Goal: Information Seeking & Learning: Find specific fact

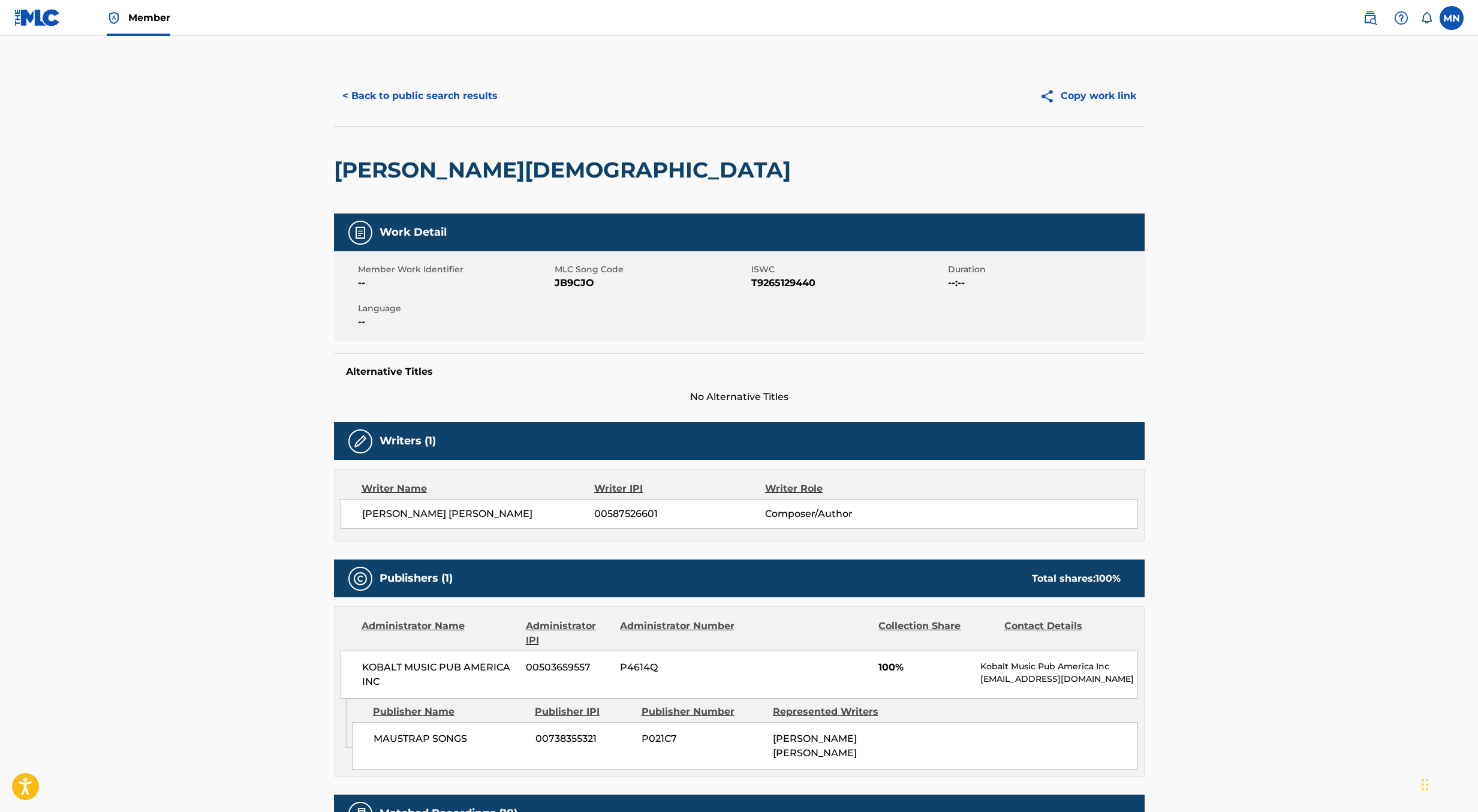
scroll to position [474, 0]
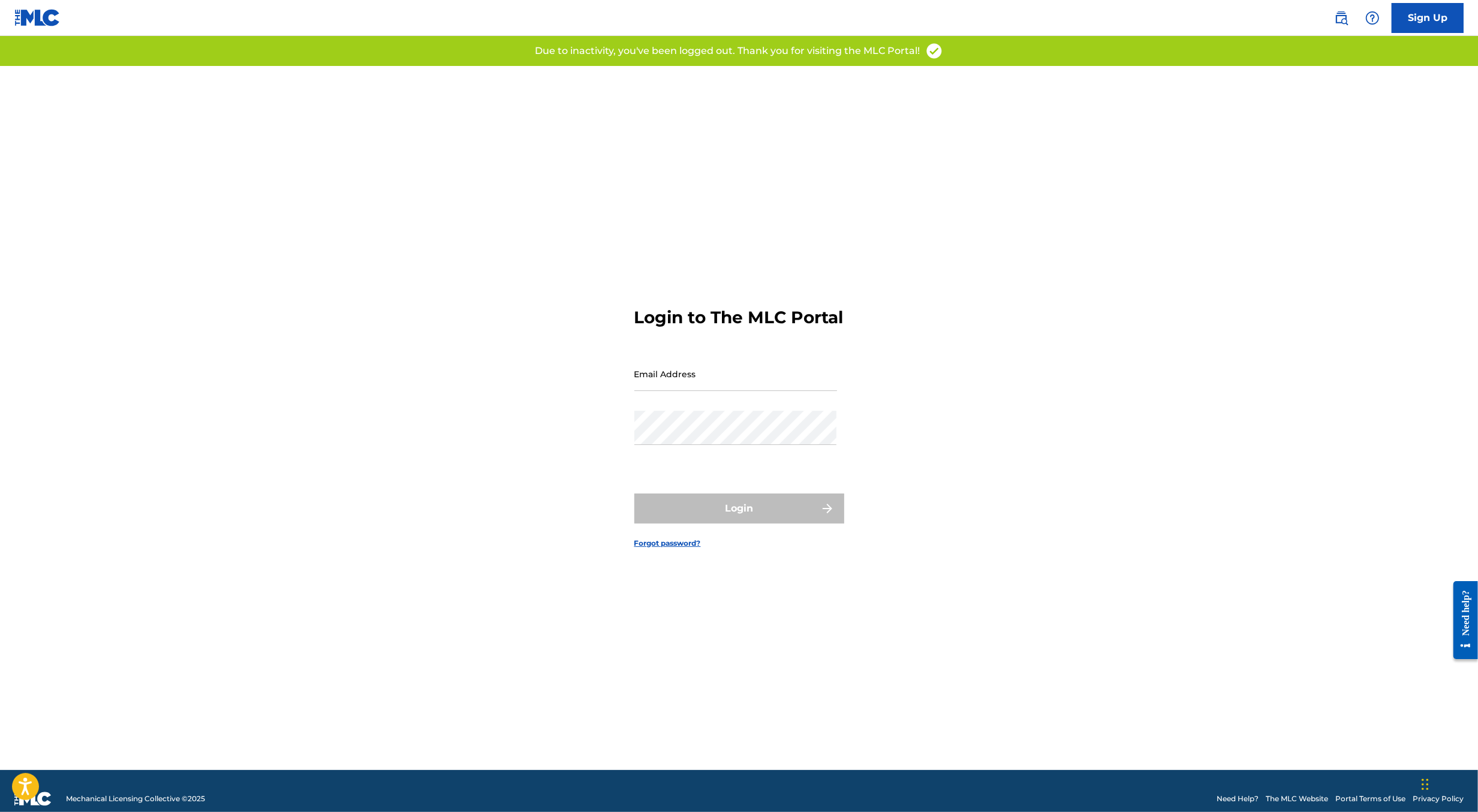
click at [763, 390] on input "Email Address" at bounding box center [736, 374] width 203 height 34
type input "[PERSON_NAME][EMAIL_ADDRESS][DOMAIN_NAME]"
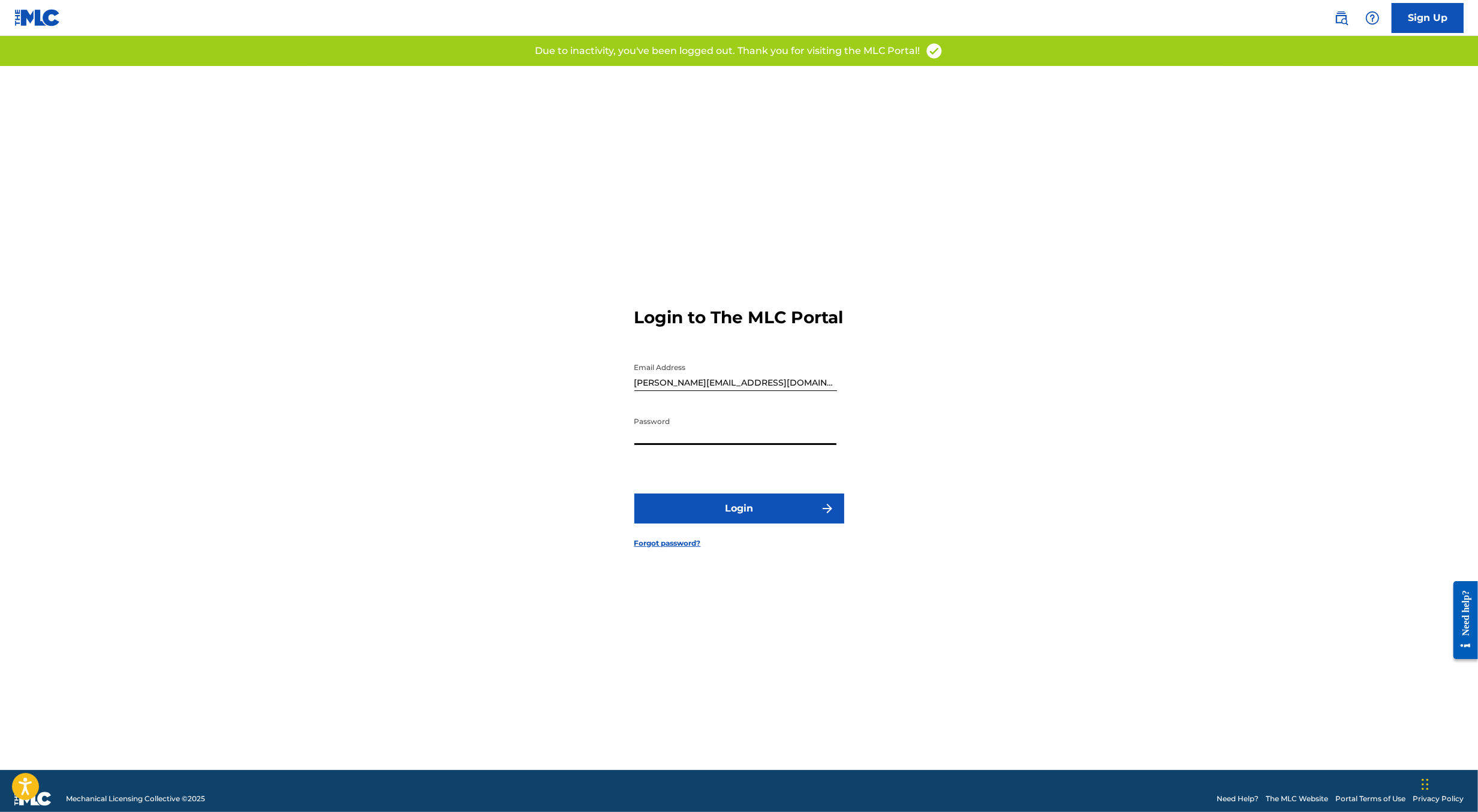
click at [755, 507] on button "Login" at bounding box center [740, 509] width 210 height 30
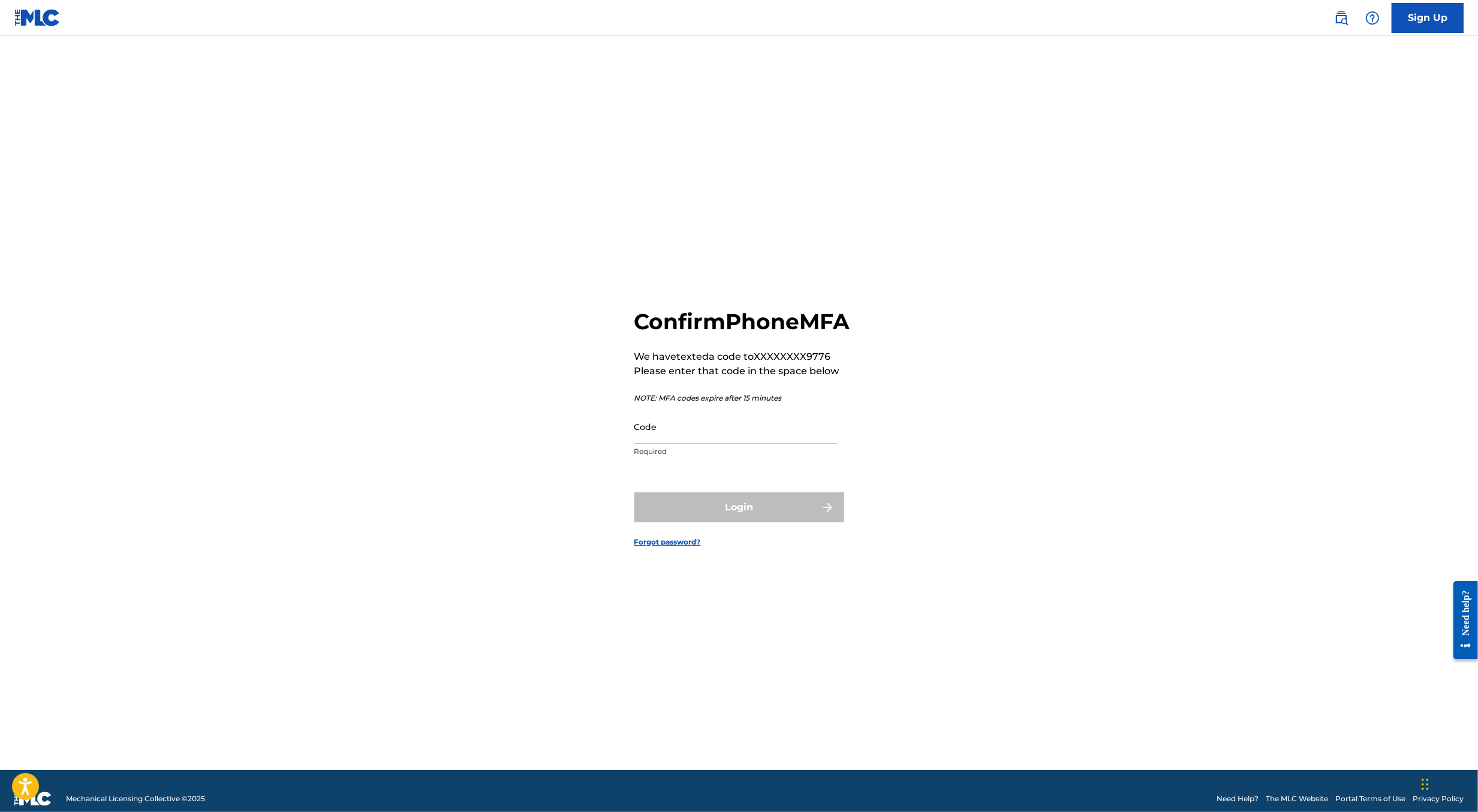
click at [650, 441] on input "Code" at bounding box center [736, 426] width 203 height 34
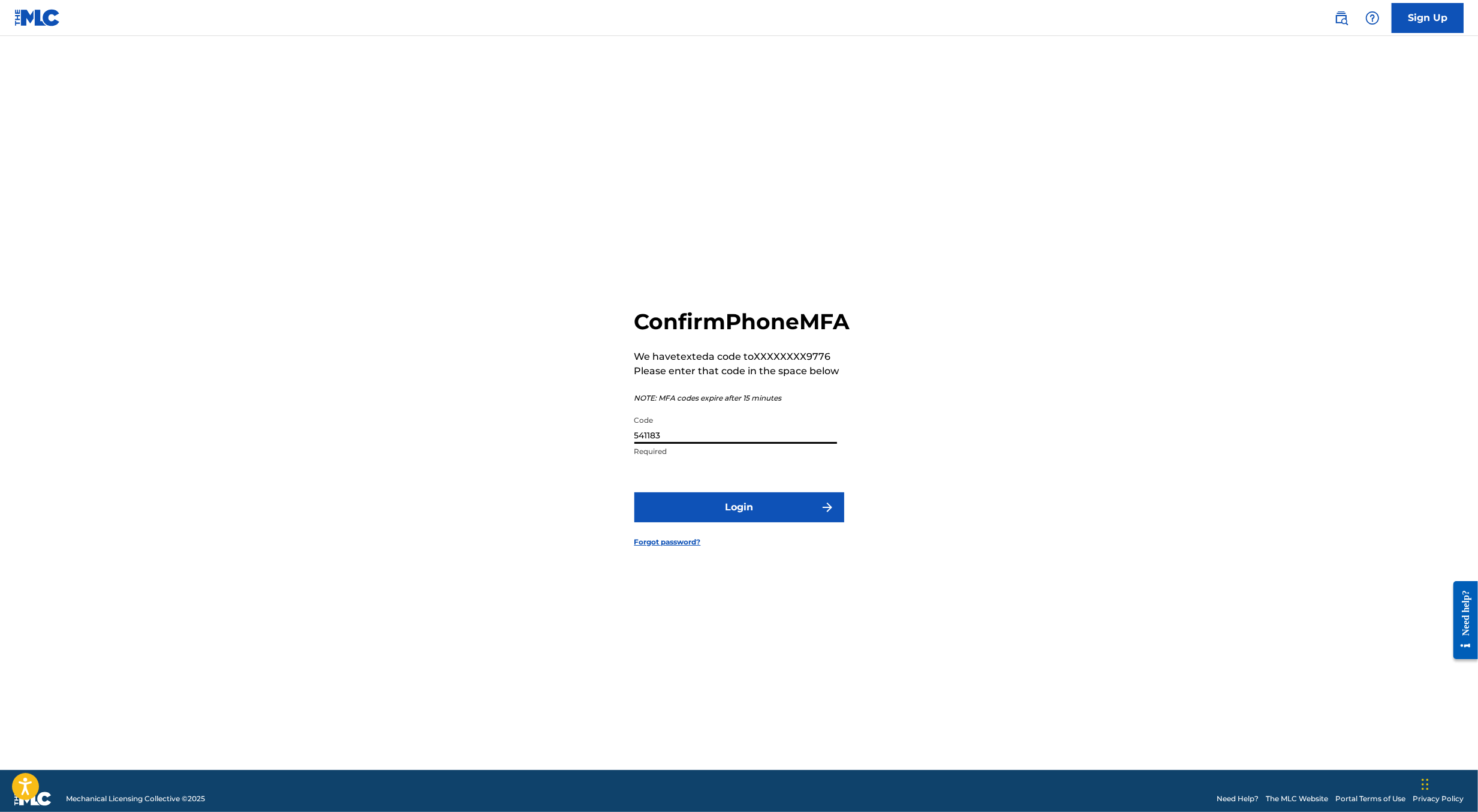
type input "541183"
click at [635, 492] on button "Login" at bounding box center [740, 507] width 210 height 30
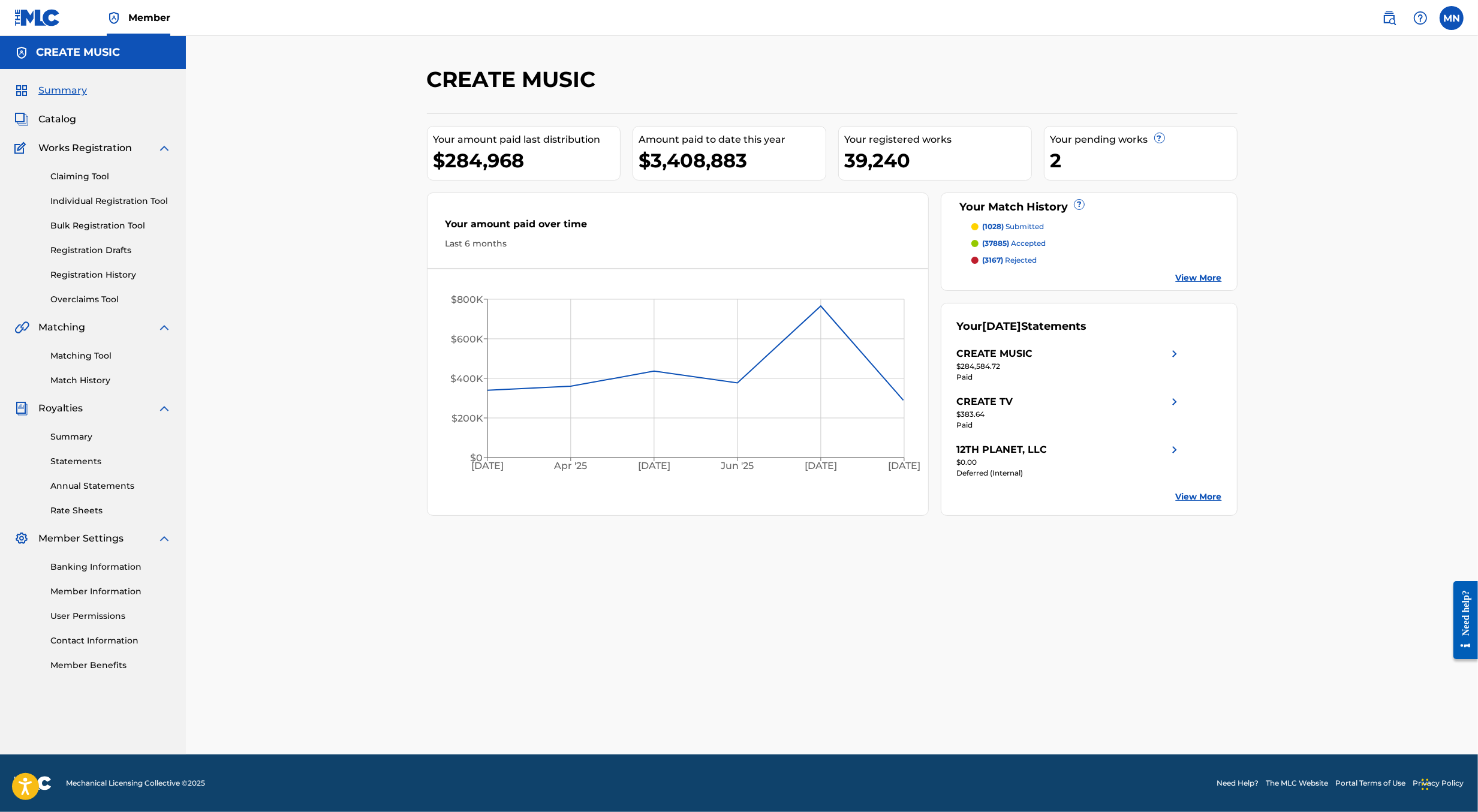
click at [1386, 21] on img at bounding box center [1389, 17] width 14 height 14
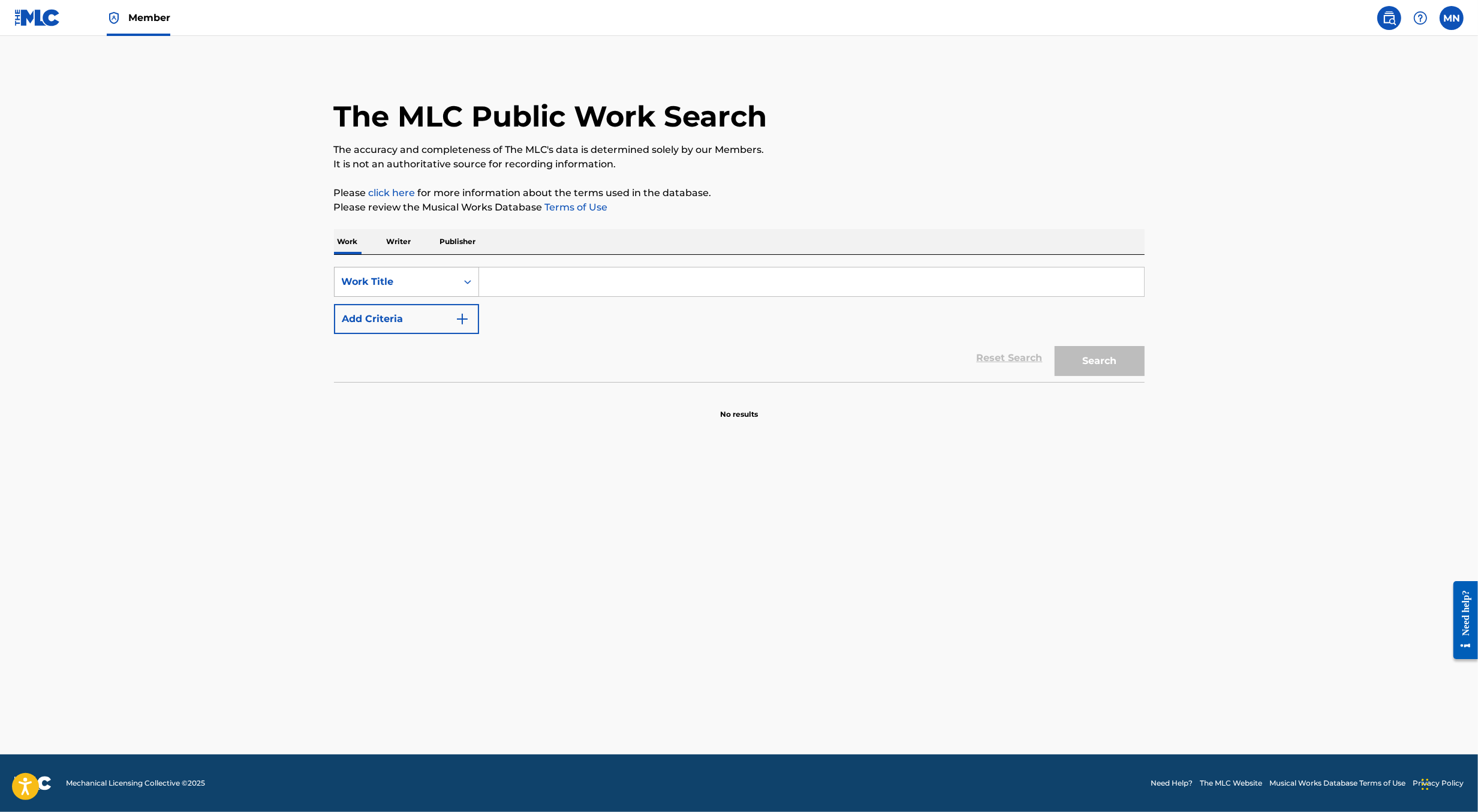
click at [438, 295] on div "Work Title" at bounding box center [407, 282] width 146 height 30
click at [438, 310] on div "MLC Song Code" at bounding box center [406, 313] width 144 height 30
click at [518, 283] on input "Search Form" at bounding box center [811, 282] width 665 height 29
paste input "MR7F8Z"
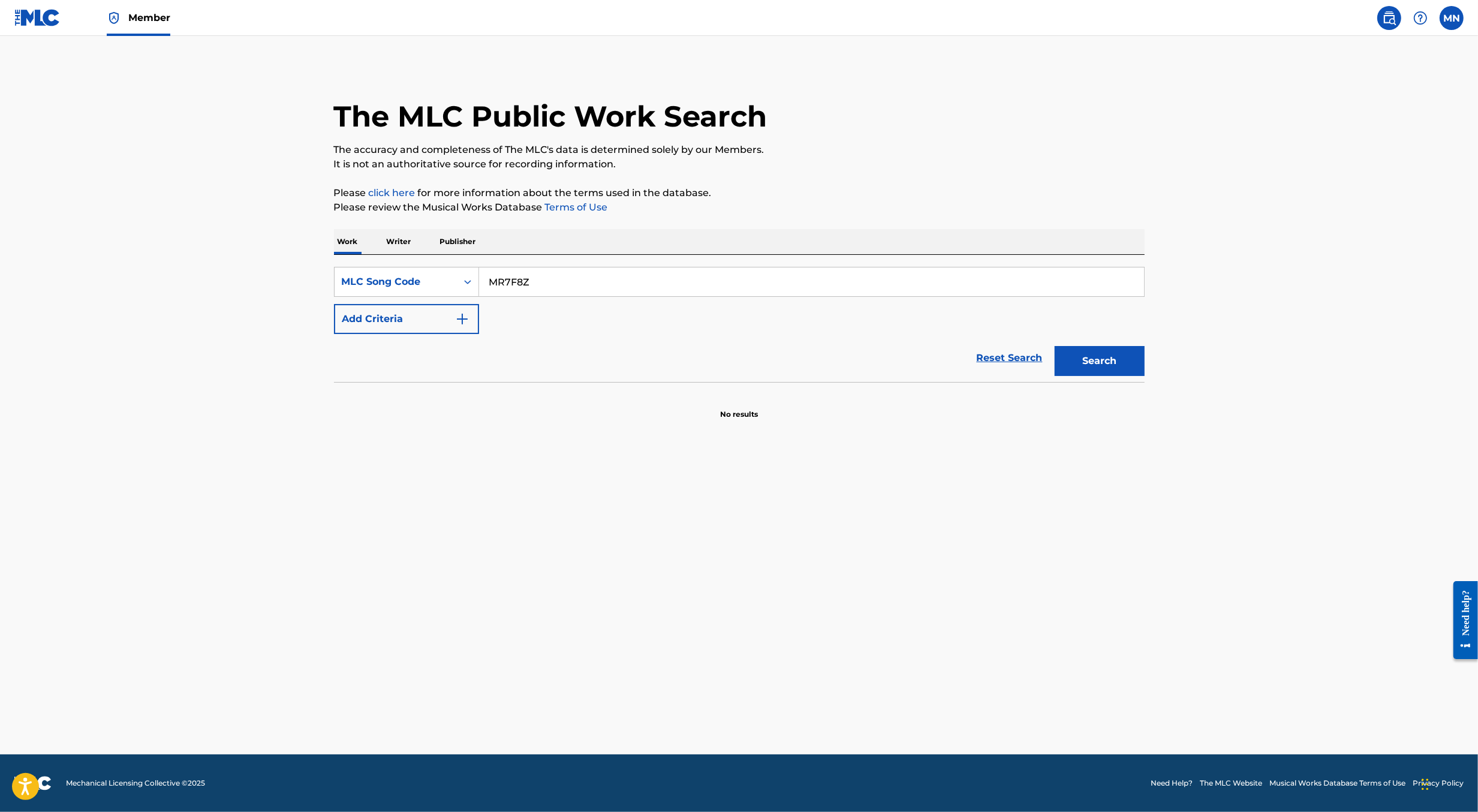
type input "MR7F8Z"
click at [1055, 346] on button "Search" at bounding box center [1101, 361] width 90 height 30
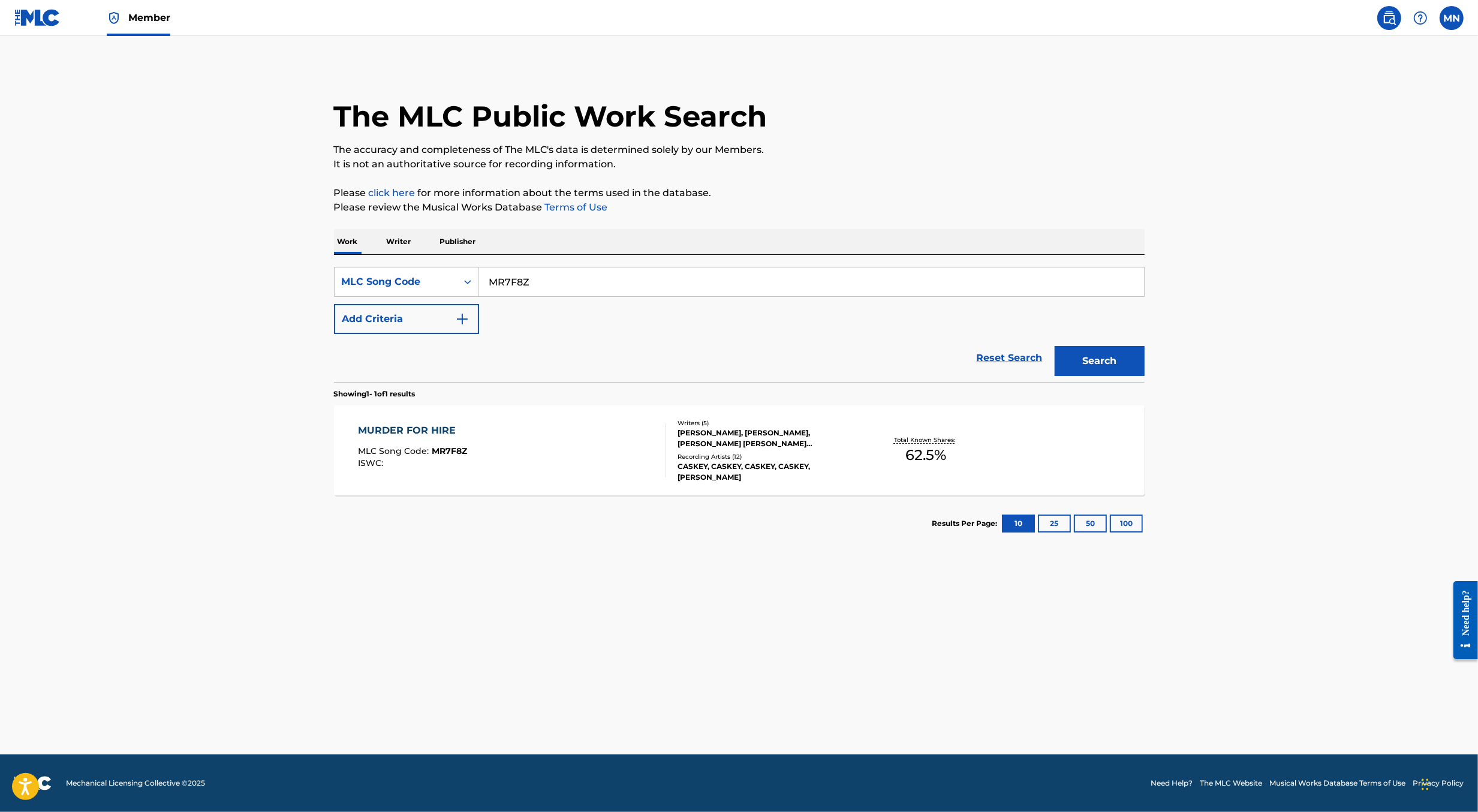
click at [597, 444] on div "MURDER FOR HIRE MLC Song Code : MR7F8Z ISWC :" at bounding box center [512, 450] width 308 height 54
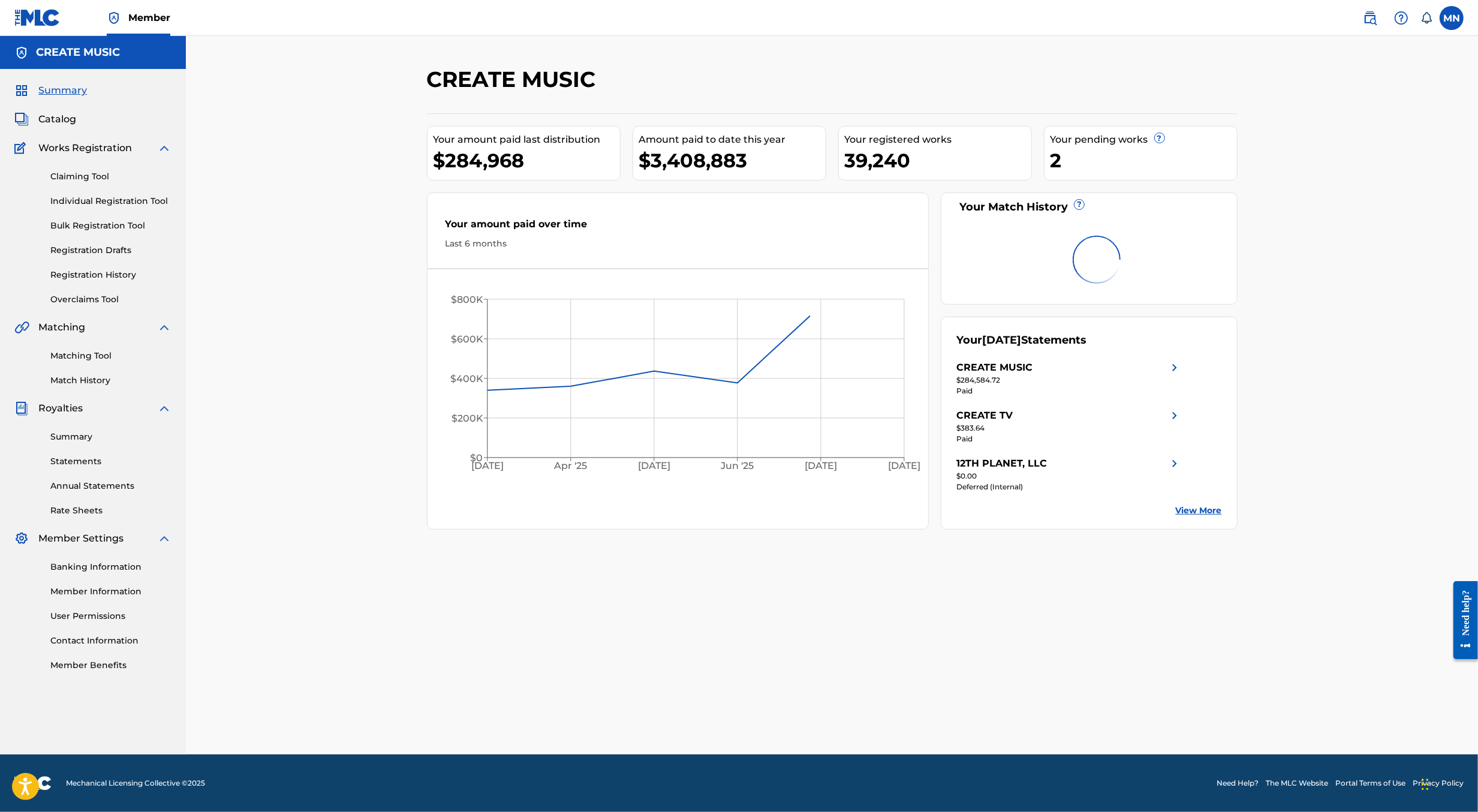
click at [1370, 19] on img at bounding box center [1370, 17] width 14 height 14
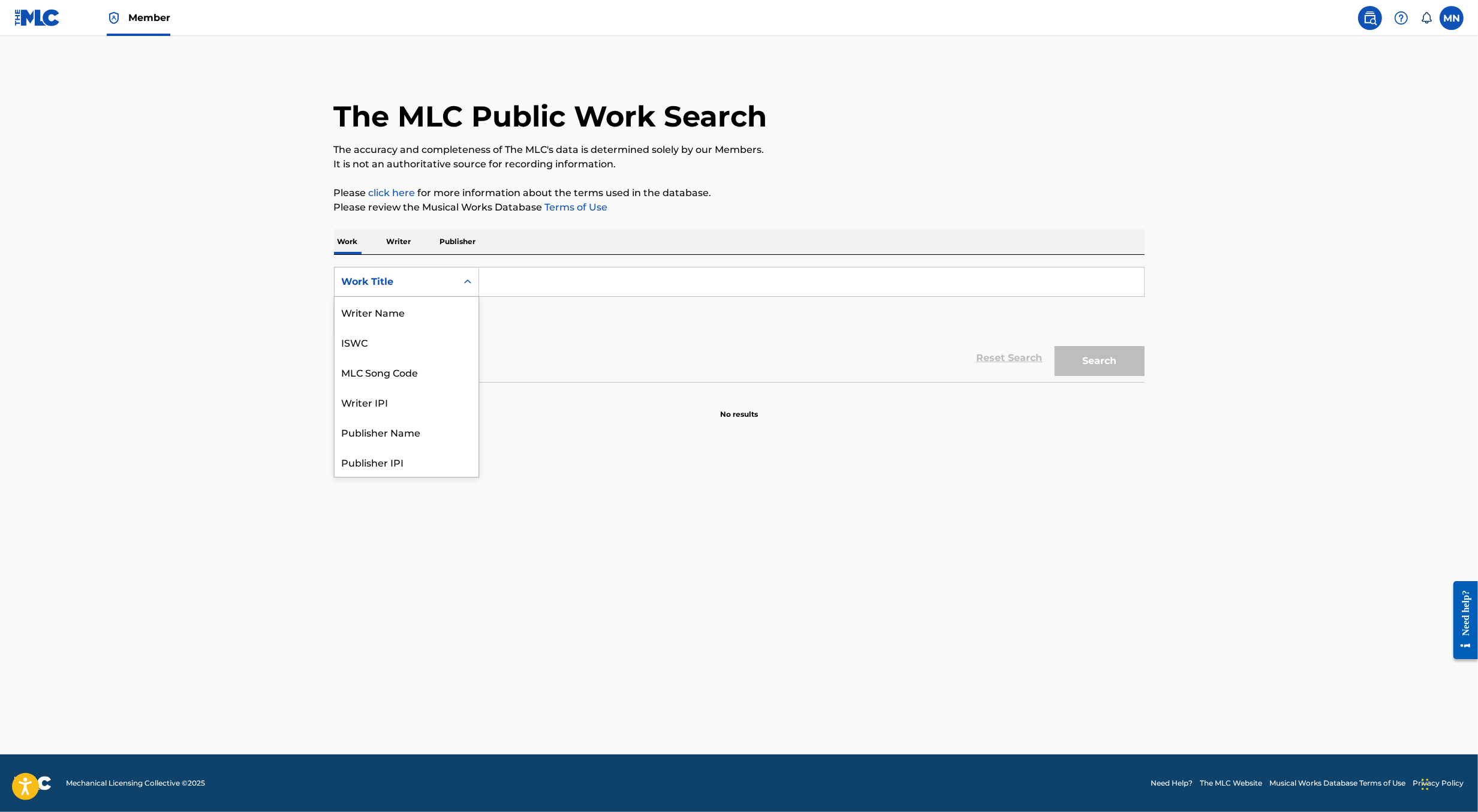
click at [444, 282] on div "Work Title" at bounding box center [395, 282] width 108 height 14
click at [444, 314] on div "MLC Song Code" at bounding box center [406, 313] width 144 height 30
click at [496, 288] on input "Search Form" at bounding box center [811, 282] width 665 height 29
paste input "AA6GZR"
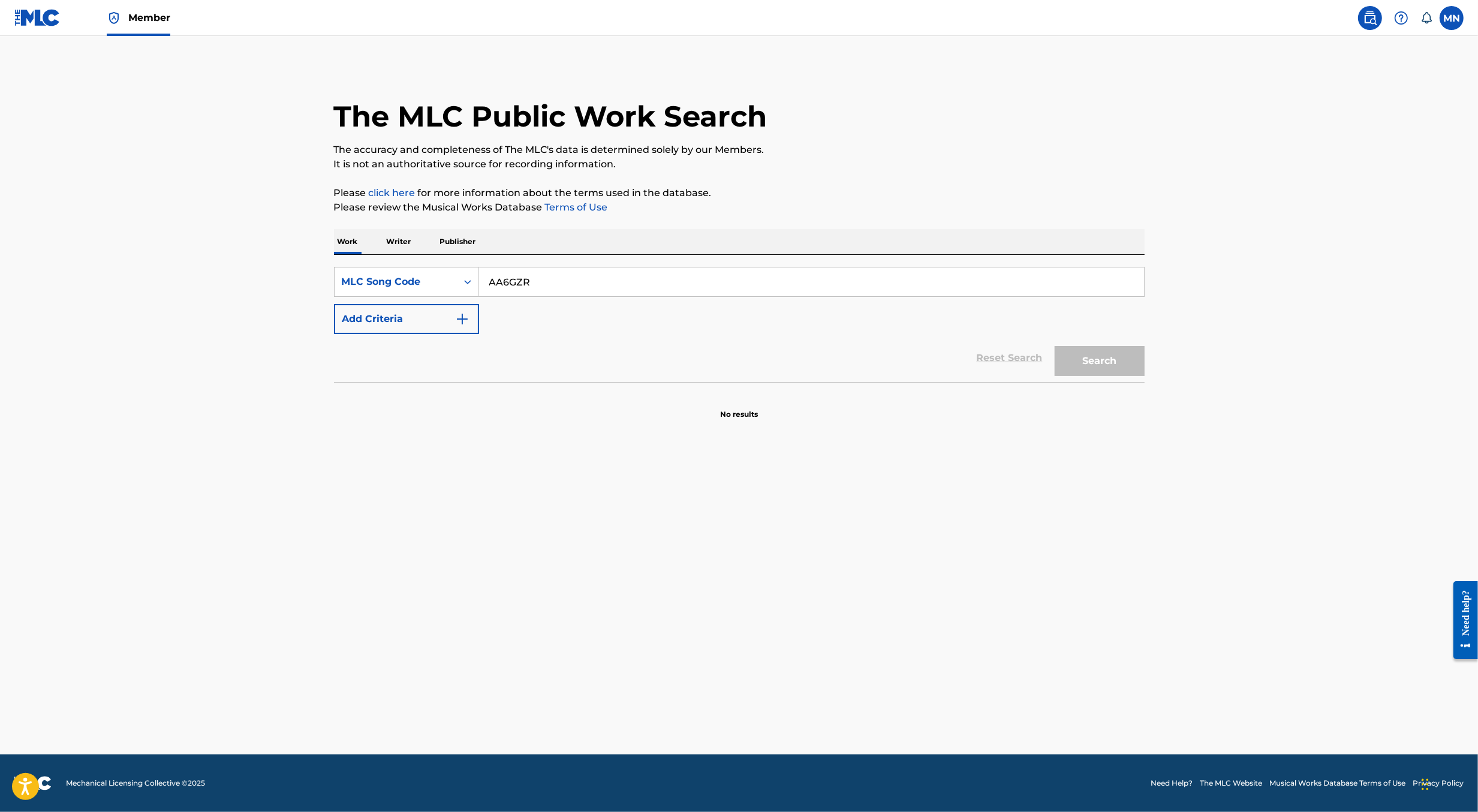
paste input "AA6GZR"
click at [1055, 346] on button "Search" at bounding box center [1101, 361] width 90 height 30
click at [496, 288] on input "AA6GZRAA6GZR" at bounding box center [811, 282] width 665 height 29
paste input "Search Form"
type input "AA6GZR"
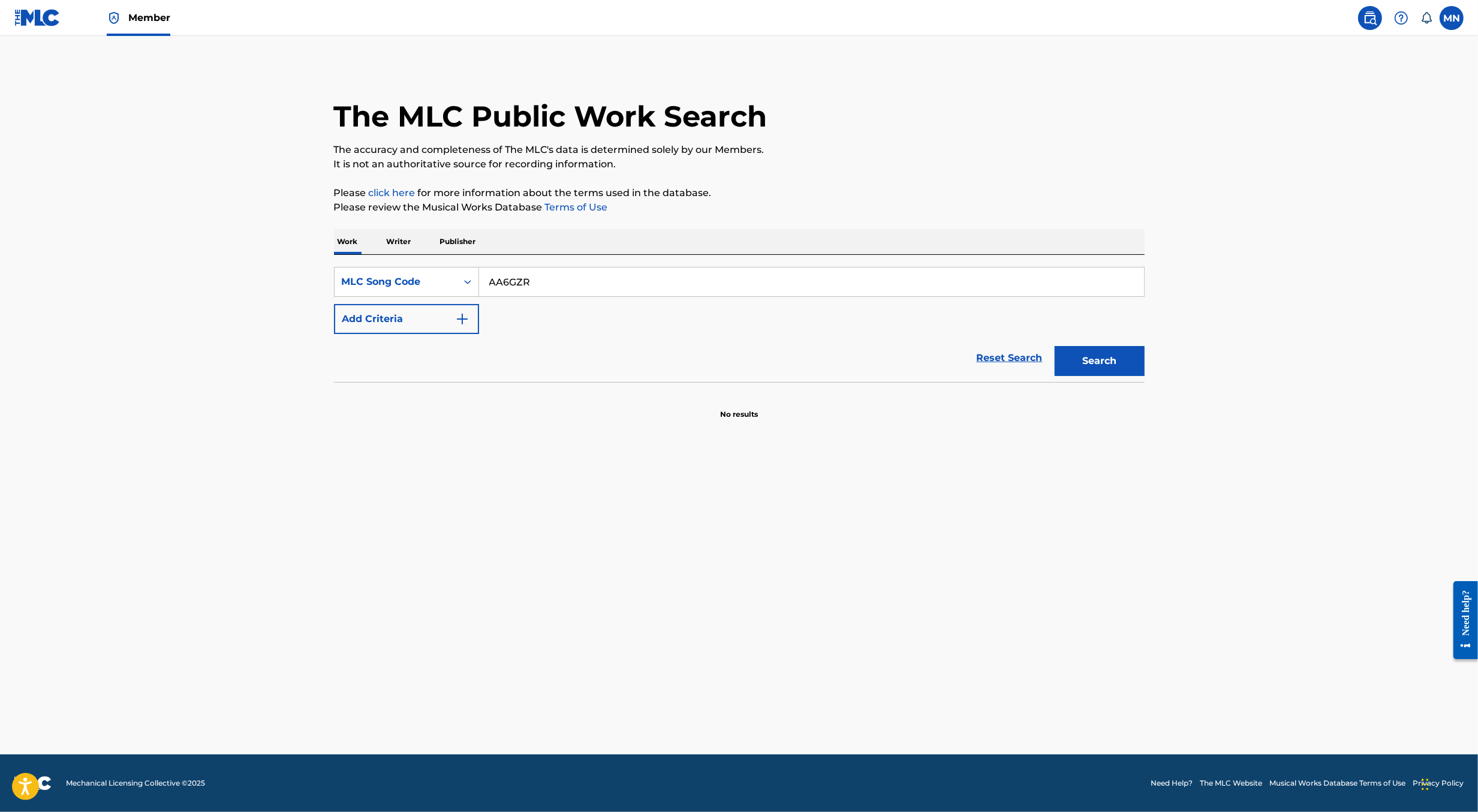
click at [1055, 346] on button "Search" at bounding box center [1101, 361] width 90 height 30
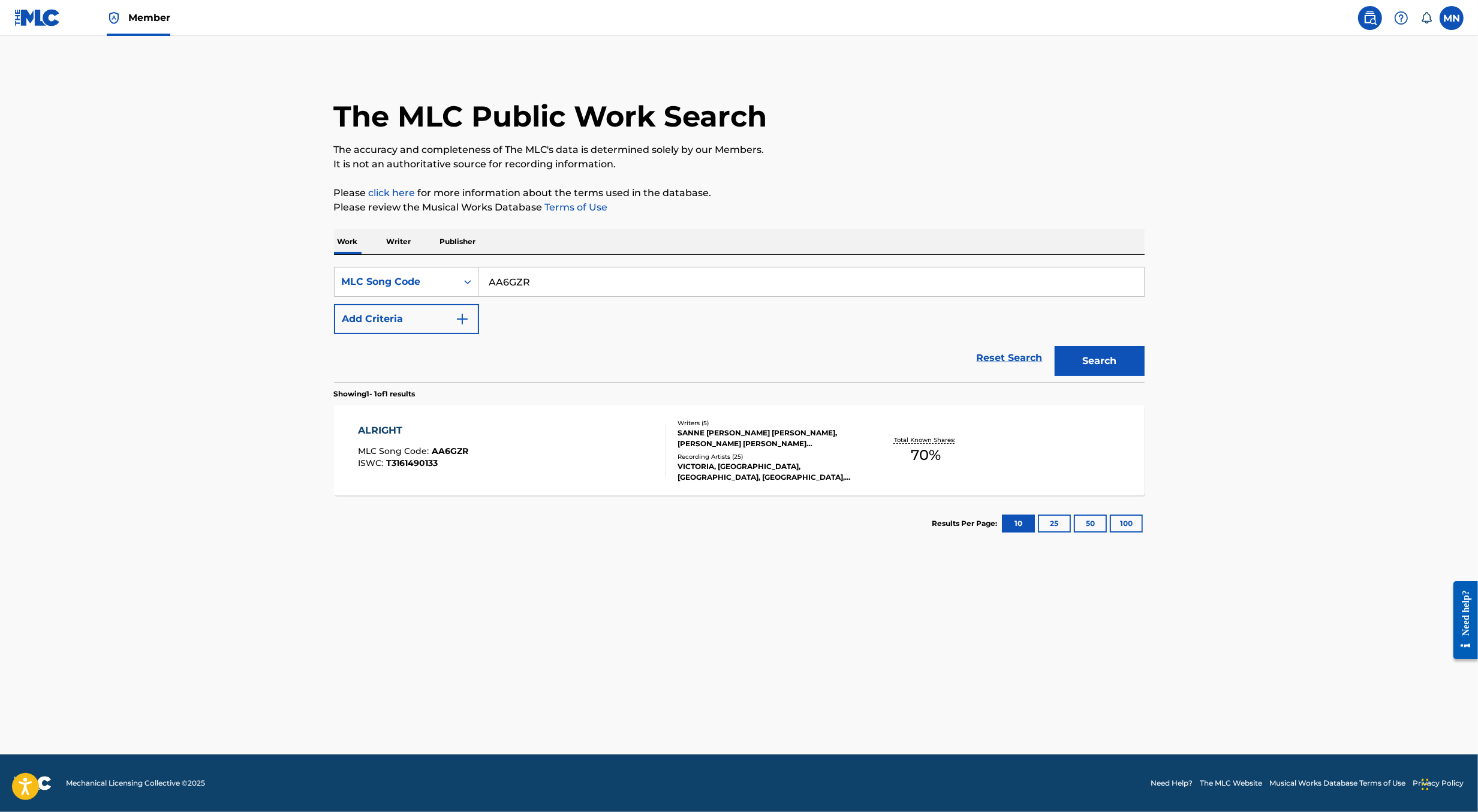
click at [480, 461] on div "ALRIGHT MLC Song Code : AA6GZR ISWC : T3161490133" at bounding box center [512, 450] width 308 height 54
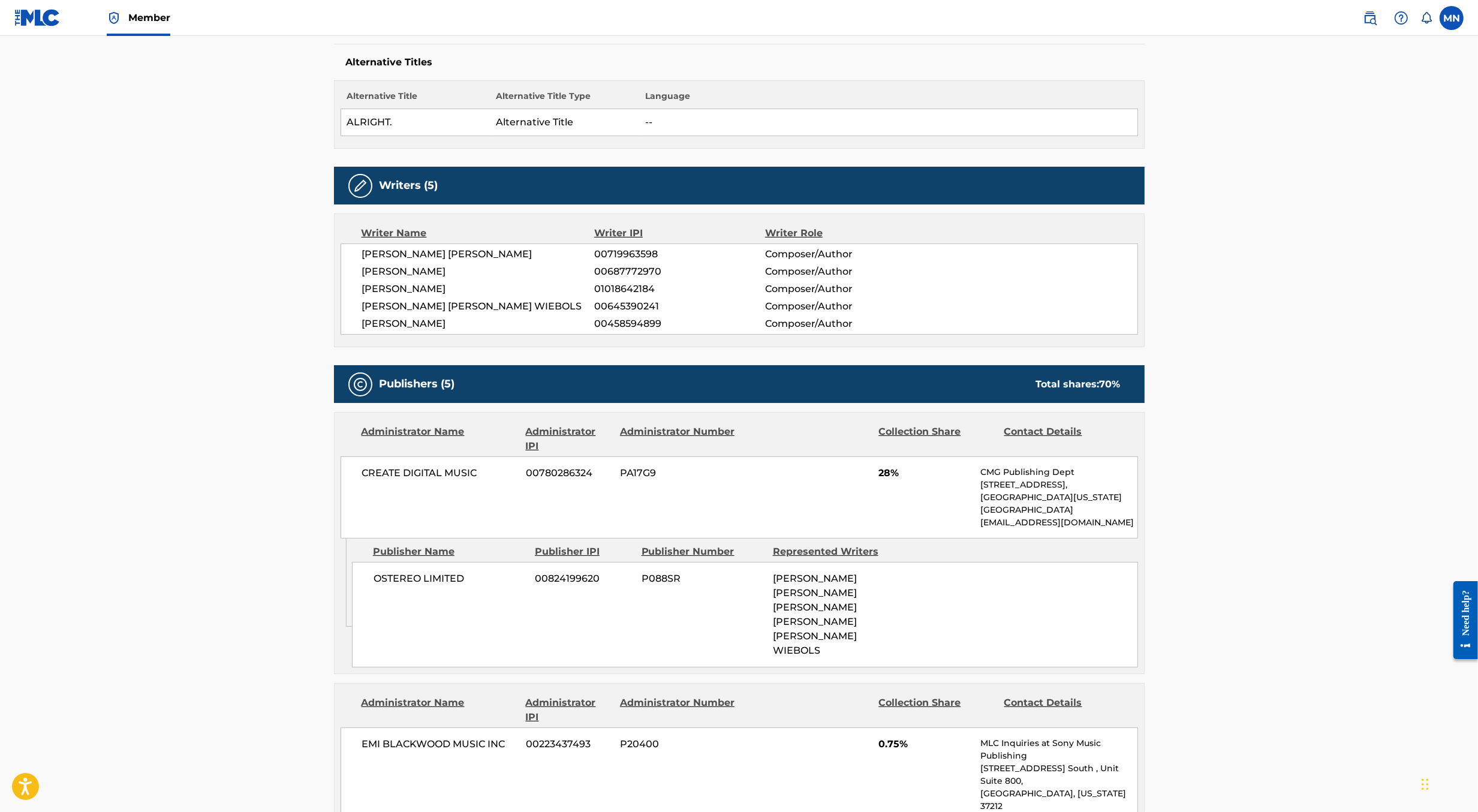
scroll to position [331, 0]
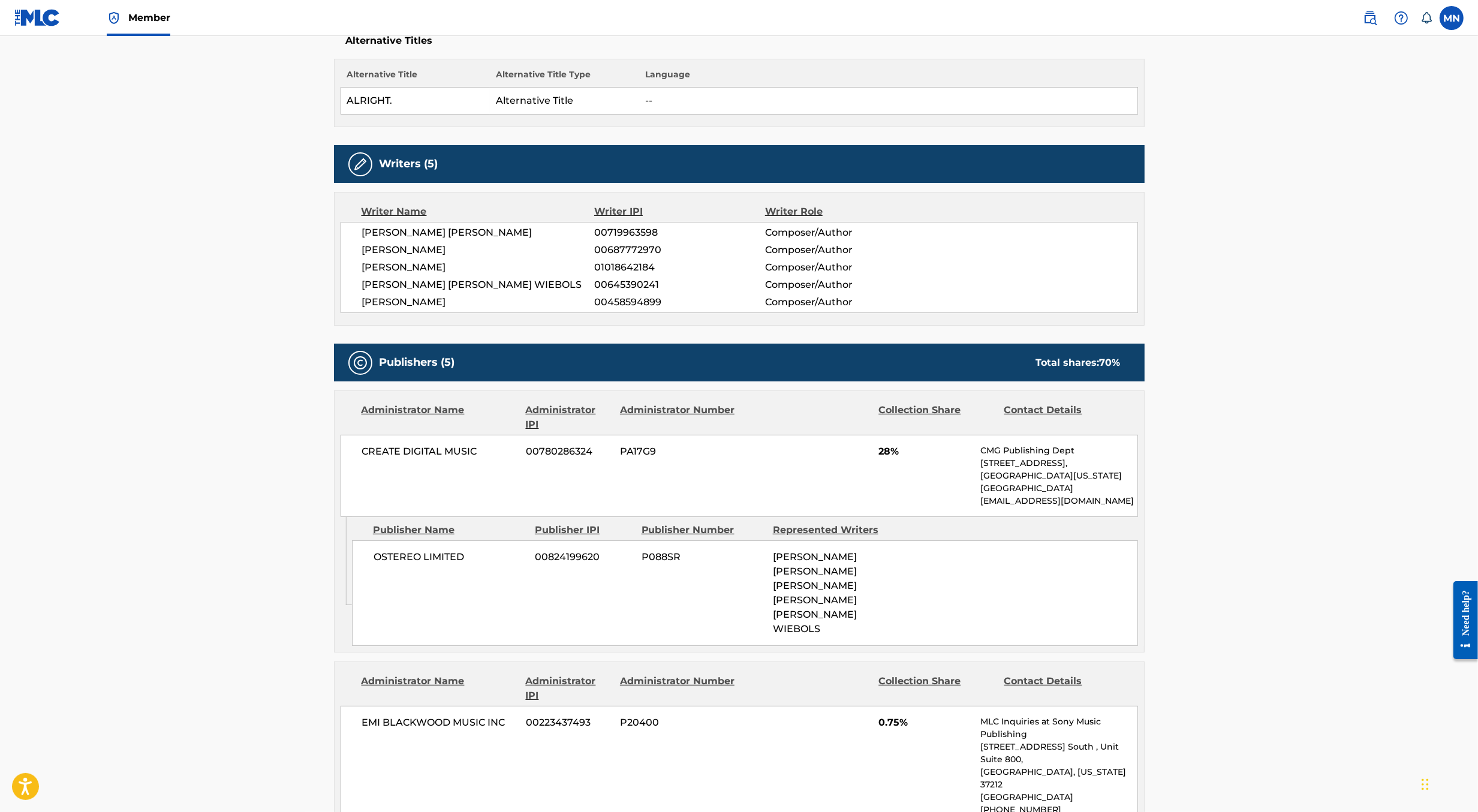
click at [1368, 18] on img at bounding box center [1370, 17] width 14 height 14
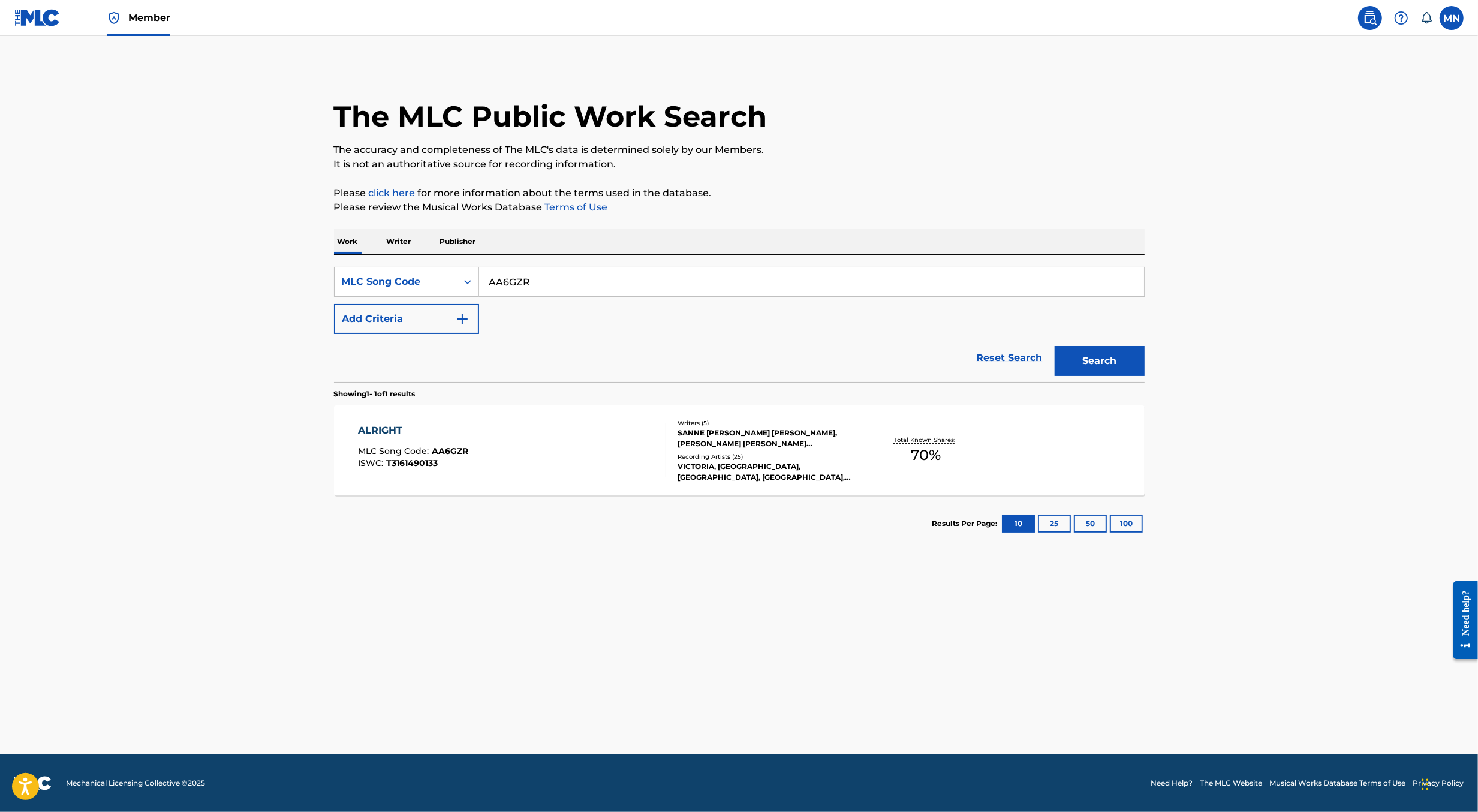
click at [704, 290] on input "AA6GZR" at bounding box center [811, 282] width 665 height 29
paste input "IC7QTS"
type input "IC7QTS"
click at [1055, 346] on button "Search" at bounding box center [1101, 361] width 90 height 30
click at [626, 452] on div "IMAGINARY FRIEND MLC Song Code : IC7QTS ISWC : T3090055786" at bounding box center [512, 450] width 308 height 54
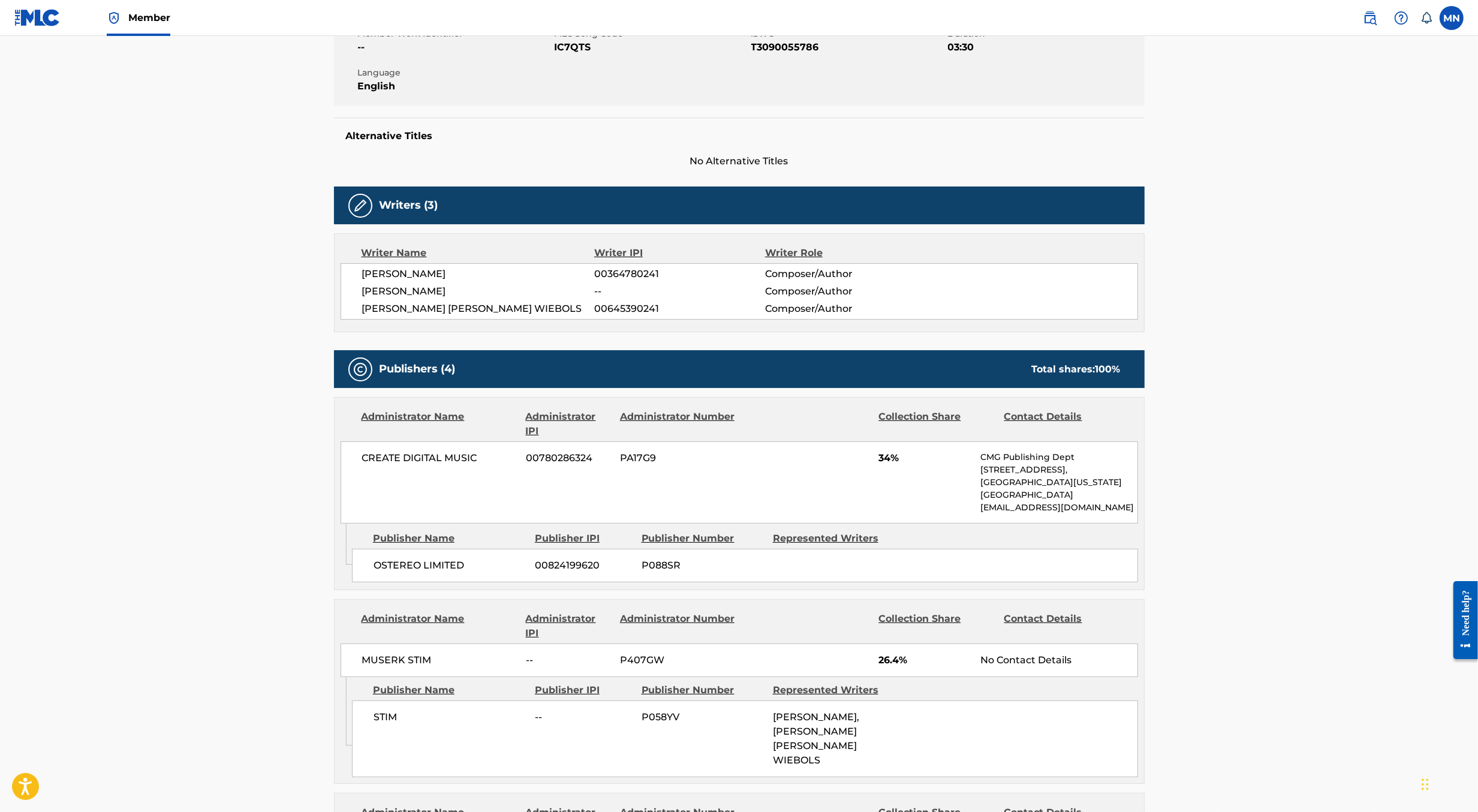
scroll to position [261, 0]
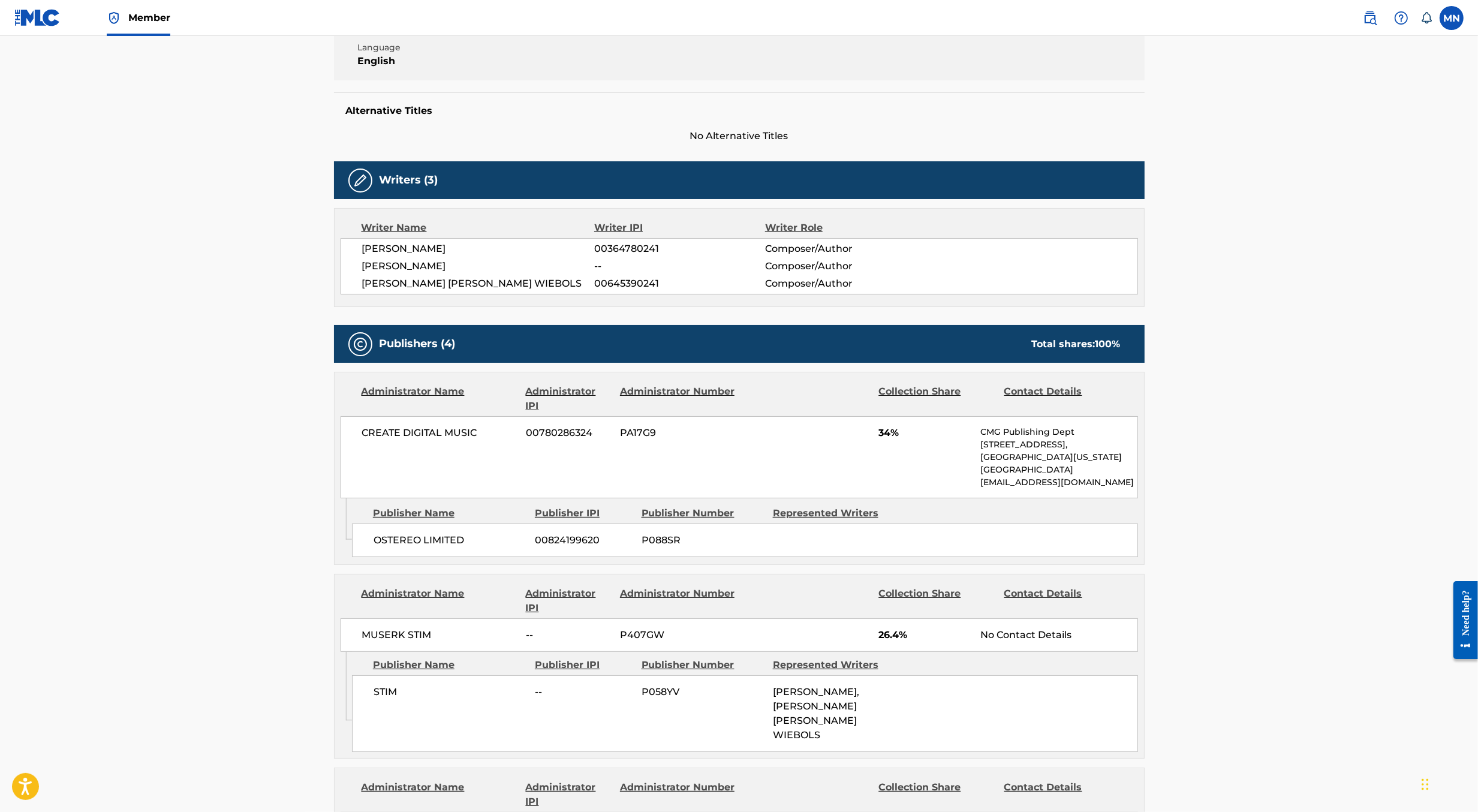
click at [1377, 22] on img at bounding box center [1370, 17] width 14 height 14
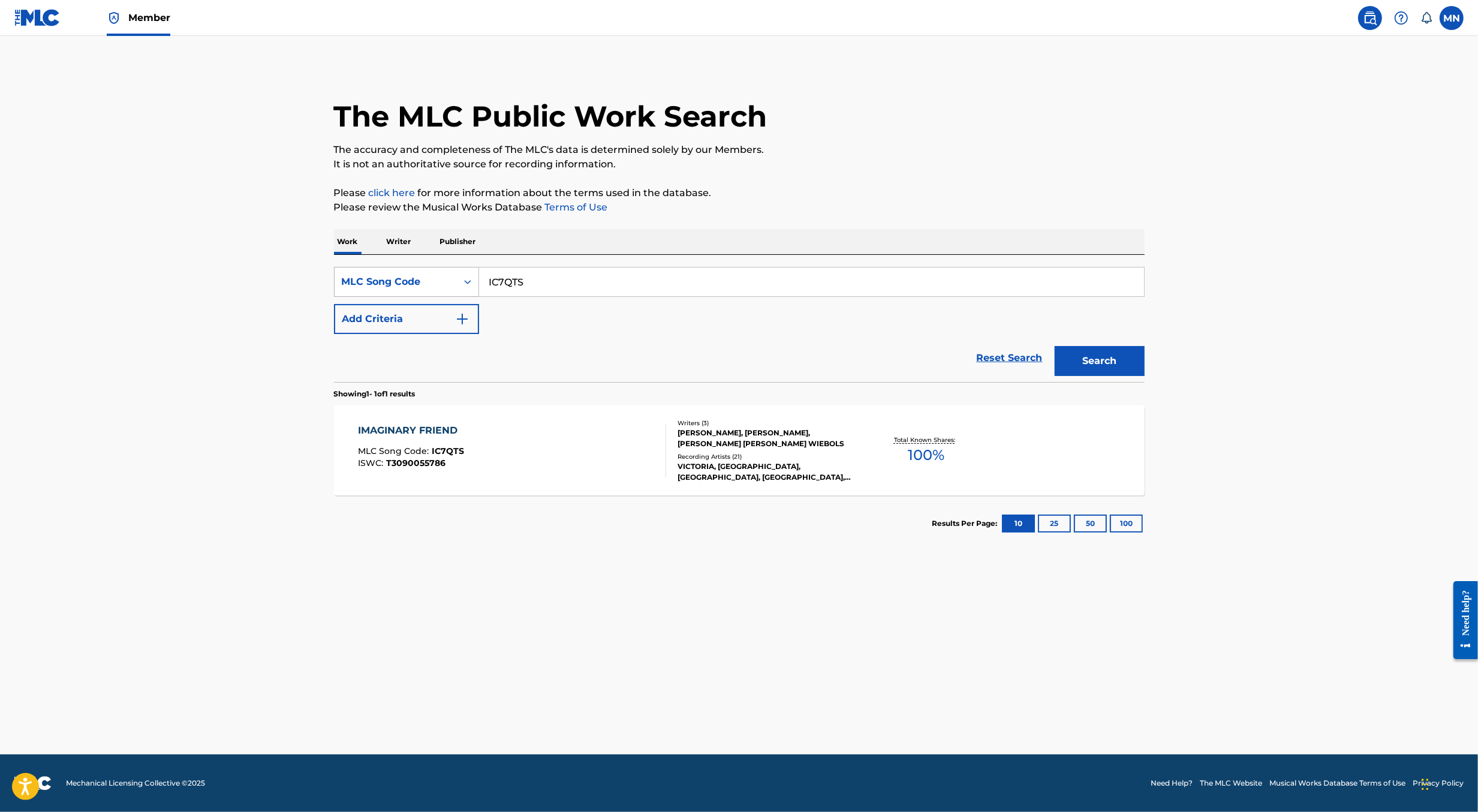
click at [424, 286] on div "MLC Song Code" at bounding box center [395, 282] width 108 height 14
click at [413, 315] on div "Work Title" at bounding box center [406, 312] width 144 height 30
click at [496, 293] on input "Search Form" at bounding box center [811, 282] width 665 height 29
paste input "BIPOLAR"
type input "BIPOLAR"
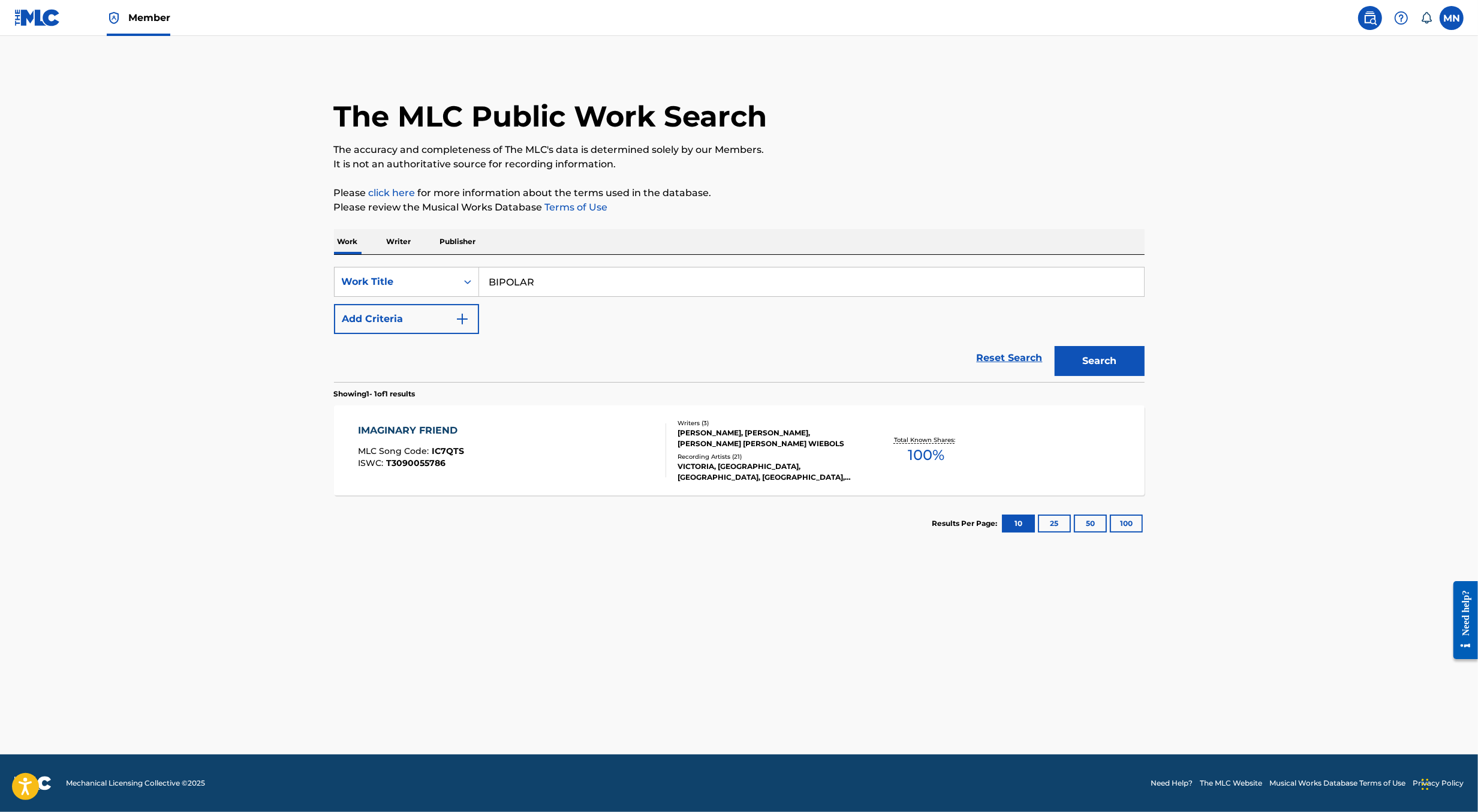
click at [444, 326] on button "Add Criteria" at bounding box center [407, 319] width 146 height 30
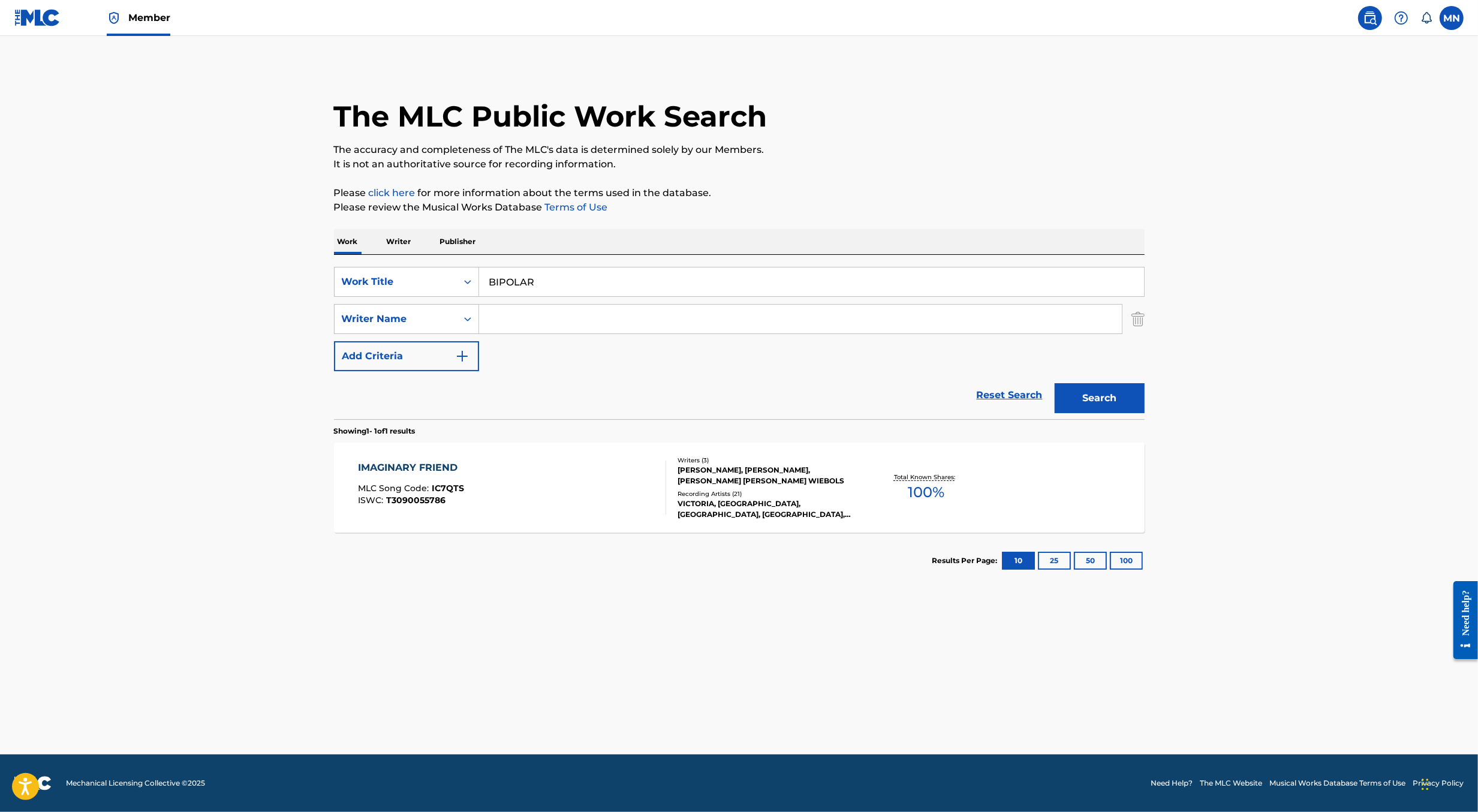
click at [530, 321] on input "Search Form" at bounding box center [800, 318] width 643 height 29
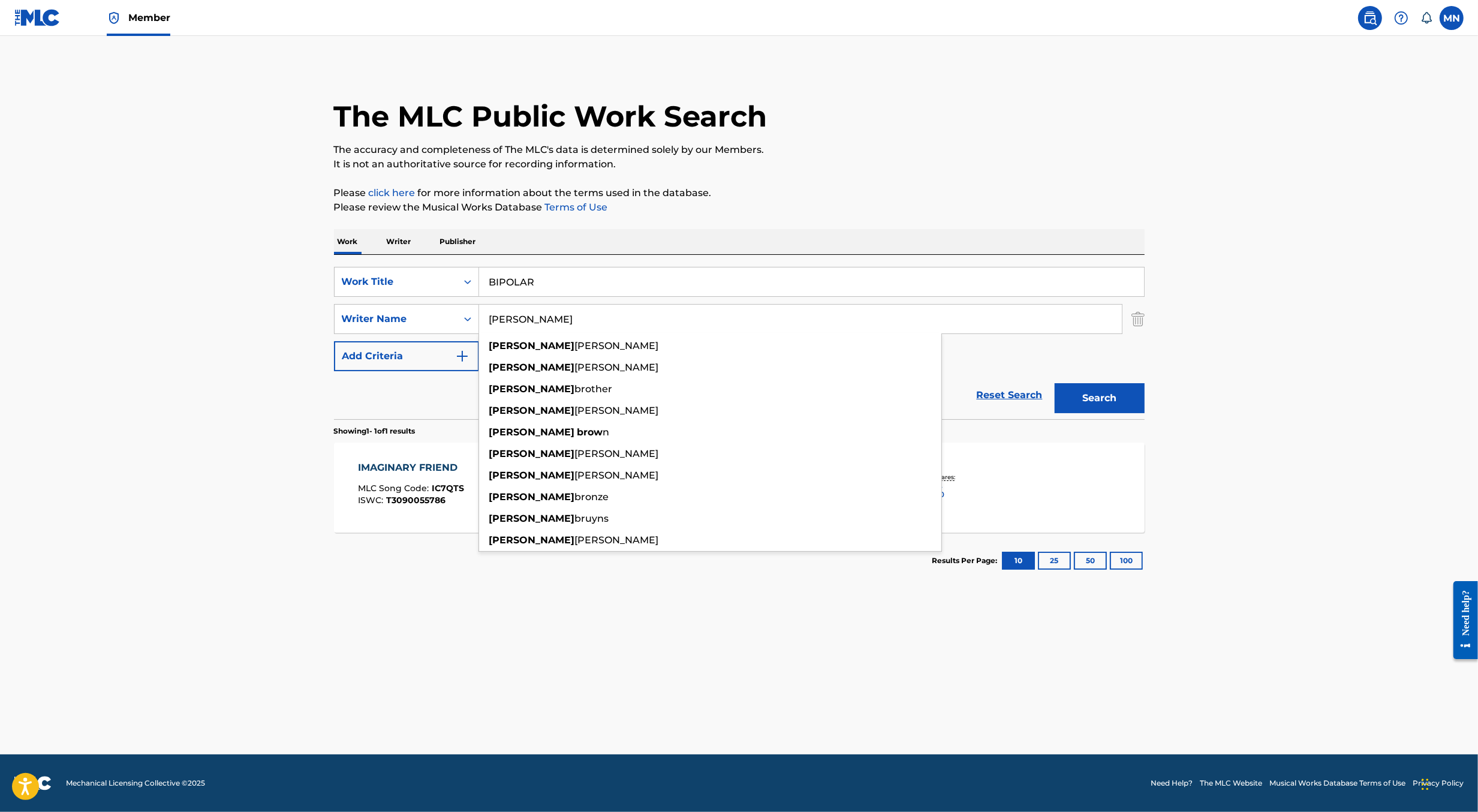
type input "david brown"
click at [1055, 383] on button "Search" at bounding box center [1101, 398] width 90 height 30
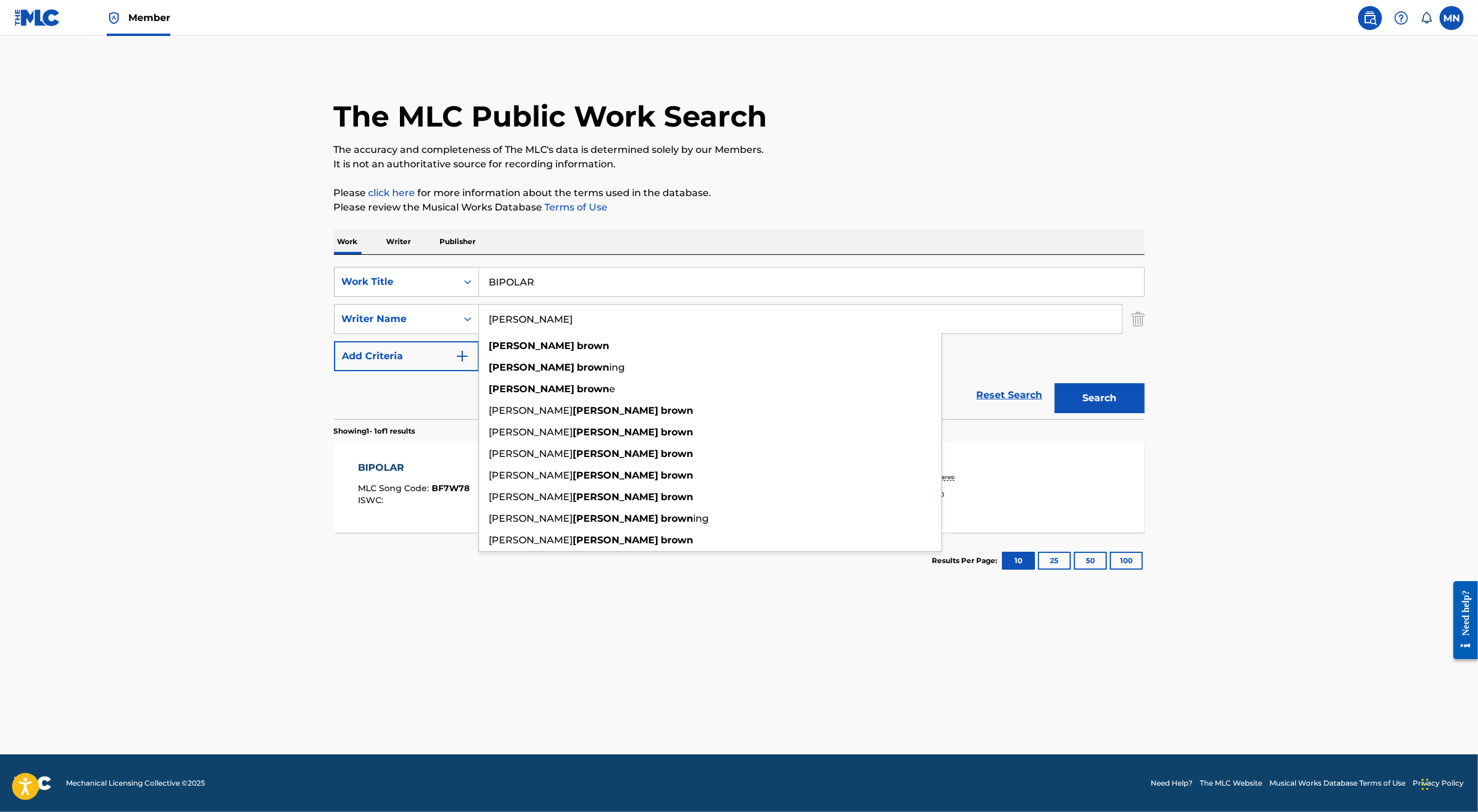
click at [308, 457] on main "The MLC Public Work Search The accuracy and completeness of The MLC's data is d…" at bounding box center [739, 394] width 1478 height 718
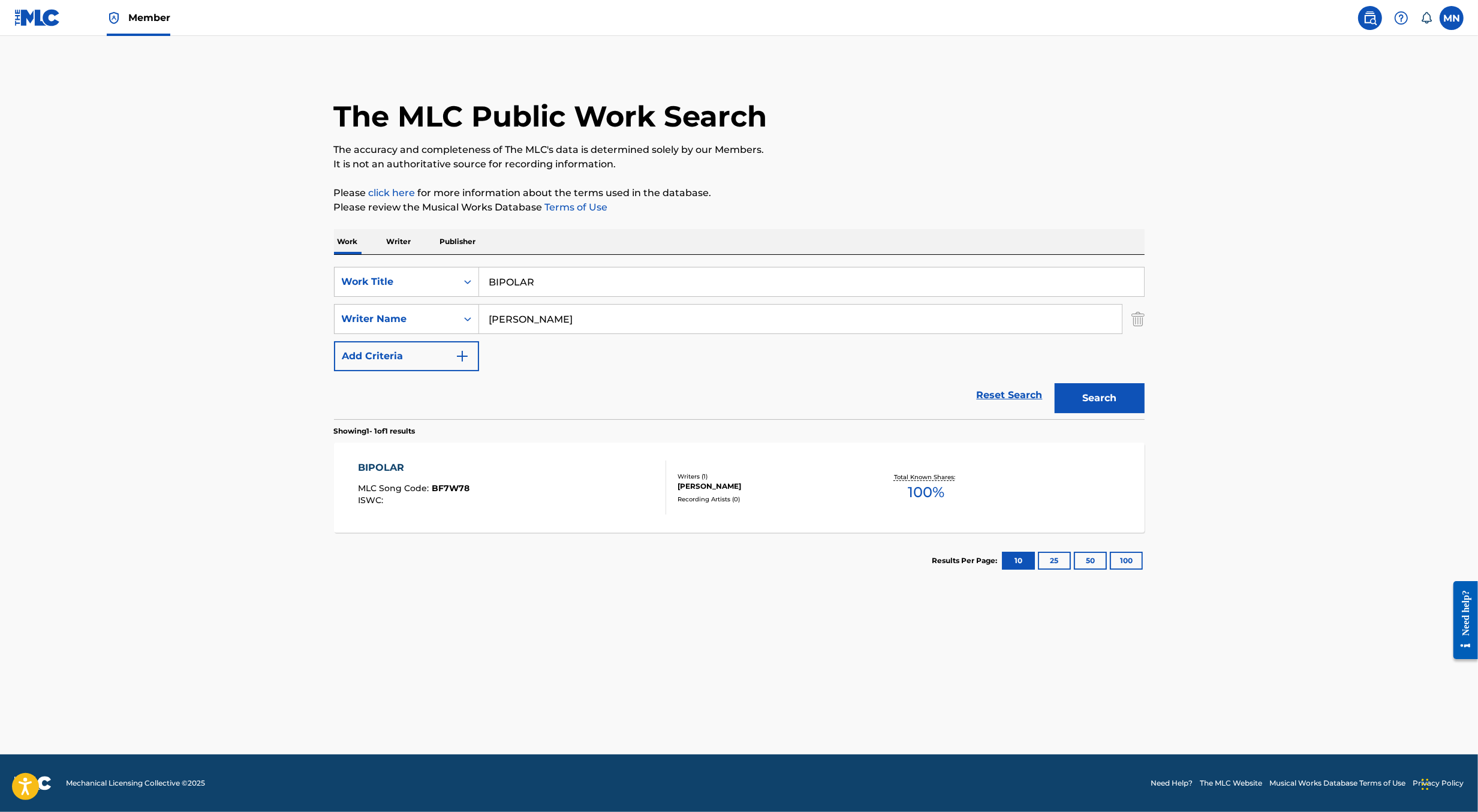
click at [512, 483] on div "BIPOLAR MLC Song Code : BF7W78 ISWC :" at bounding box center [512, 487] width 308 height 54
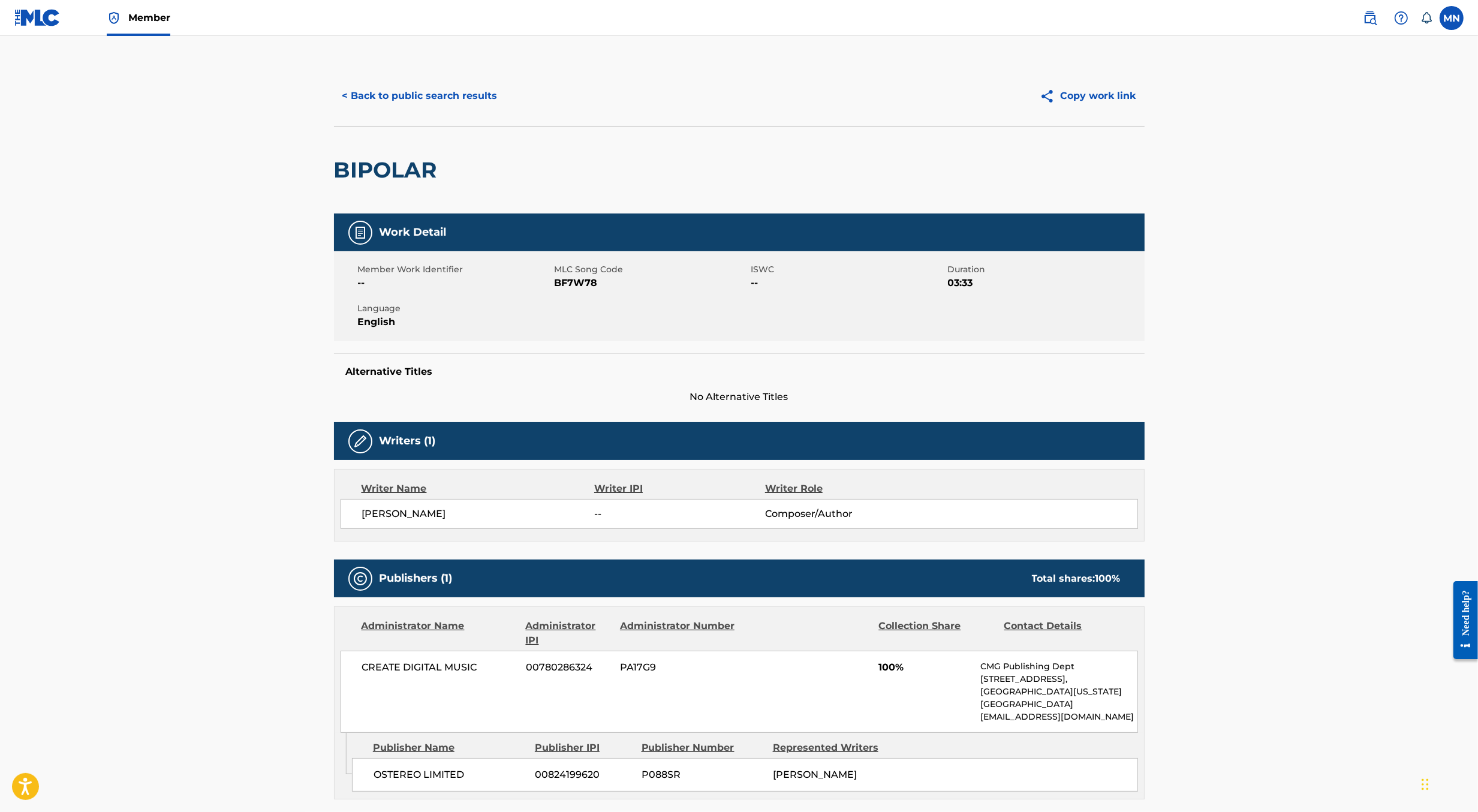
scroll to position [155, 0]
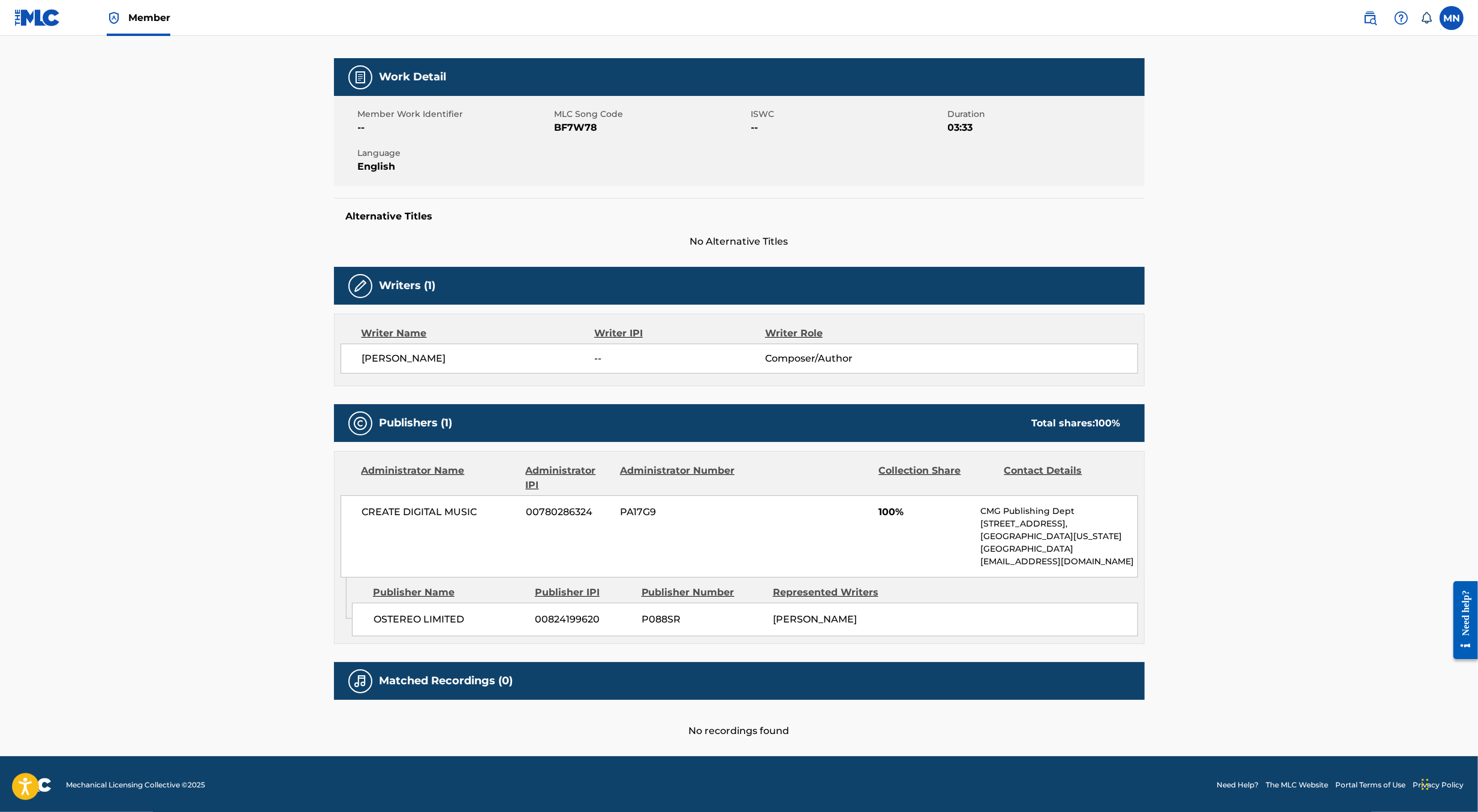
click at [585, 137] on div "Member Work Identifier -- MLC Song Code BF7W78 ISWC -- Duration 03:33 Language …" at bounding box center [740, 141] width 811 height 90
click at [577, 128] on span "BF7W78" at bounding box center [652, 127] width 193 height 14
copy span "BF7W78"
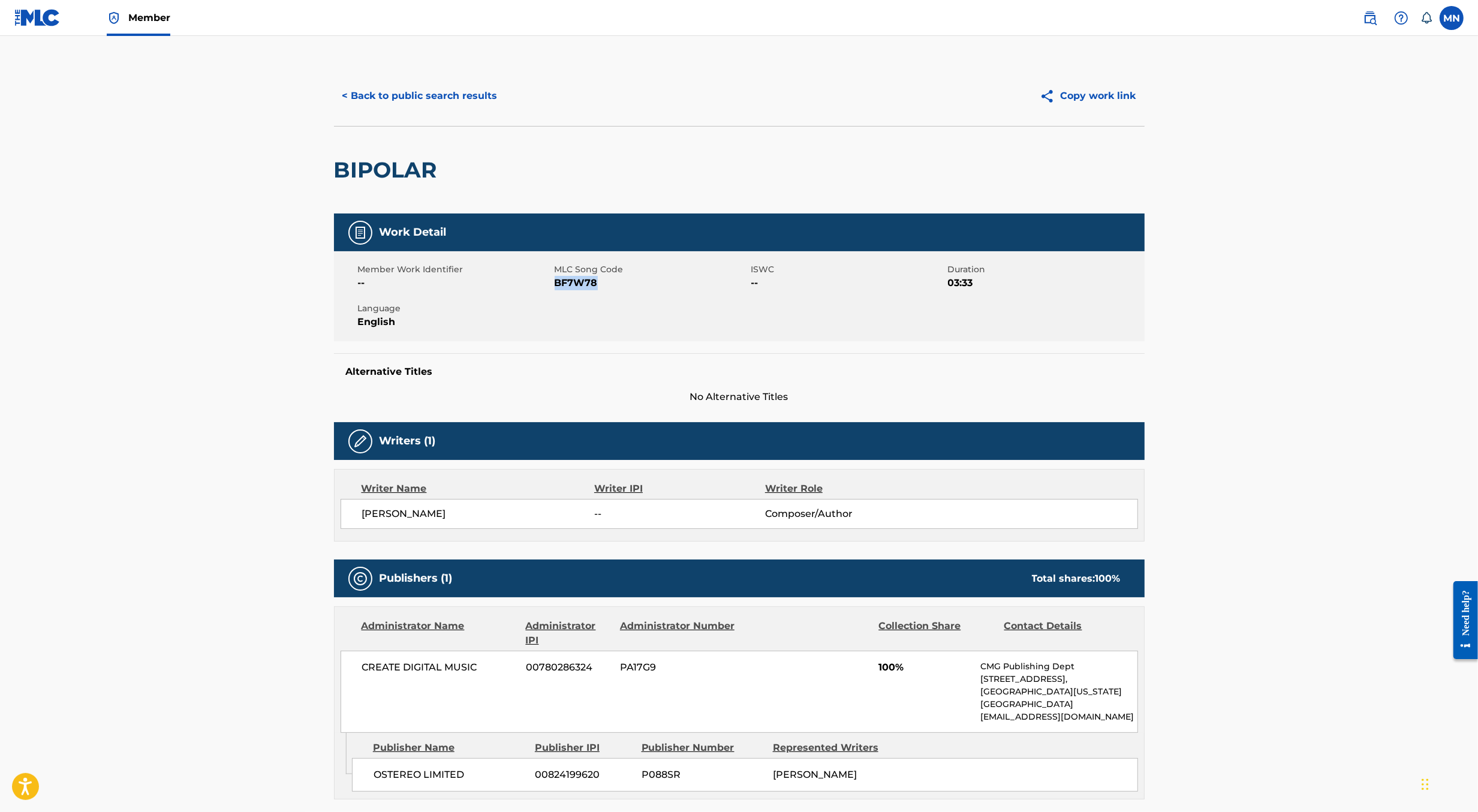
click at [37, 12] on img at bounding box center [37, 18] width 46 height 18
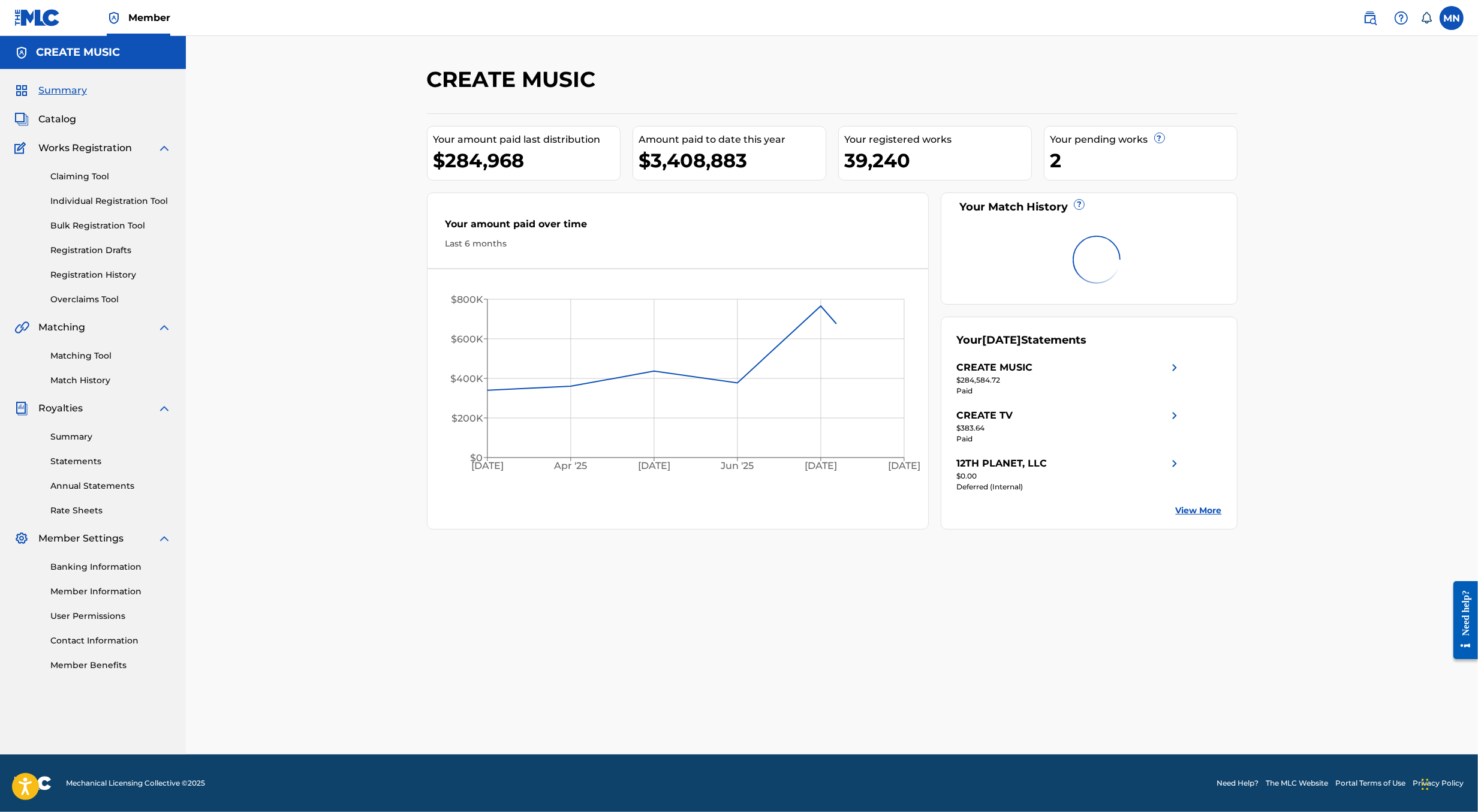
click at [72, 354] on link "Matching Tool" at bounding box center [111, 355] width 121 height 12
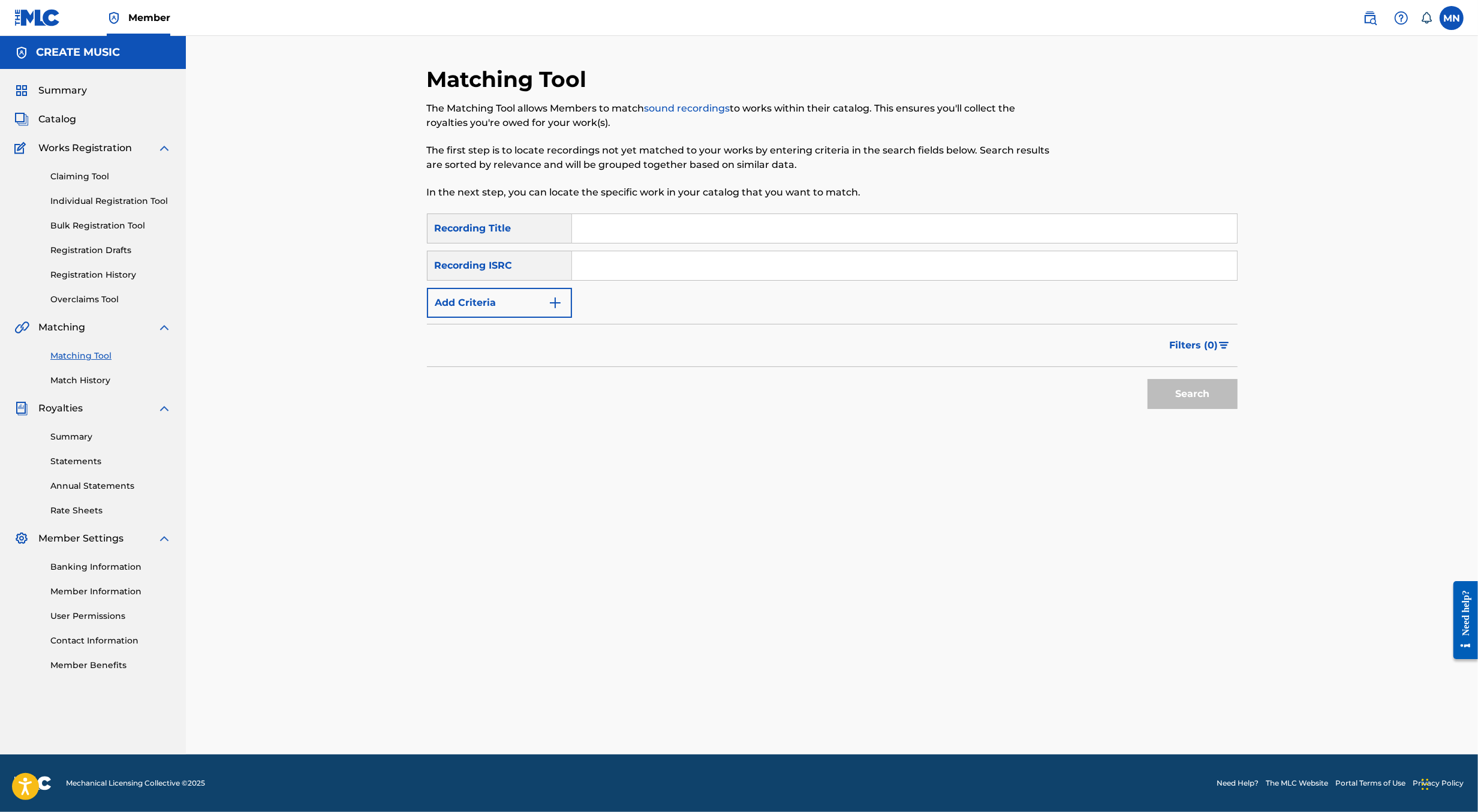
click at [660, 265] on input "Search Form" at bounding box center [904, 266] width 665 height 29
paste input "UKG8V1600181"
type input "UKG8V1600181"
click at [1148, 379] on button "Search" at bounding box center [1193, 394] width 90 height 30
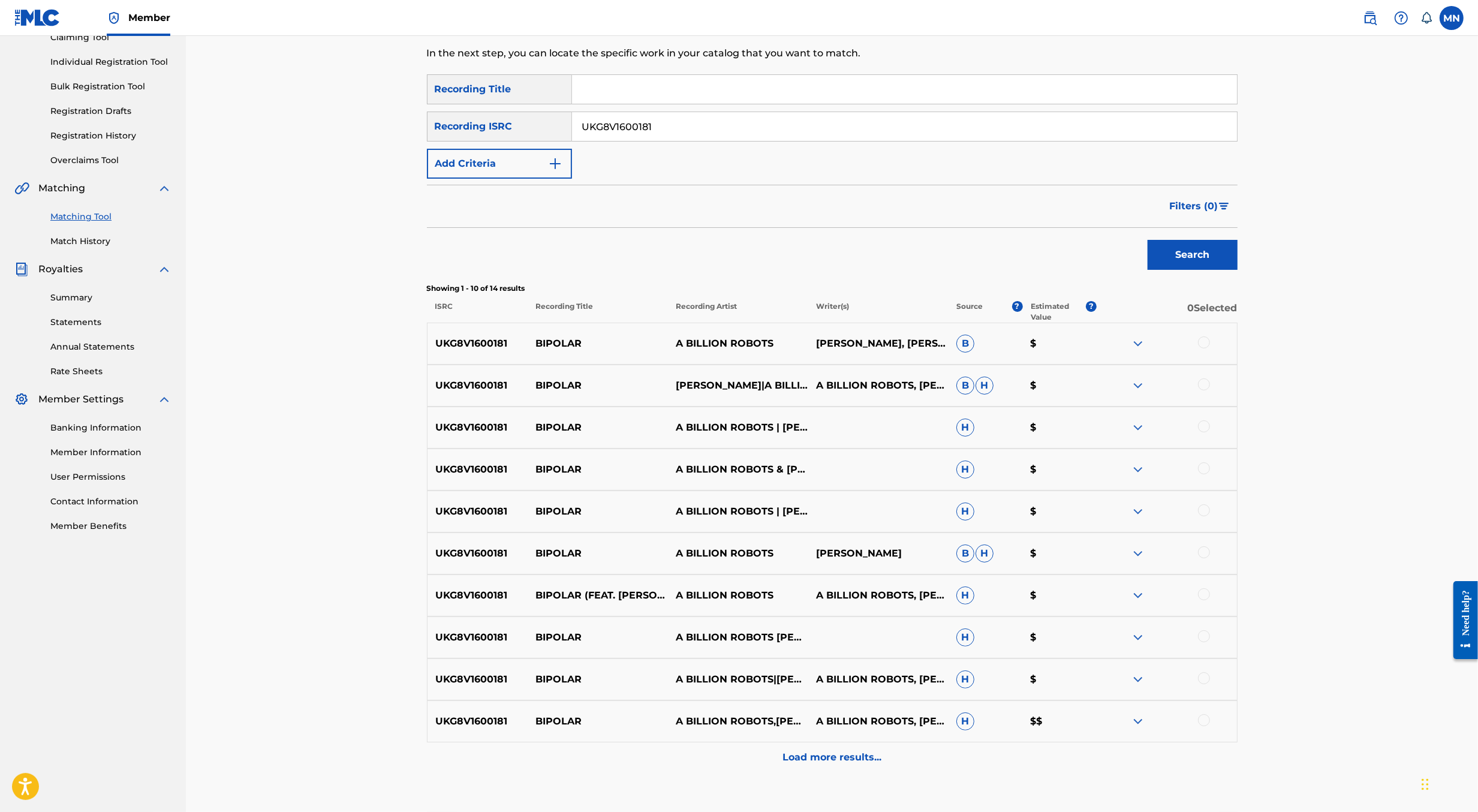
scroll to position [216, 0]
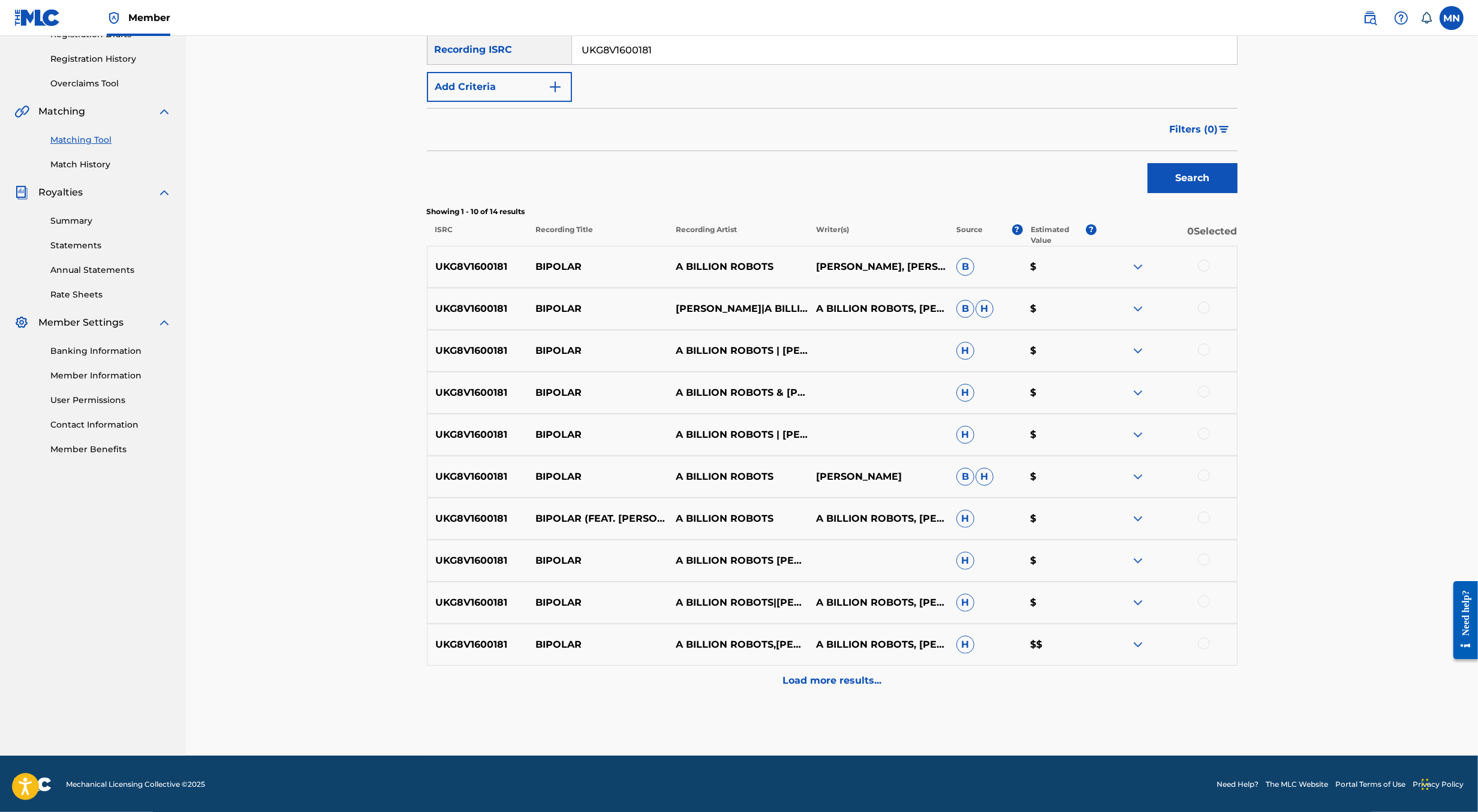
click at [1206, 267] on div at bounding box center [1204, 266] width 12 height 12
click at [1206, 308] on div at bounding box center [1204, 307] width 12 height 12
click at [1205, 351] on div at bounding box center [1204, 349] width 12 height 12
click at [1206, 397] on div at bounding box center [1166, 392] width 140 height 14
click at [1206, 427] on div at bounding box center [1204, 433] width 12 height 12
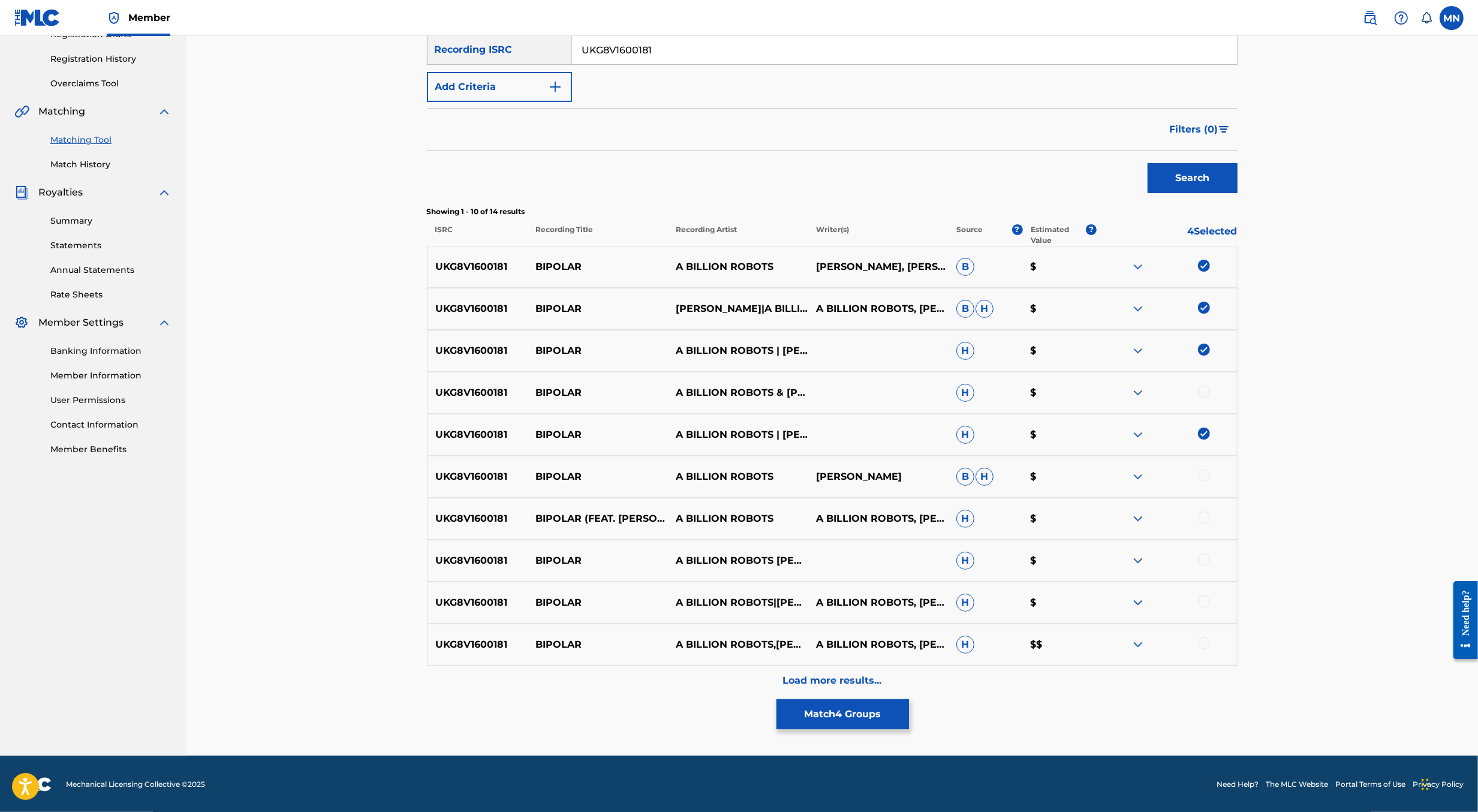
click at [1206, 391] on div at bounding box center [1204, 391] width 12 height 12
click at [1206, 476] on div at bounding box center [1204, 475] width 12 height 12
click at [1206, 518] on div at bounding box center [1204, 517] width 12 height 12
click at [1206, 560] on div at bounding box center [1204, 559] width 12 height 12
click at [1206, 599] on div at bounding box center [1204, 601] width 12 height 12
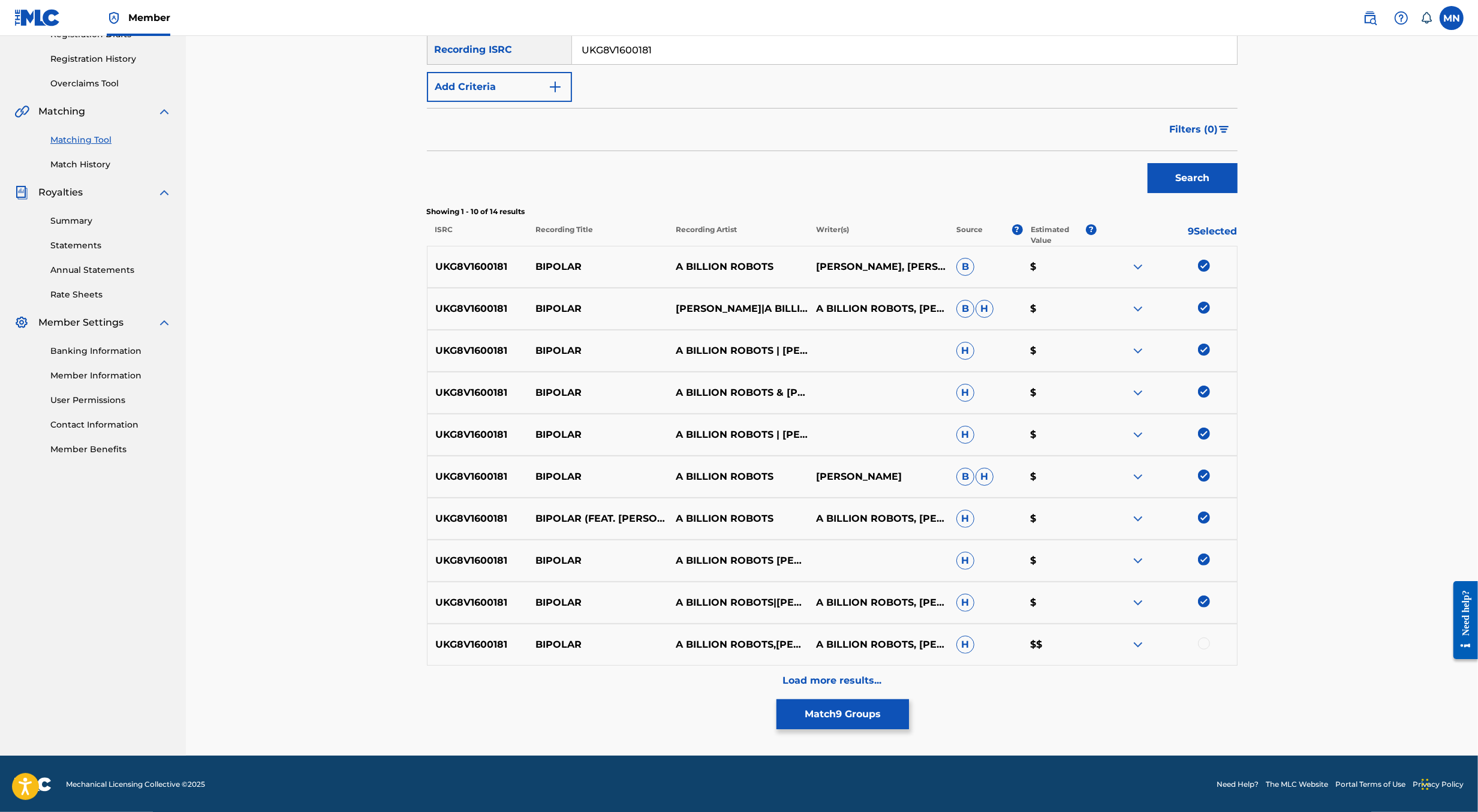
click at [1204, 643] on div at bounding box center [1204, 643] width 12 height 12
click at [1182, 673] on div "Load more results..." at bounding box center [833, 681] width 811 height 30
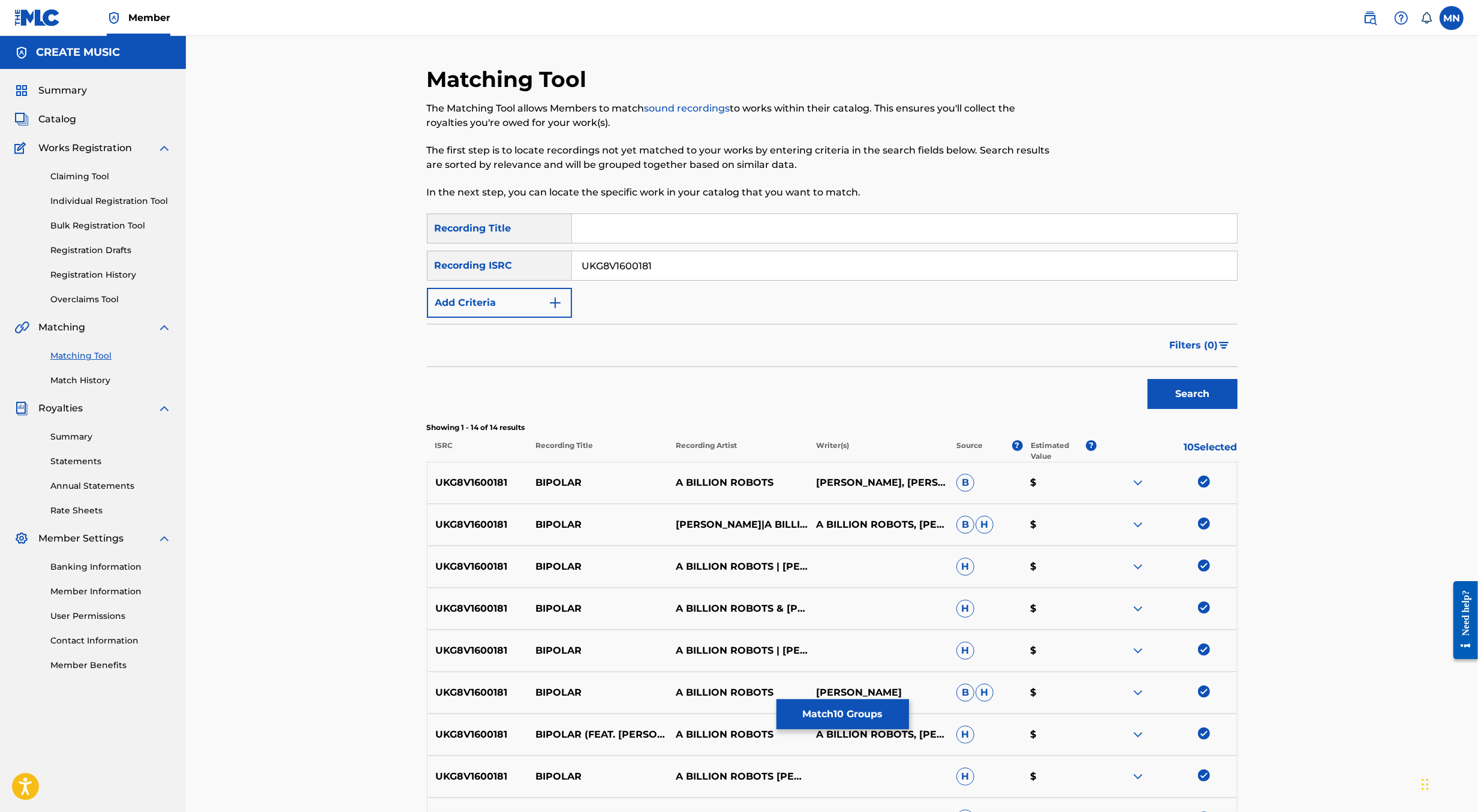
scroll to position [354, 0]
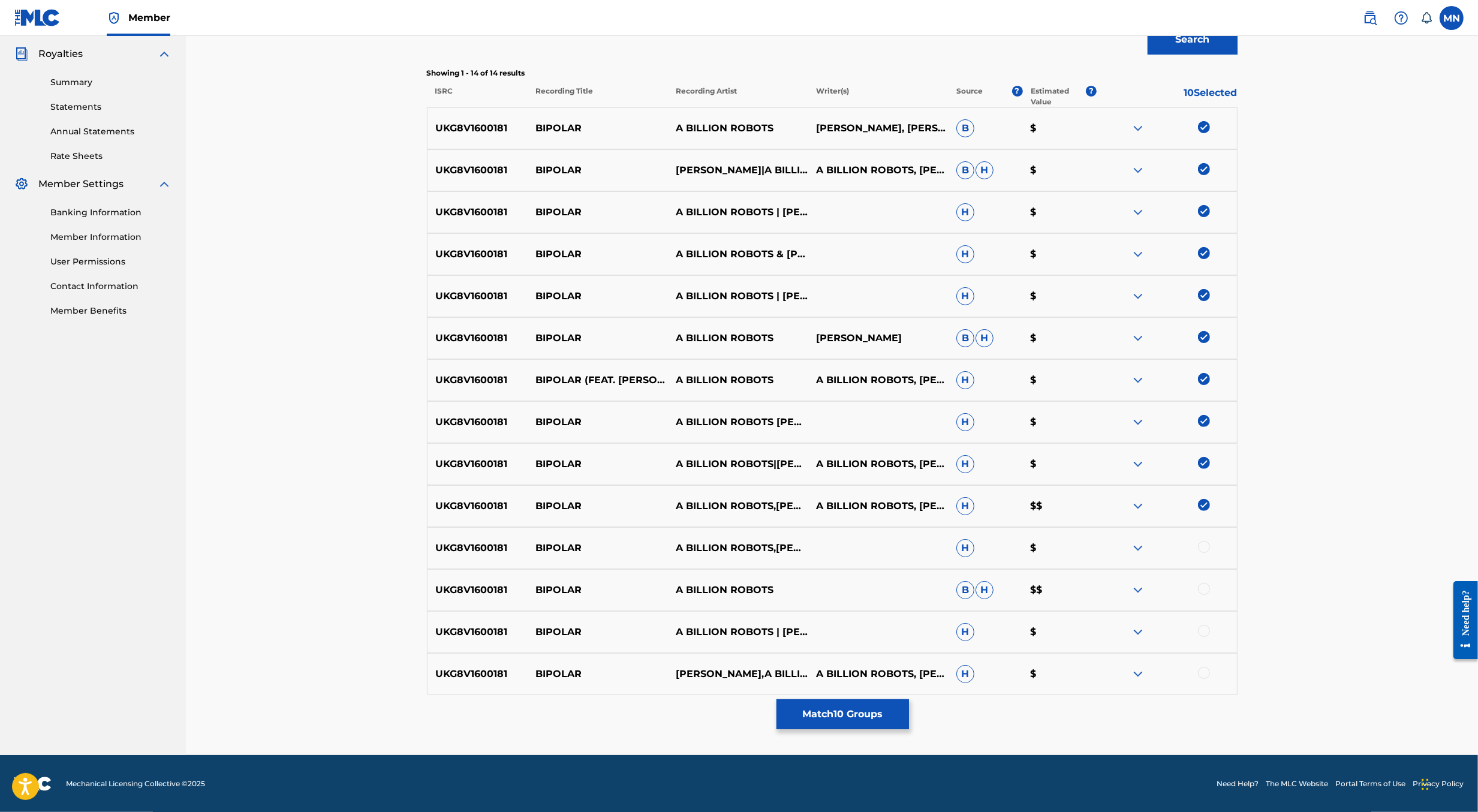
click at [1208, 545] on div at bounding box center [1204, 546] width 12 height 12
click at [1208, 587] on div at bounding box center [1204, 589] width 12 height 12
click at [1207, 626] on div "UKG8V1600181 BIPOLAR A BILLION ROBOTS | MIKE L H $" at bounding box center [833, 632] width 811 height 42
click at [1202, 633] on div at bounding box center [1204, 631] width 12 height 12
click at [1202, 675] on div at bounding box center [1204, 672] width 12 height 12
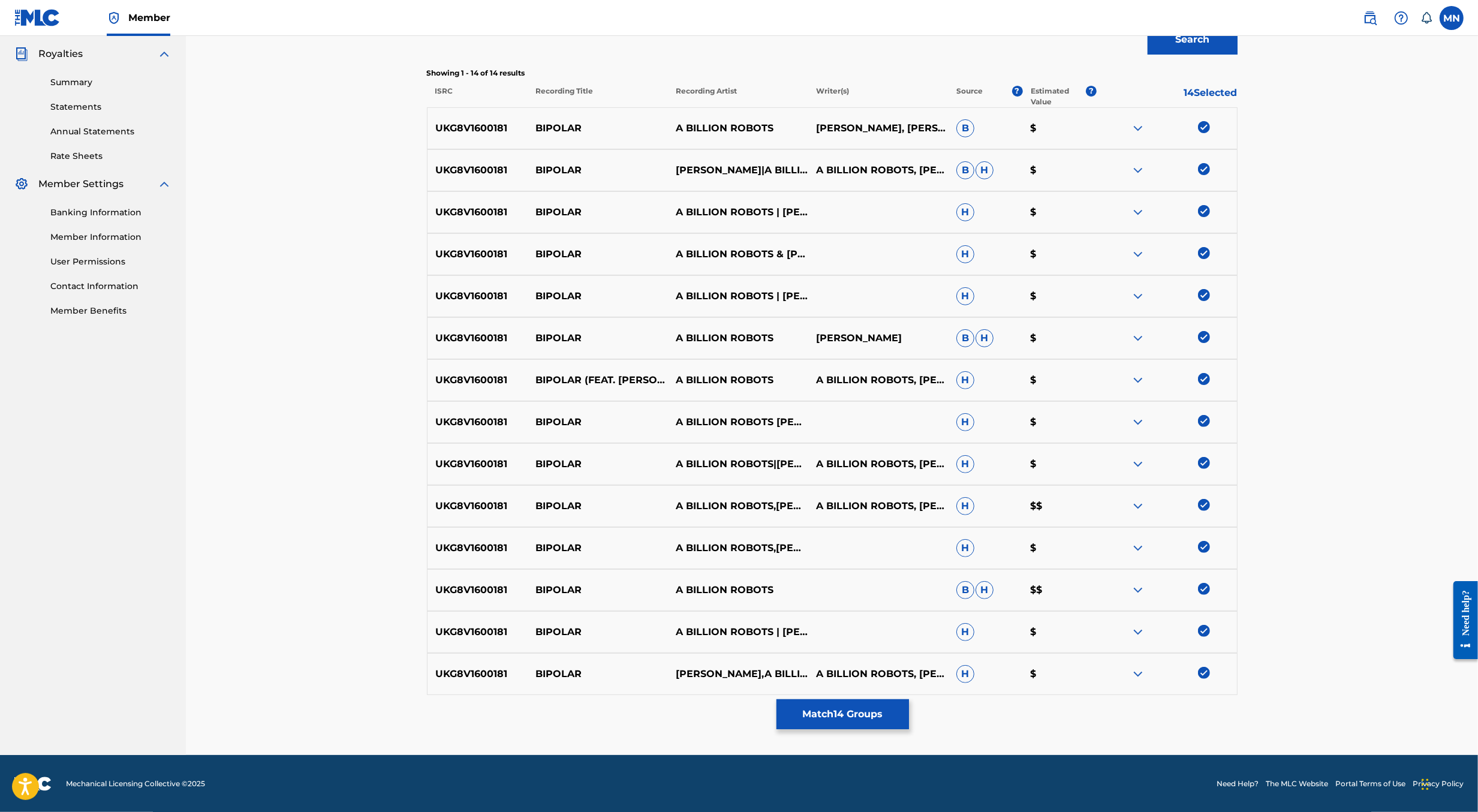
click at [830, 723] on button "Match 14 Groups" at bounding box center [842, 714] width 132 height 30
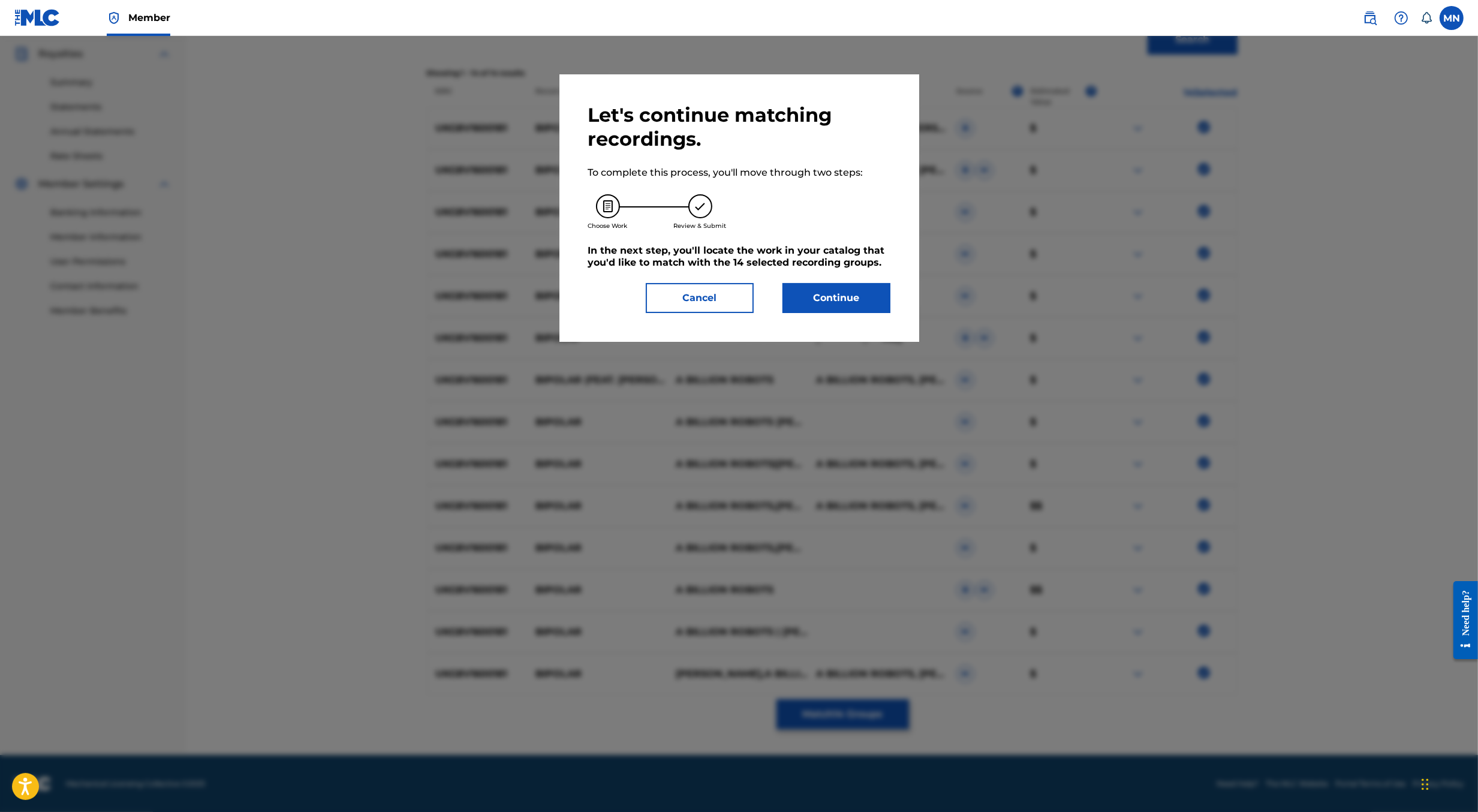
click at [864, 312] on button "Continue" at bounding box center [837, 298] width 108 height 30
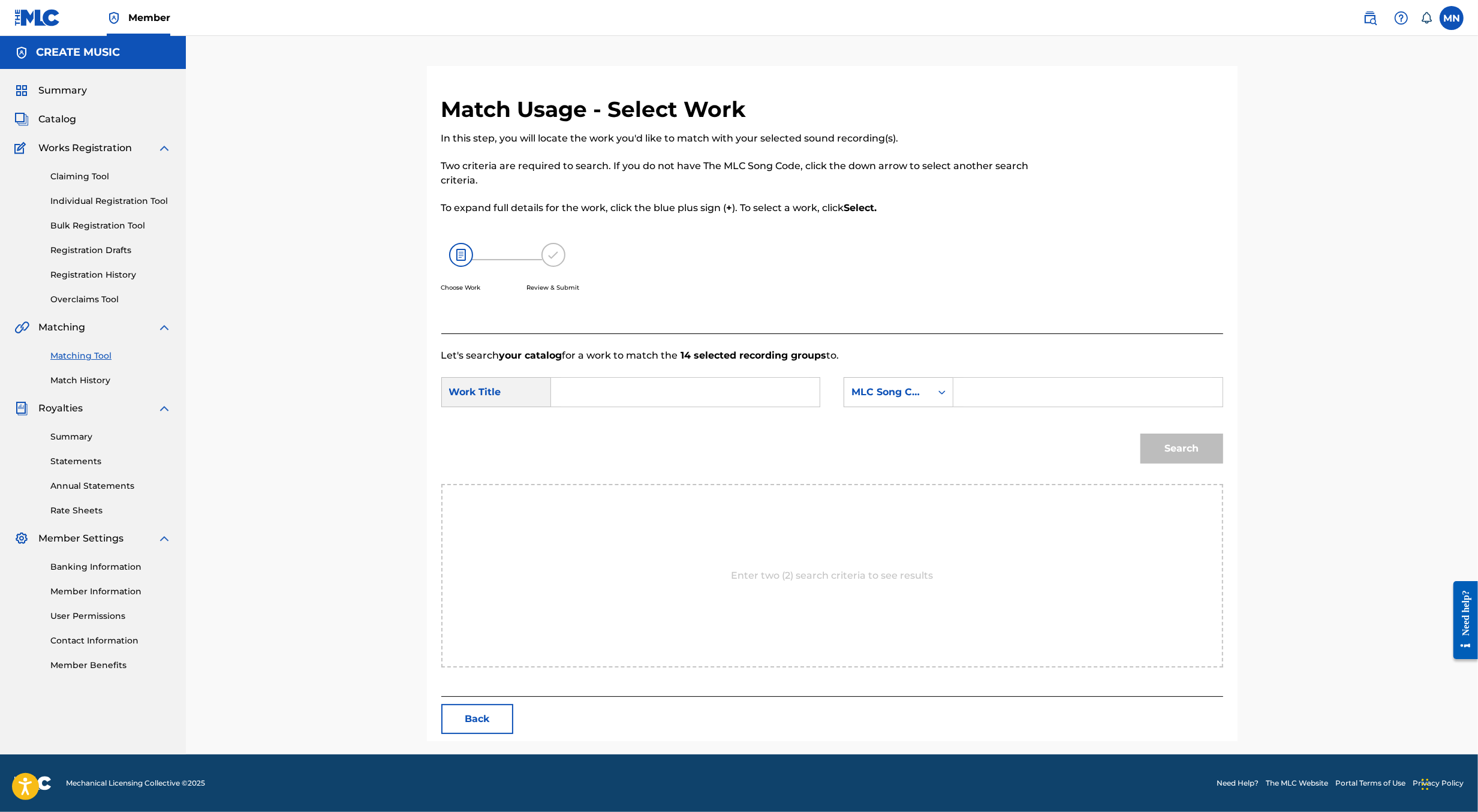
scroll to position [0, 0]
click at [574, 395] on input "Search Form" at bounding box center [685, 391] width 248 height 29
type input "bipolar"
paste input "BF7W78"
type input "BF7W78"
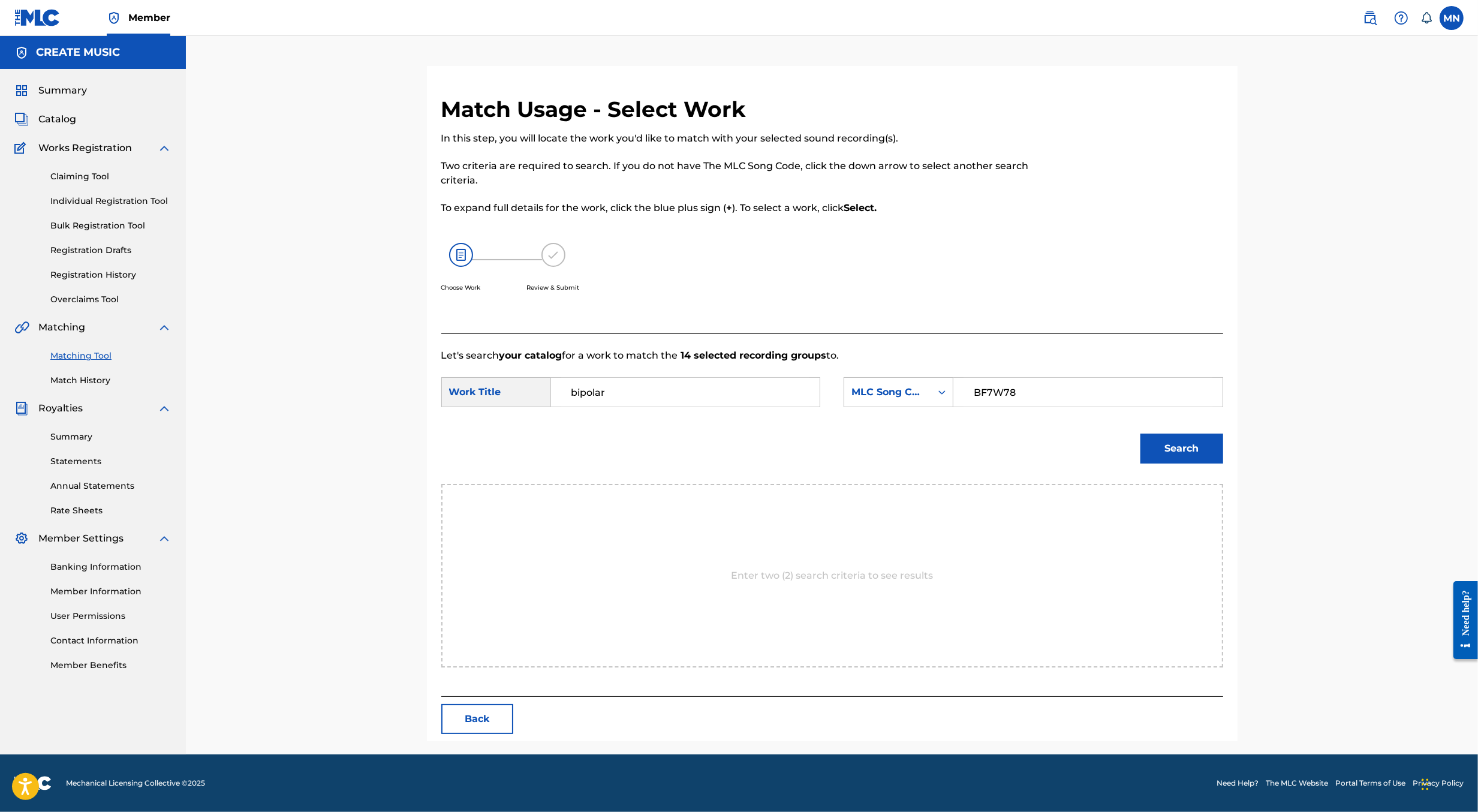
click at [1141, 434] on button "Search" at bounding box center [1182, 449] width 83 height 30
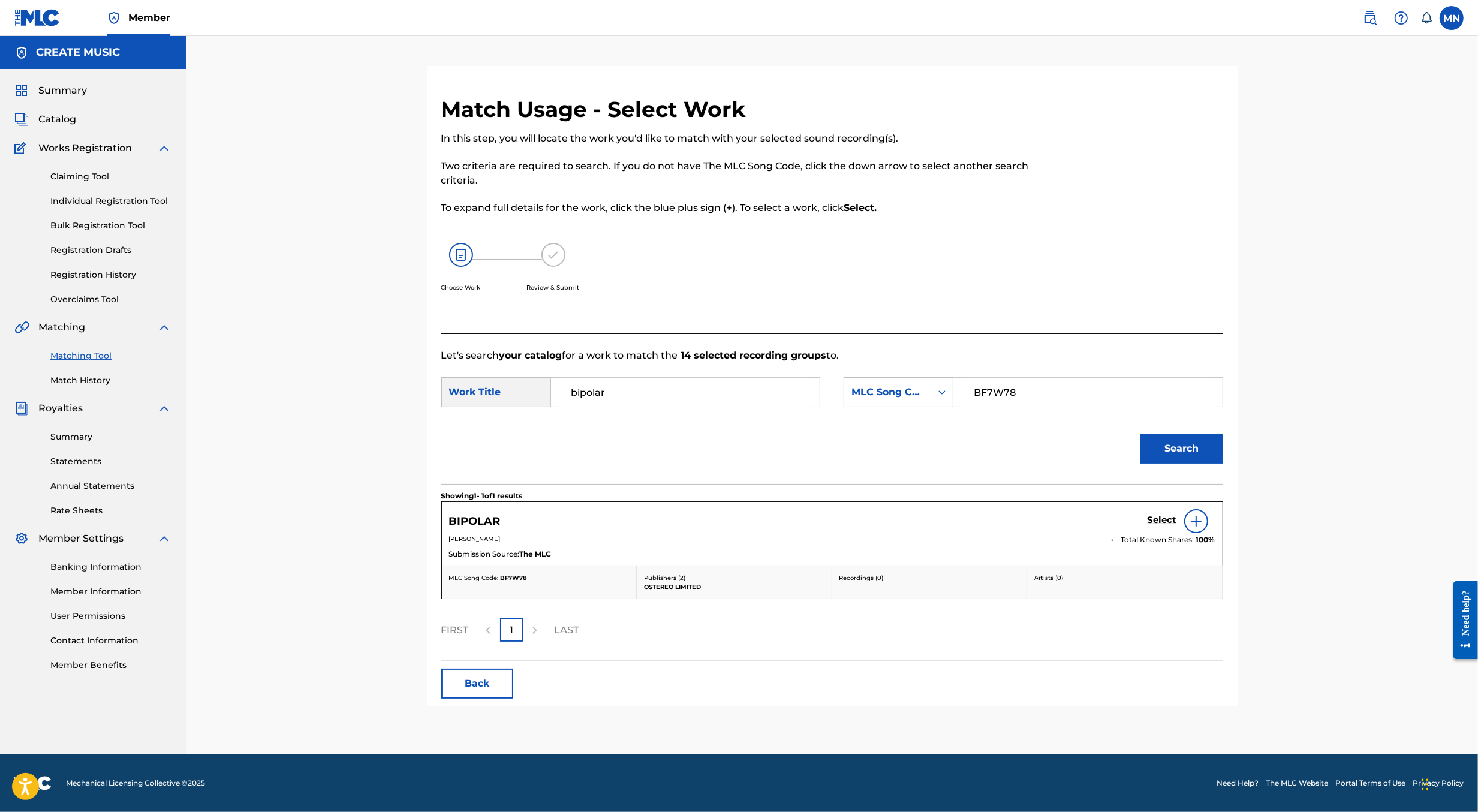
click at [1161, 519] on h5 "Select" at bounding box center [1162, 520] width 29 height 11
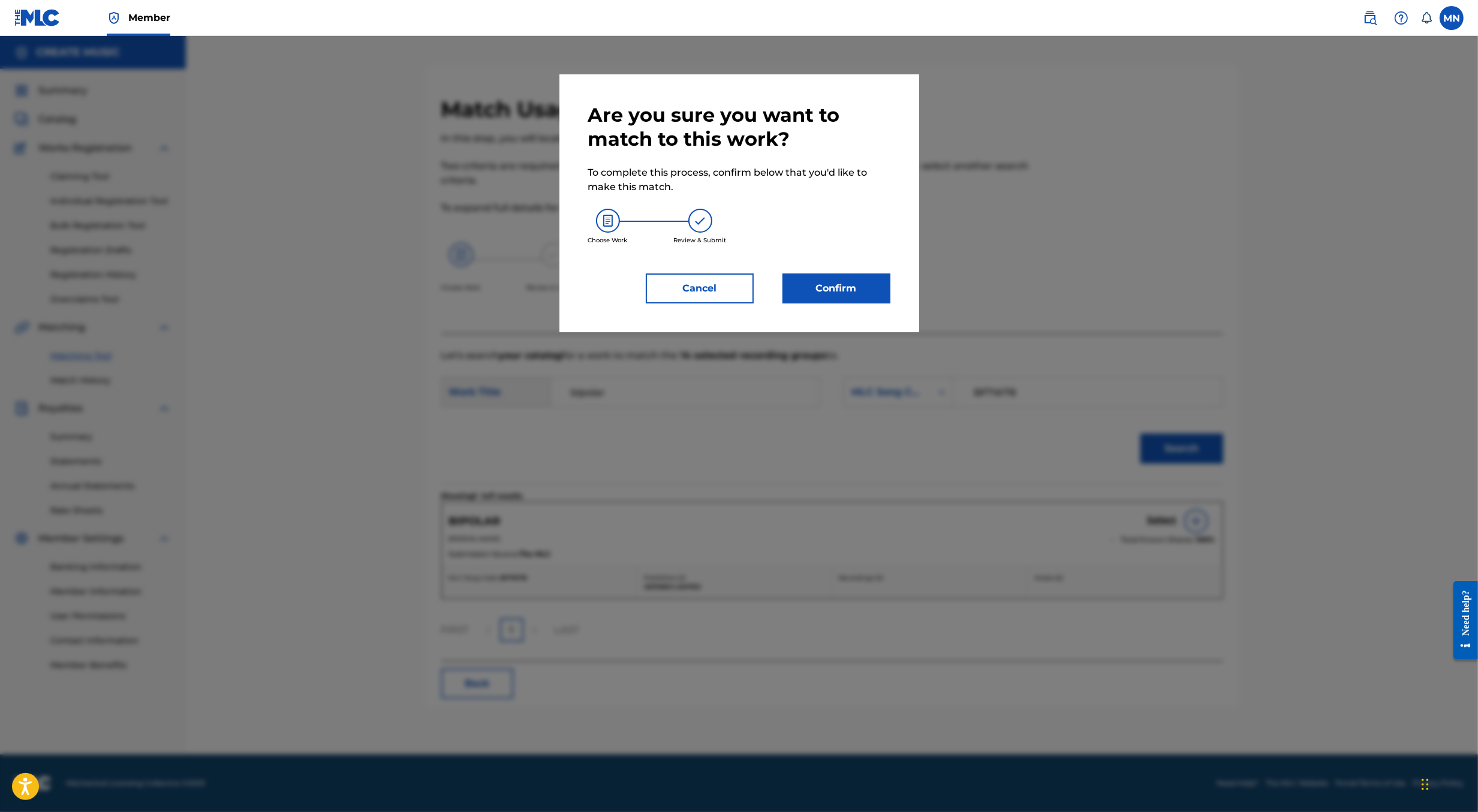
click at [866, 278] on button "Confirm" at bounding box center [837, 288] width 108 height 30
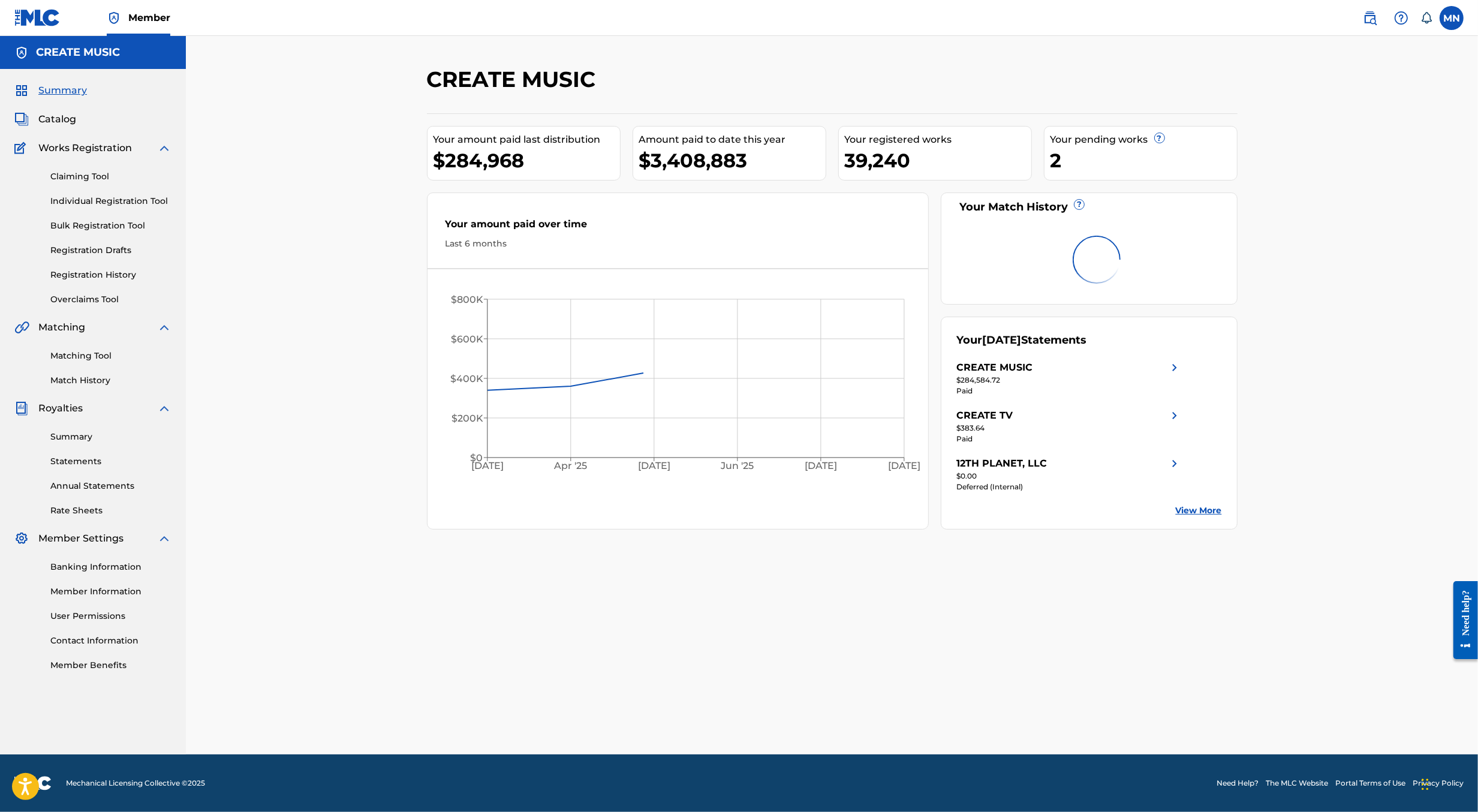
click at [1369, 21] on img at bounding box center [1370, 17] width 14 height 14
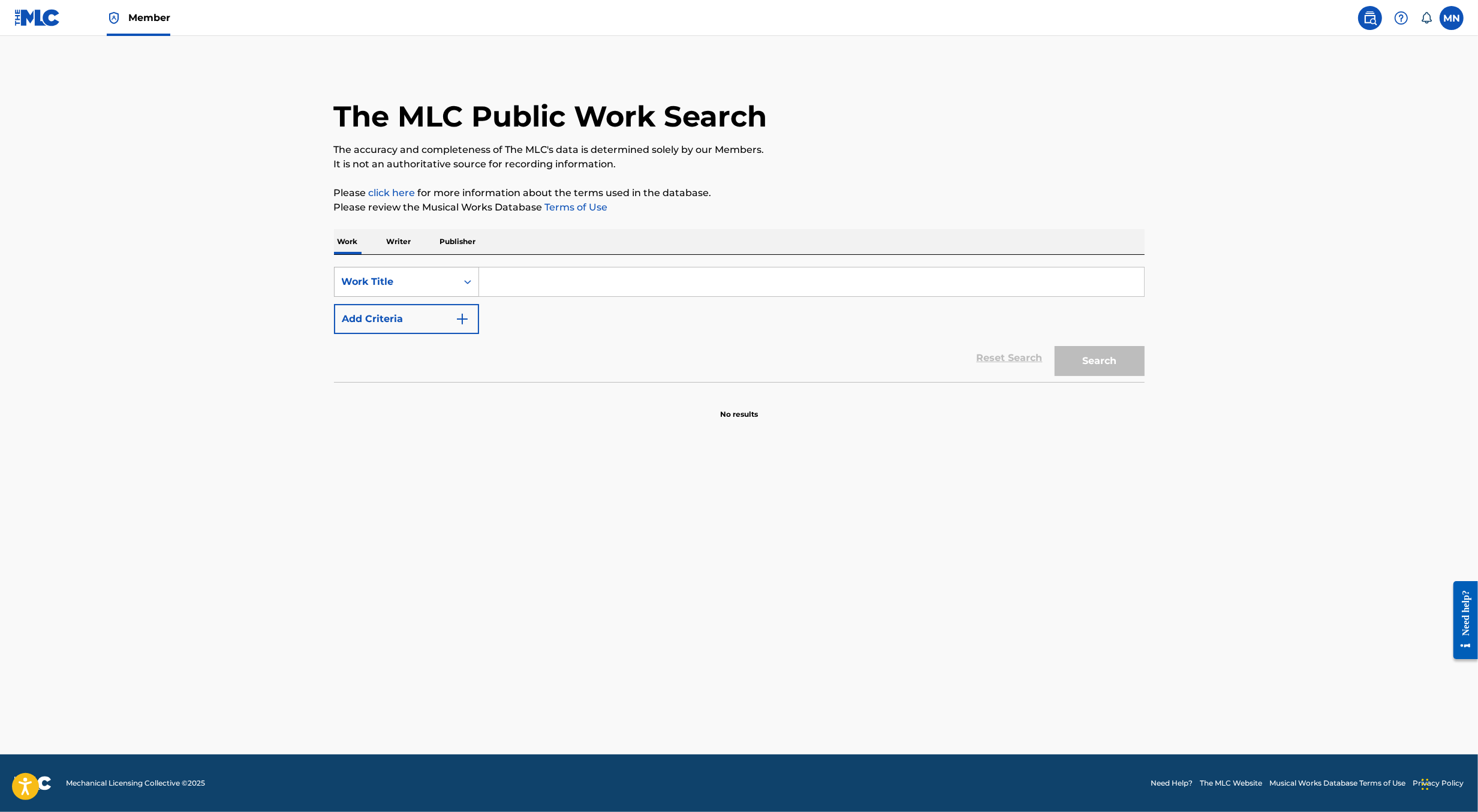
click at [431, 286] on div "Work Title" at bounding box center [395, 282] width 108 height 14
click at [431, 309] on div "MLC Song Code" at bounding box center [406, 313] width 144 height 30
click at [509, 286] on input "Search Form" at bounding box center [811, 282] width 665 height 29
paste input "AV861T"
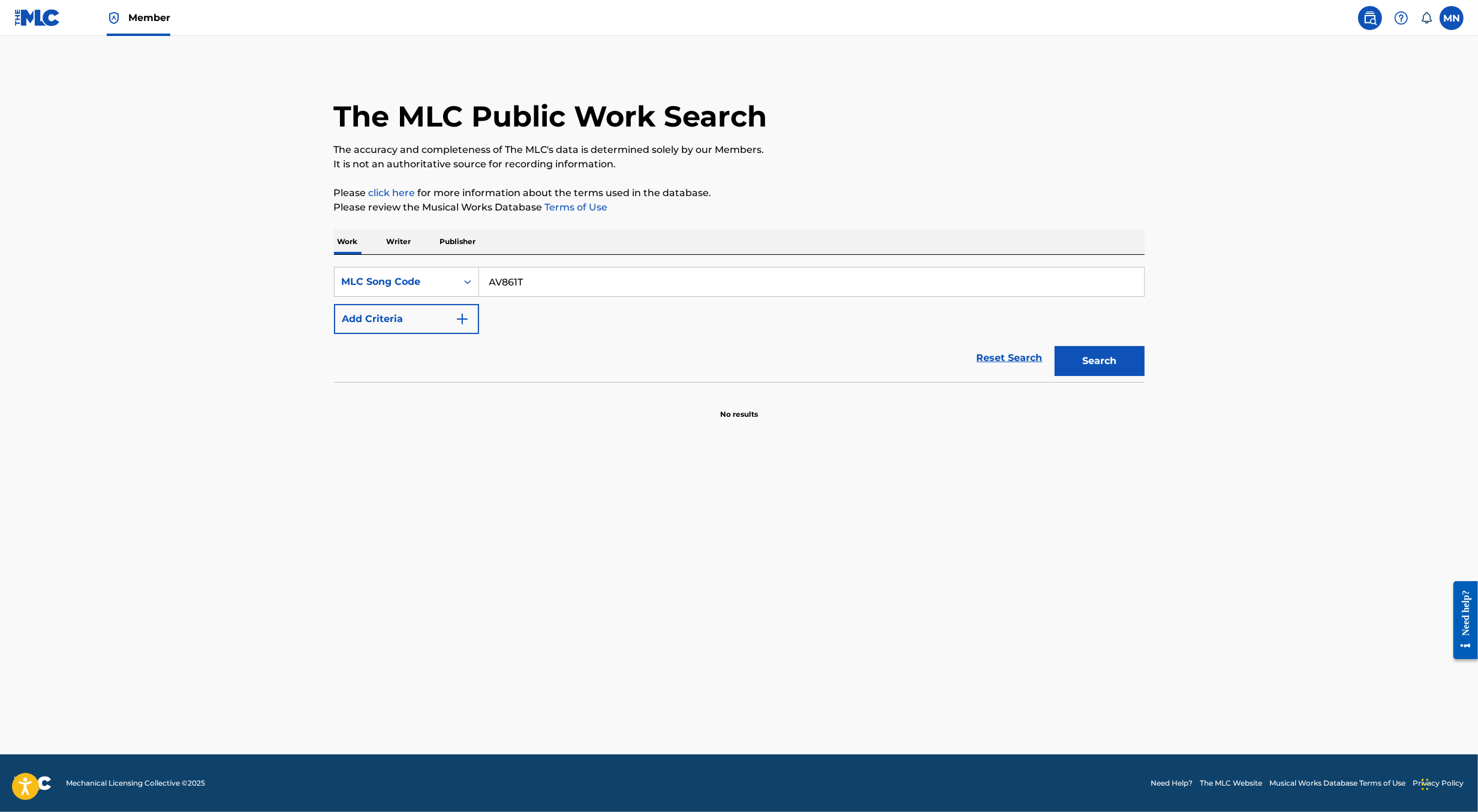
type input "AV861T"
click at [1055, 346] on button "Search" at bounding box center [1101, 361] width 90 height 30
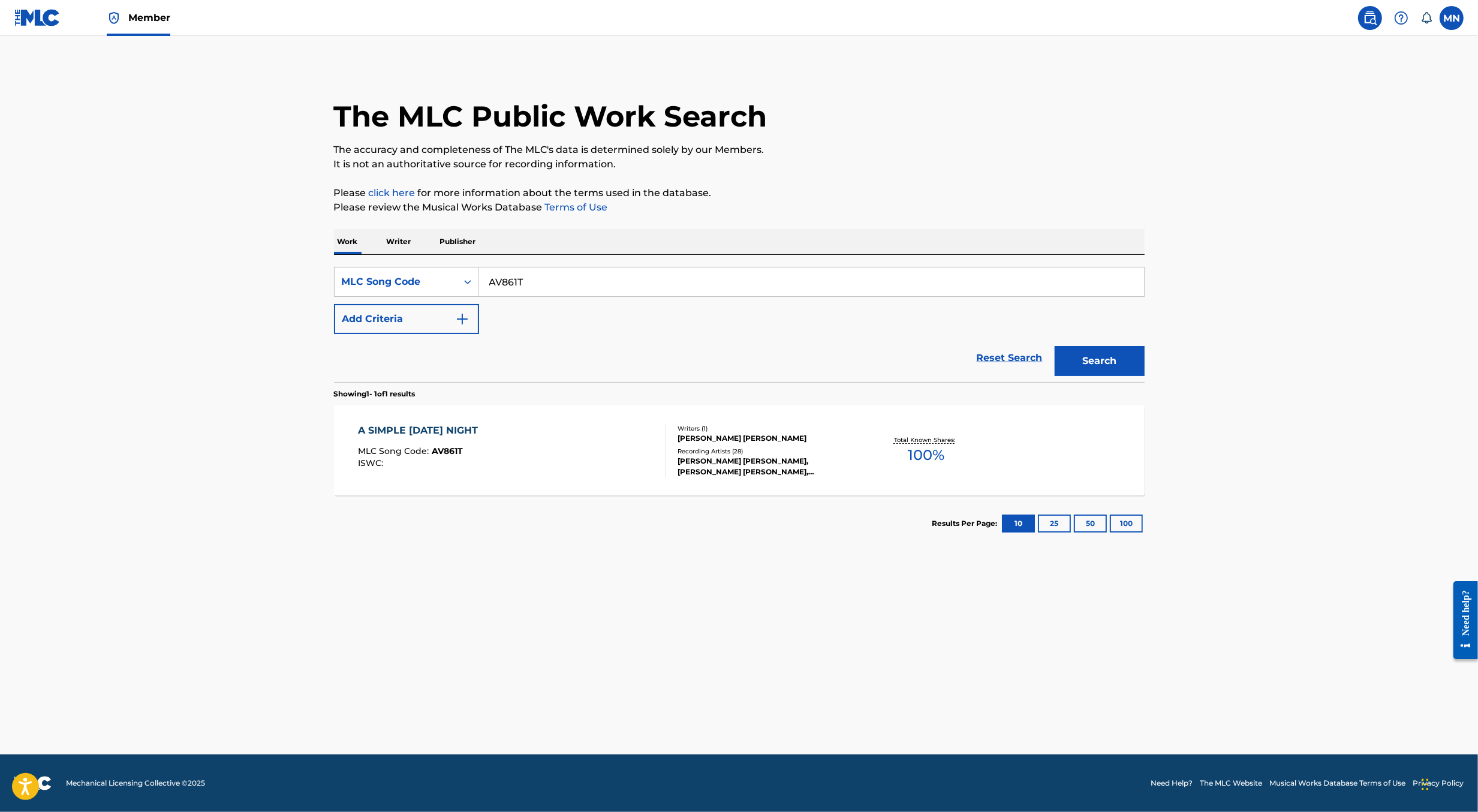
click at [537, 451] on div "A SIMPLE [DATE] NIGHT MLC Song Code : AV861T ISWC :" at bounding box center [512, 450] width 308 height 54
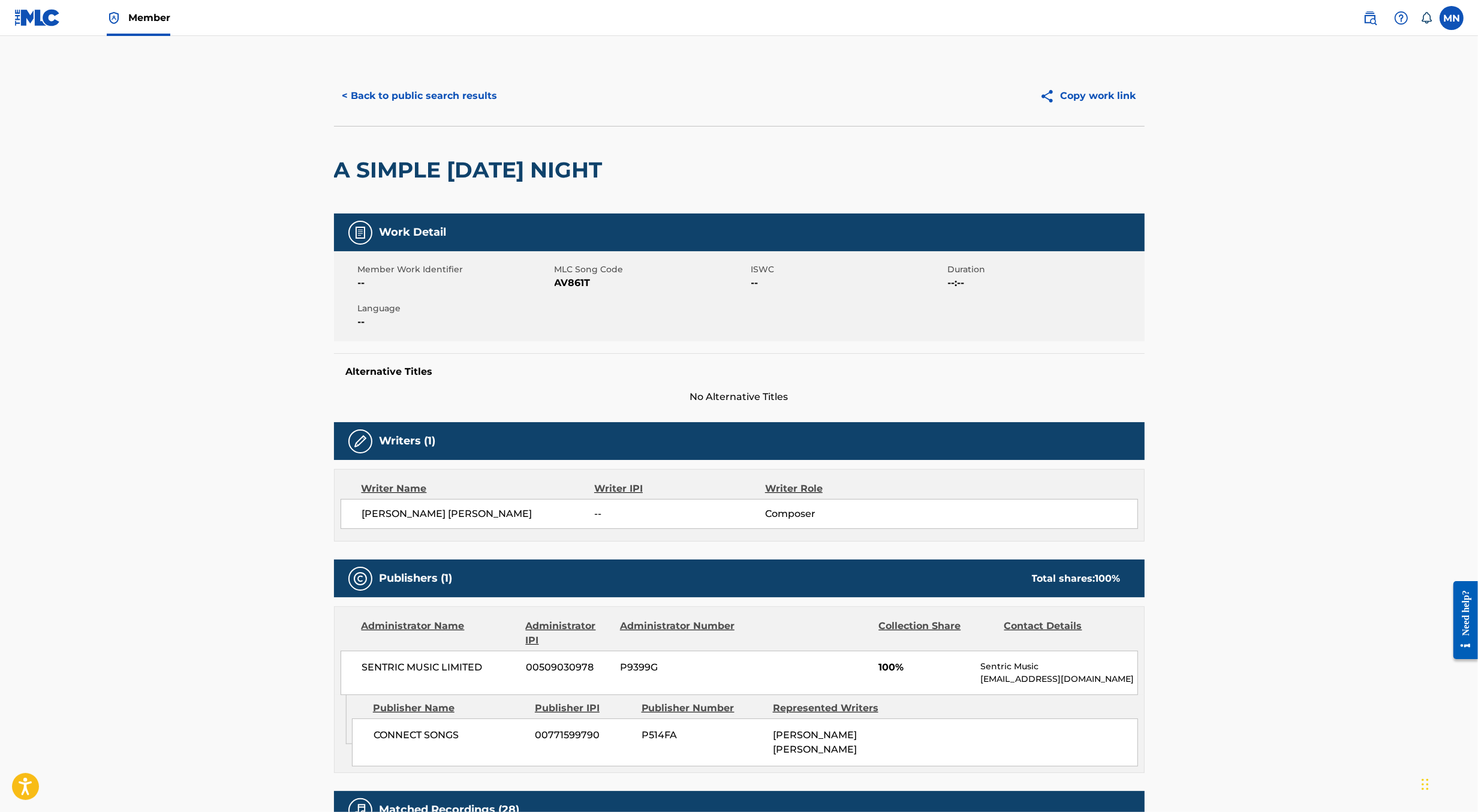
click at [462, 89] on button "< Back to public search results" at bounding box center [420, 96] width 172 height 30
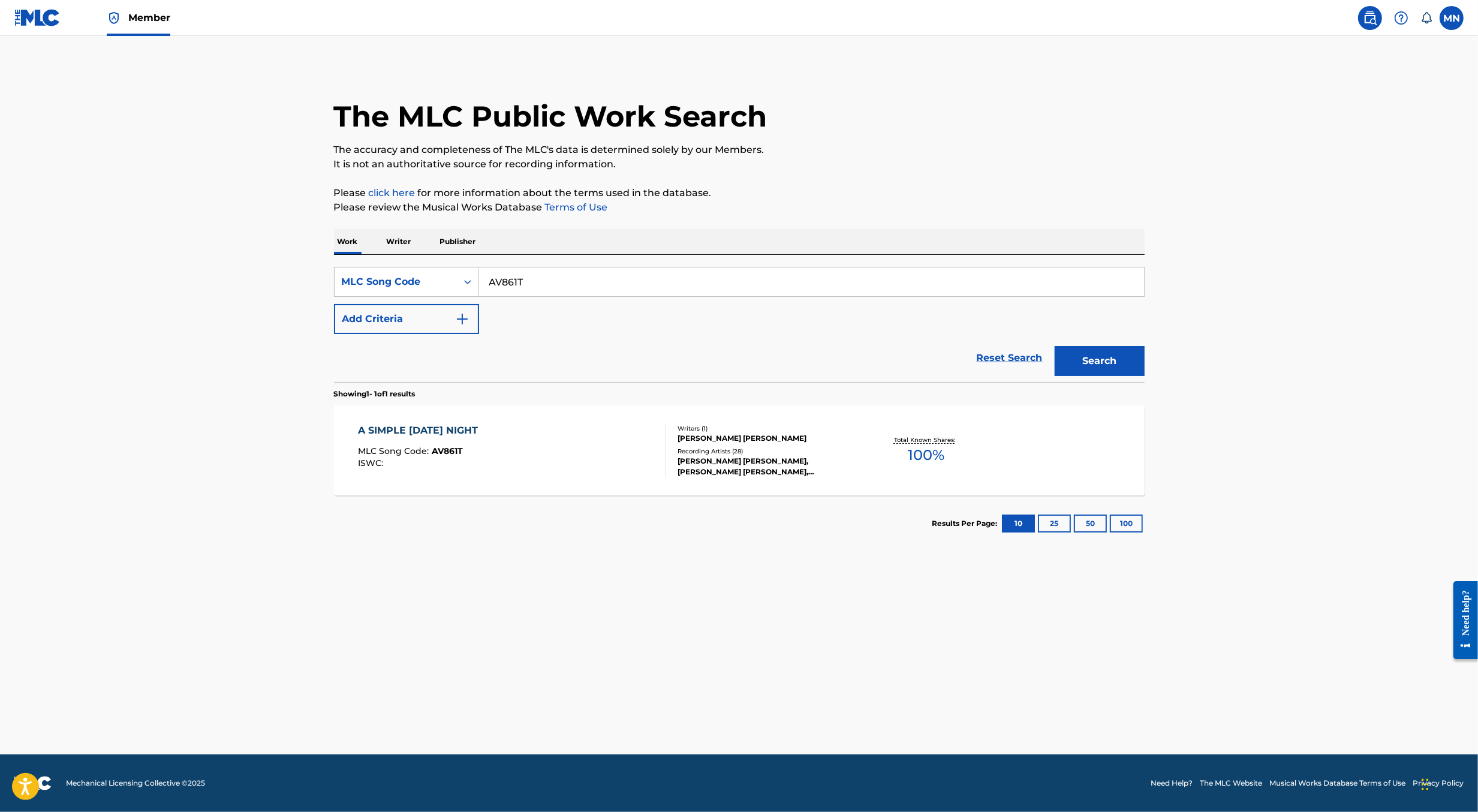
click at [539, 282] on input "AV861T" at bounding box center [811, 282] width 665 height 29
paste input "TE2UYJ"
type input "TE2UYJ"
click at [1055, 346] on button "Search" at bounding box center [1101, 361] width 90 height 30
click at [537, 456] on div "MLC Song Code : TE2UYJ" at bounding box center [450, 452] width 184 height 12
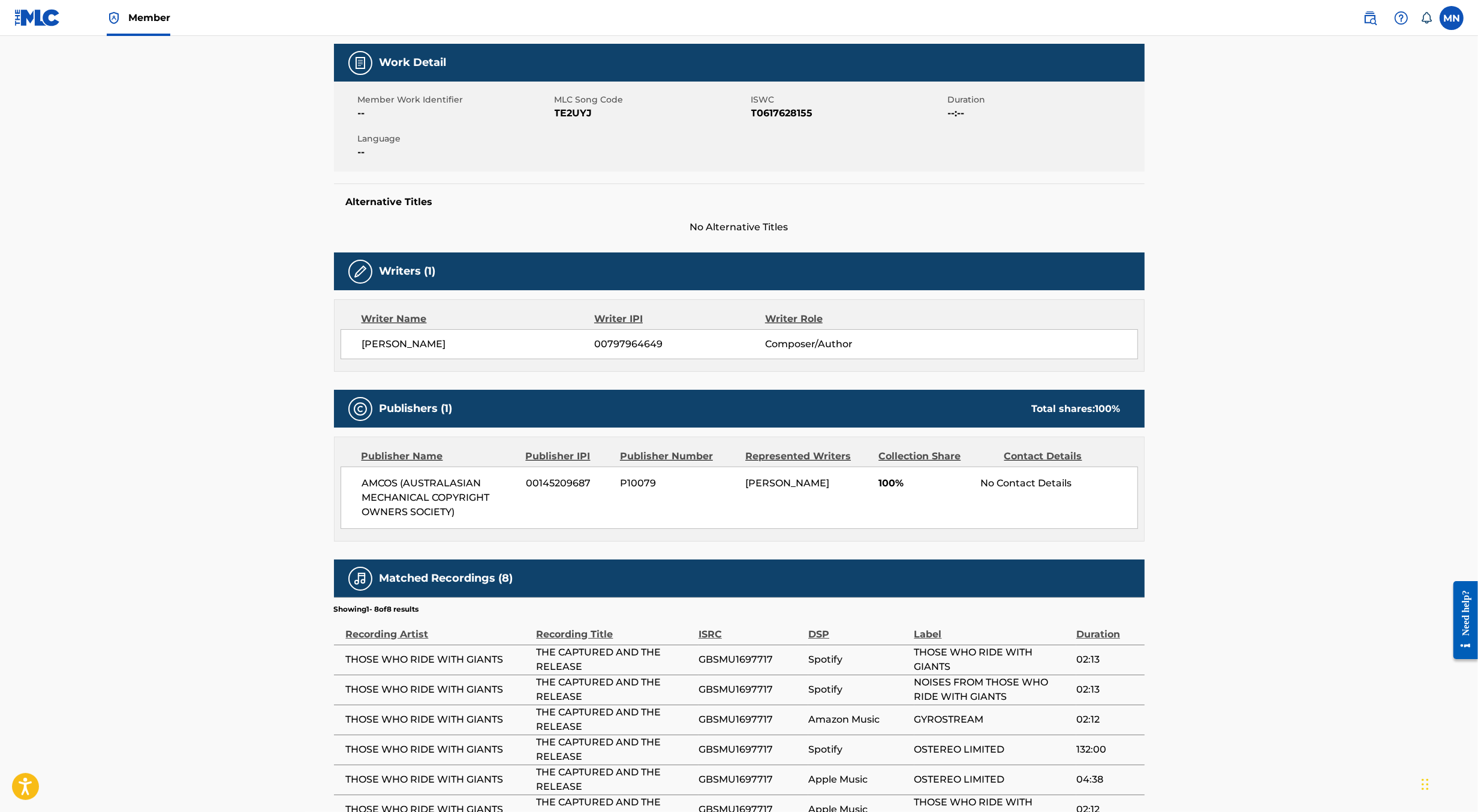
scroll to position [173, 0]
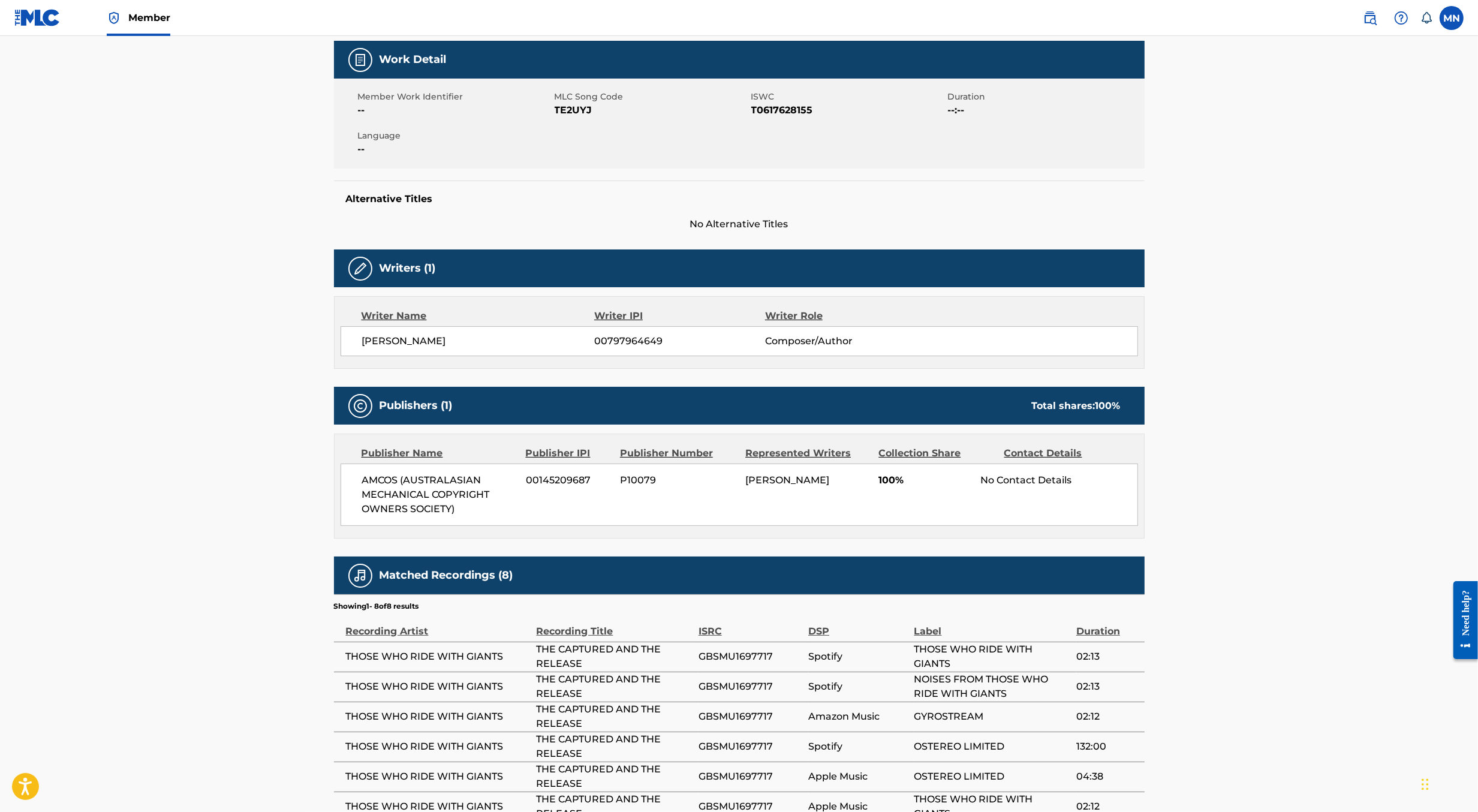
click at [1369, 18] on img at bounding box center [1370, 17] width 14 height 14
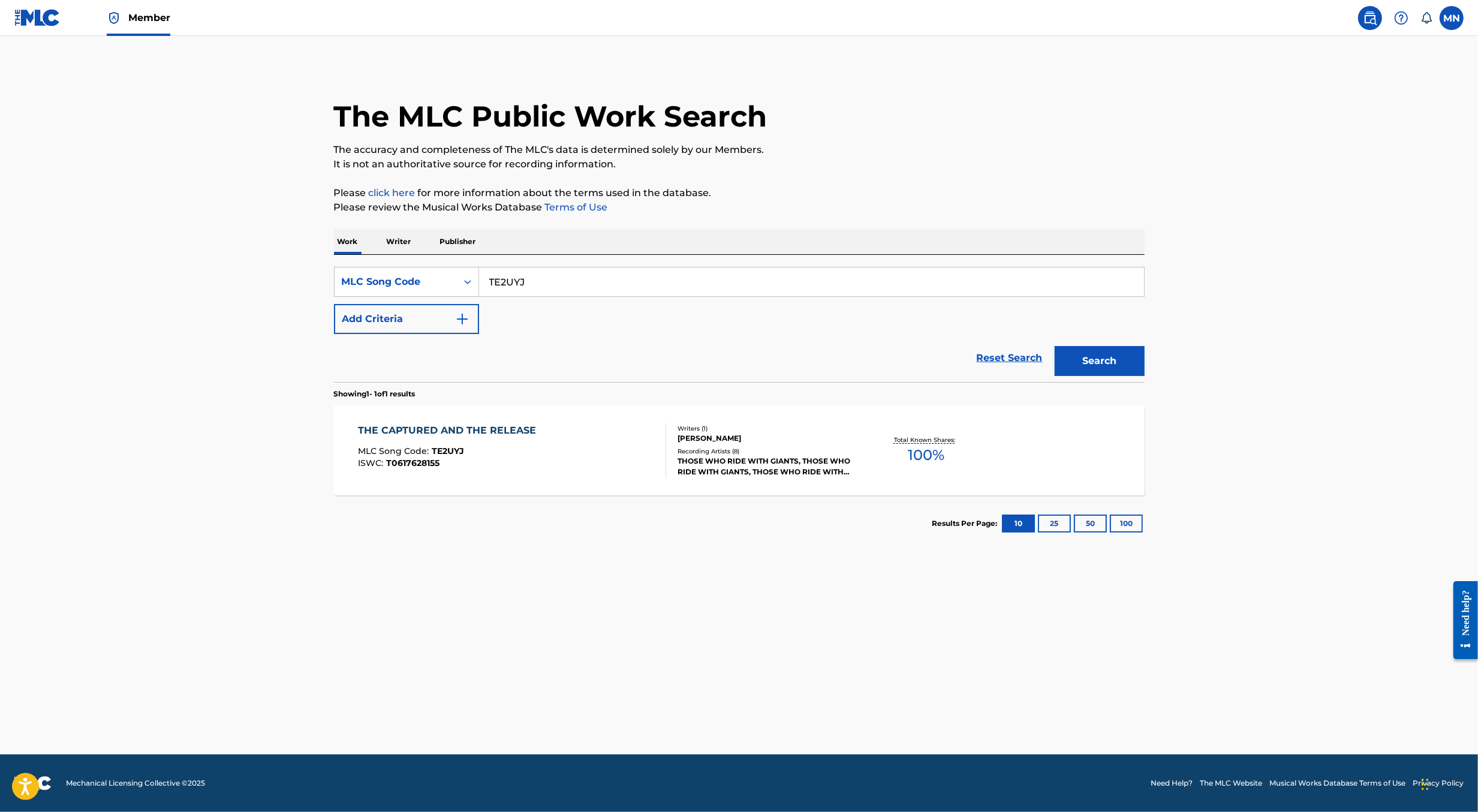
click at [712, 276] on input "TE2UYJ" at bounding box center [811, 282] width 665 height 29
paste input "6GTW"
type input "TE6GTW"
click at [1055, 346] on button "Search" at bounding box center [1101, 361] width 90 height 30
click at [625, 432] on div "THE FUNERAL SONG MLC Song Code : TE6GTW ISWC : T3065709135" at bounding box center [512, 450] width 308 height 54
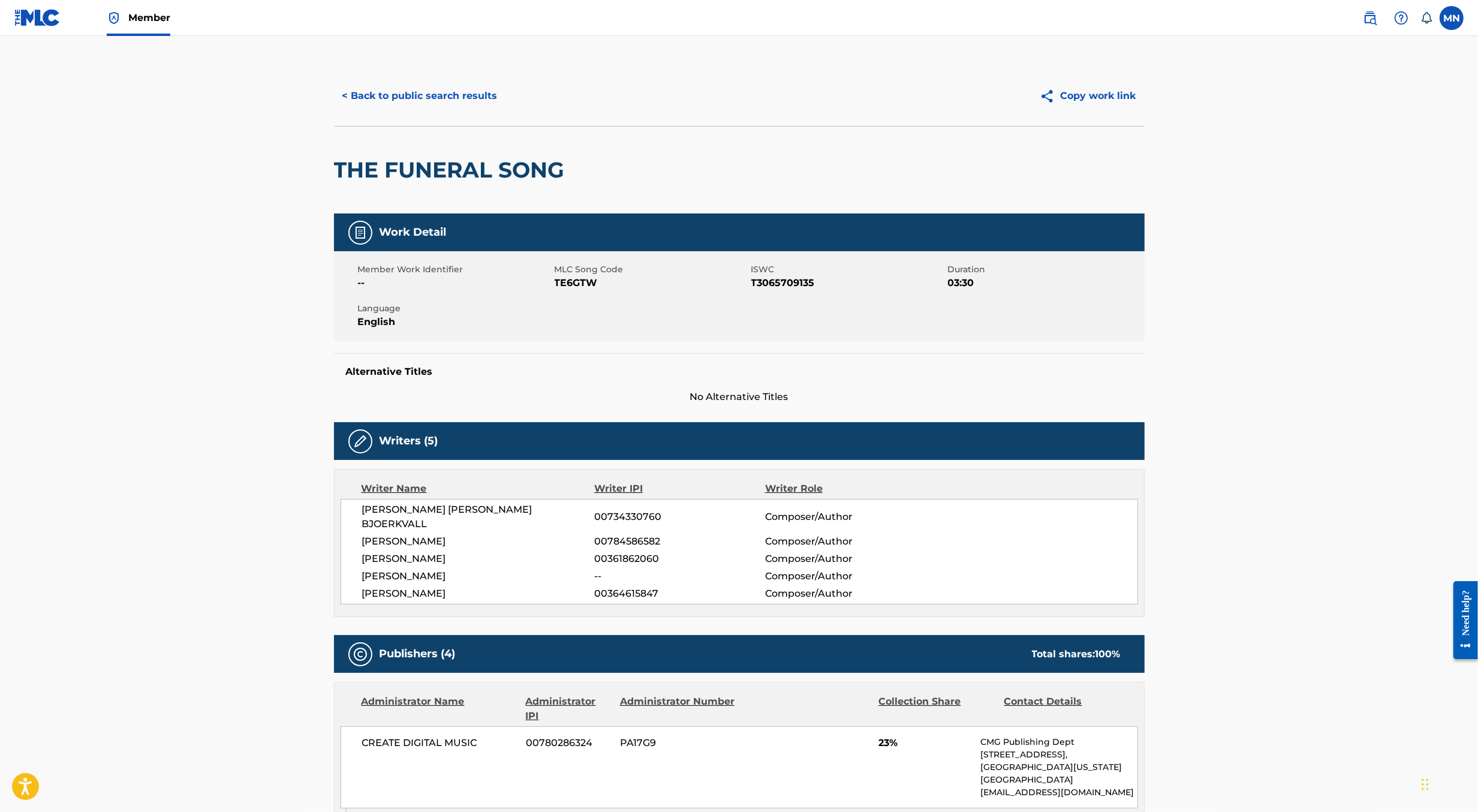
click at [442, 101] on button "< Back to public search results" at bounding box center [420, 96] width 172 height 30
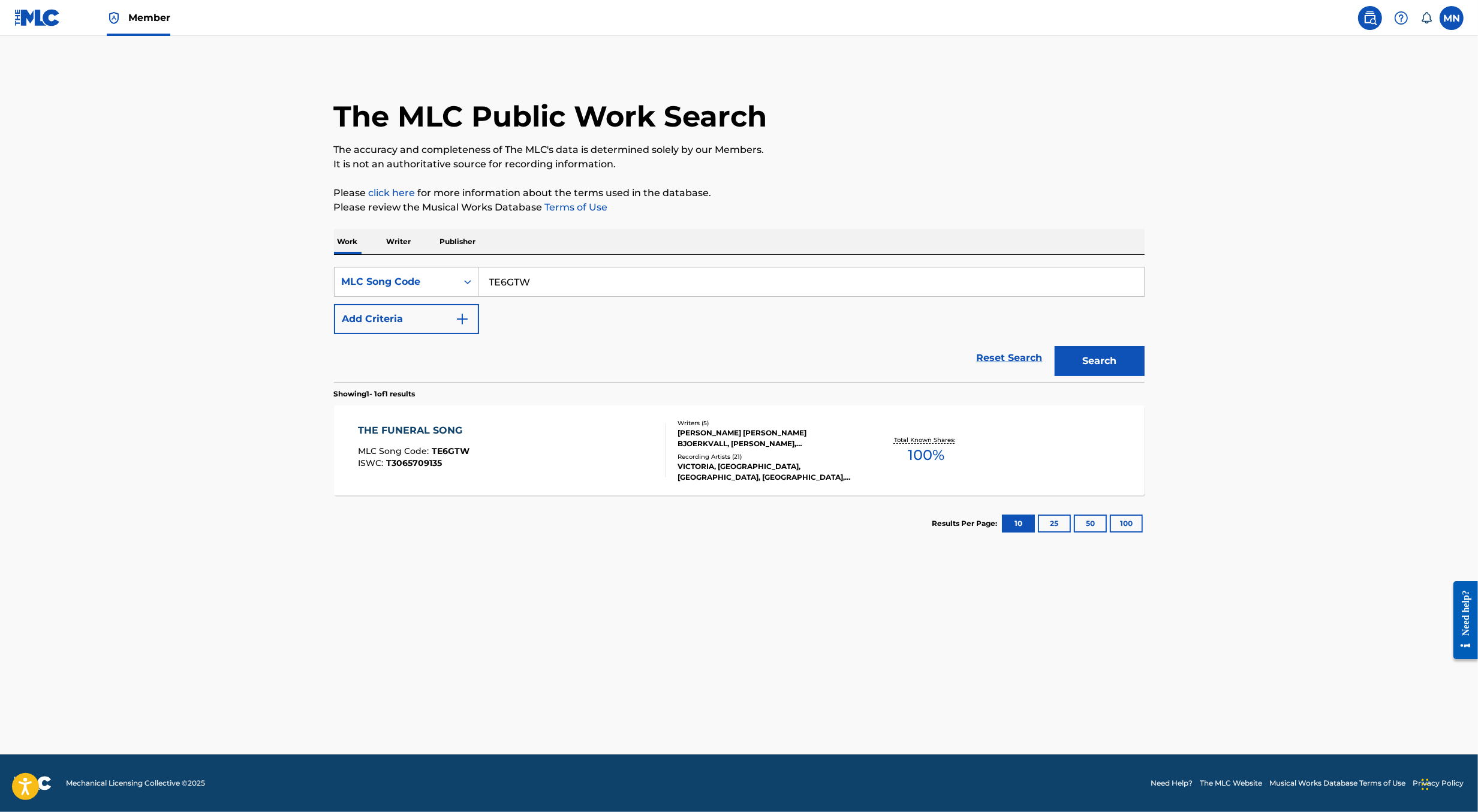
click at [551, 283] on input "TE6GTW" at bounding box center [811, 282] width 665 height 29
paste input "WB2N8"
type input "WB2N8W"
click at [1055, 346] on button "Search" at bounding box center [1101, 361] width 90 height 30
click at [674, 437] on div "Writers ( 6 ) [PERSON_NAME], [PERSON_NAME] [PERSON_NAME], [PERSON_NAME], [PERSO…" at bounding box center [762, 451] width 192 height 64
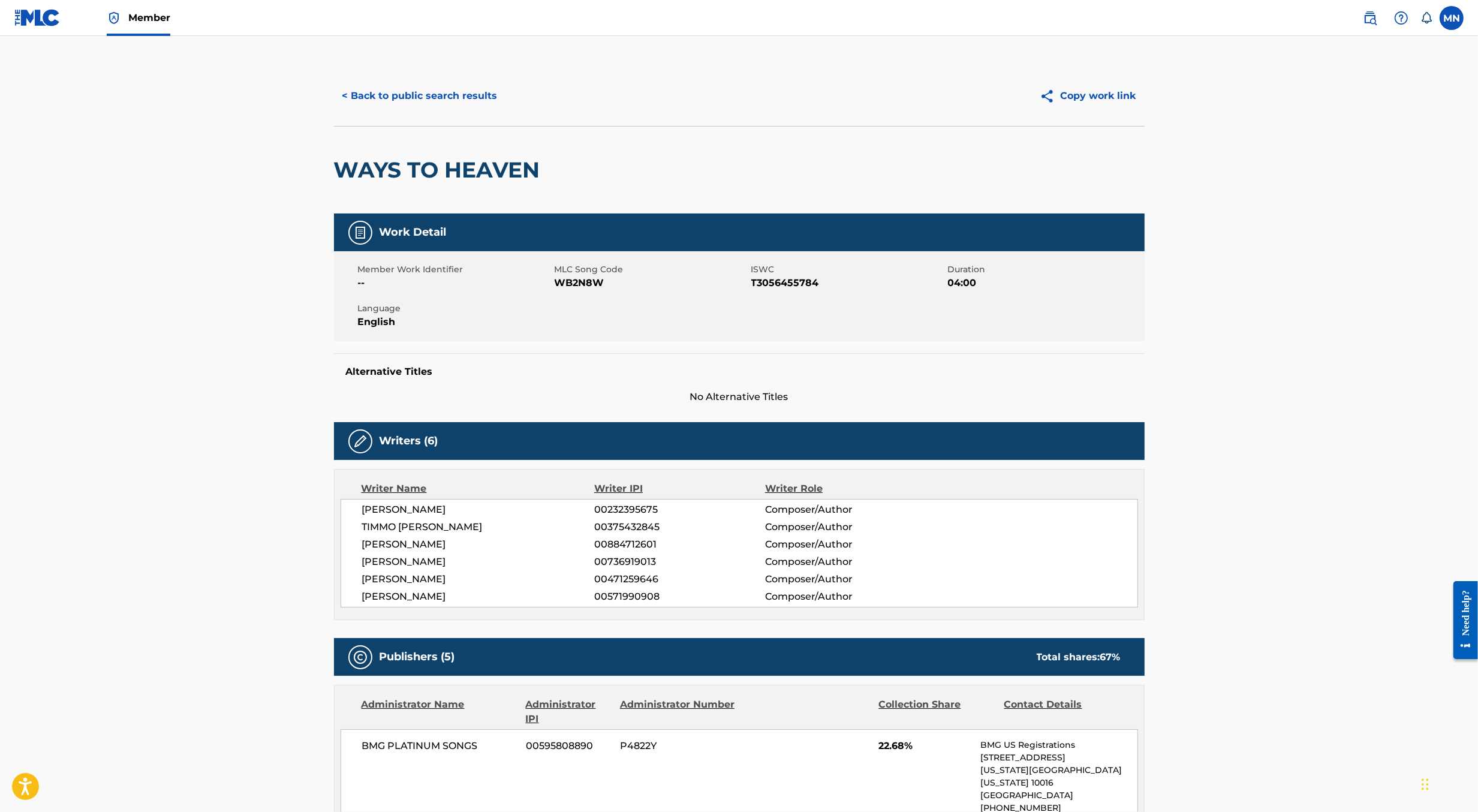
click at [575, 286] on span "WB2N8W" at bounding box center [652, 283] width 193 height 14
copy span "WB2N8W"
click at [365, 92] on button "< Back to public search results" at bounding box center [420, 96] width 172 height 30
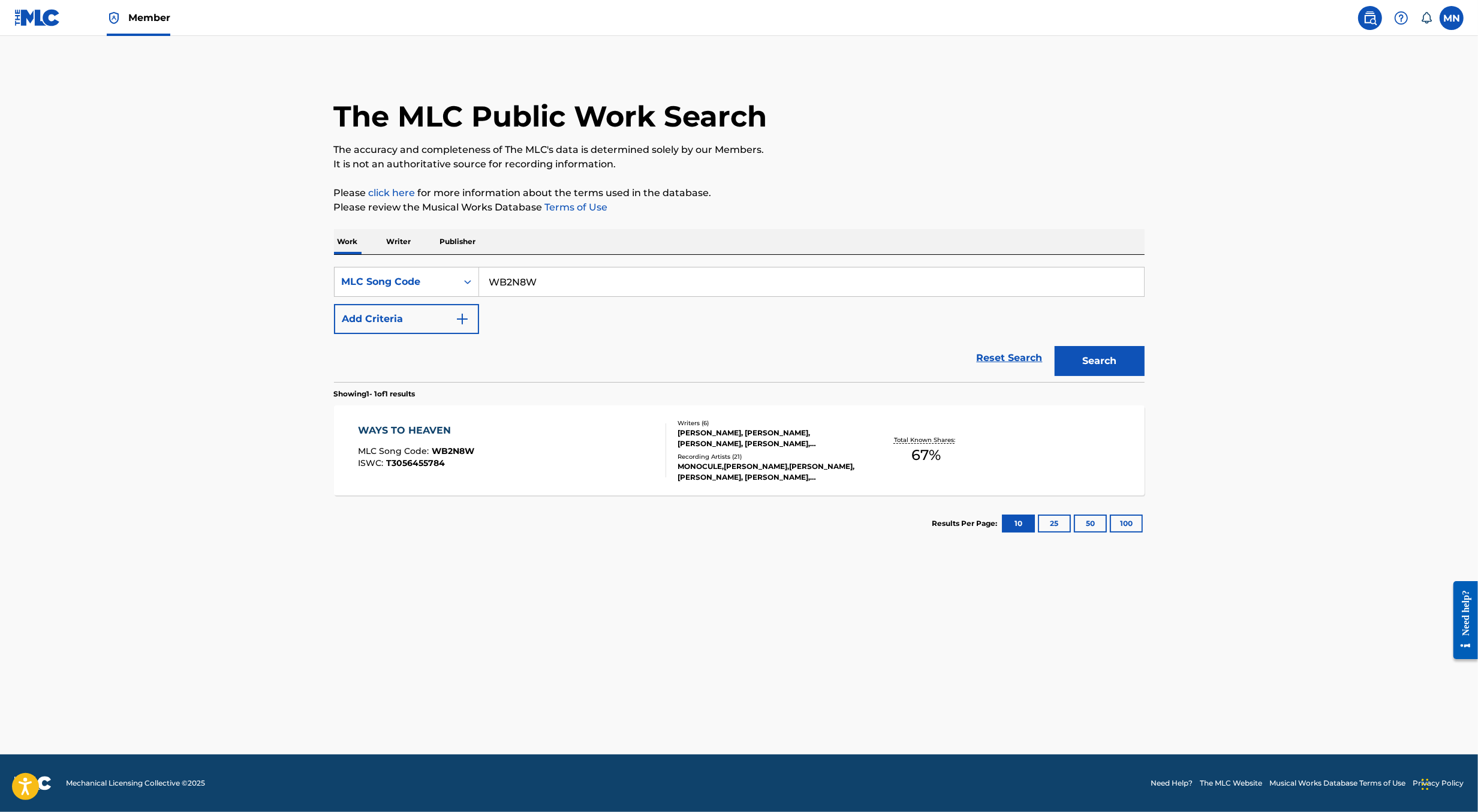
click at [29, 27] on link at bounding box center [37, 18] width 46 height 36
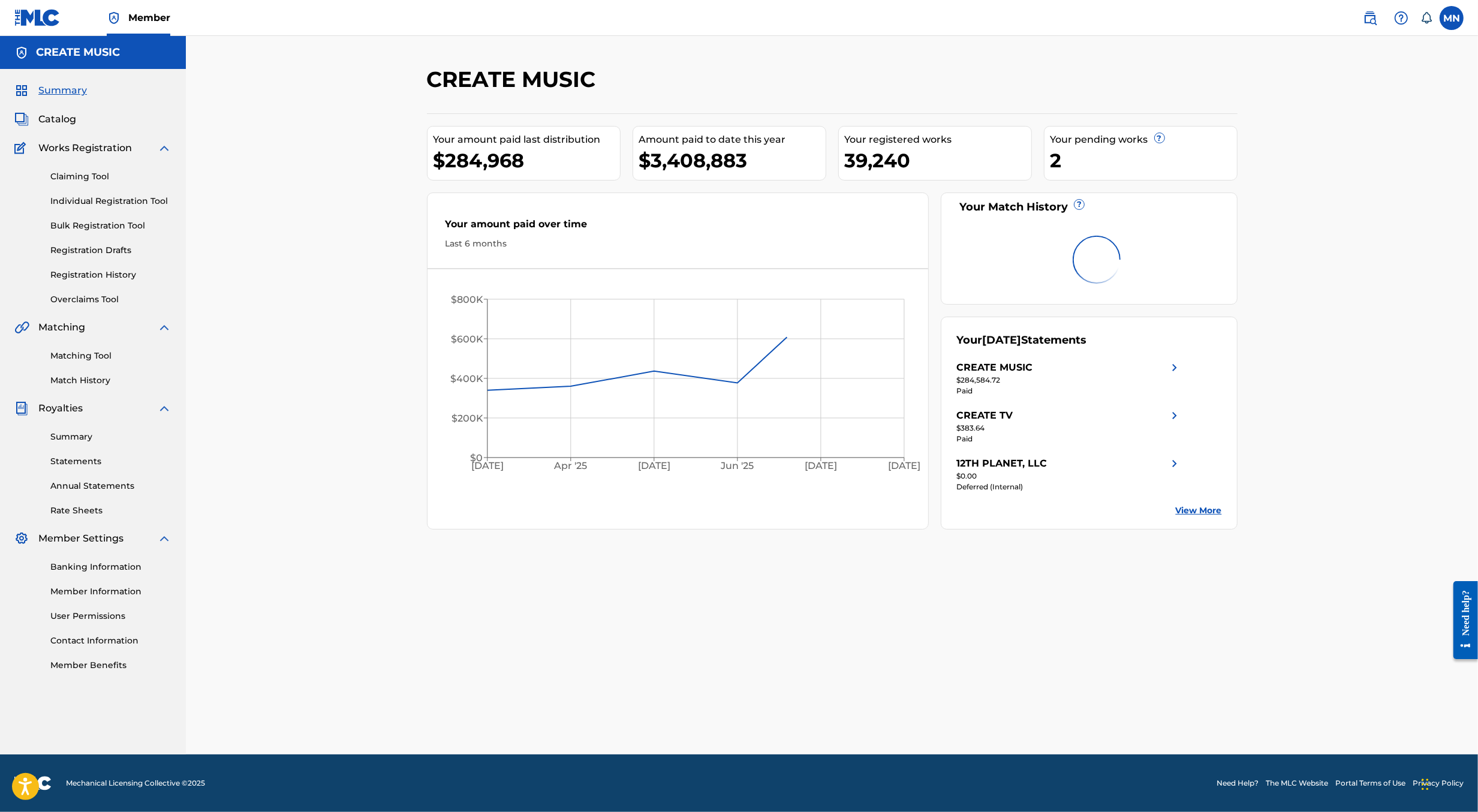
click at [100, 272] on link "Registration History" at bounding box center [111, 274] width 121 height 12
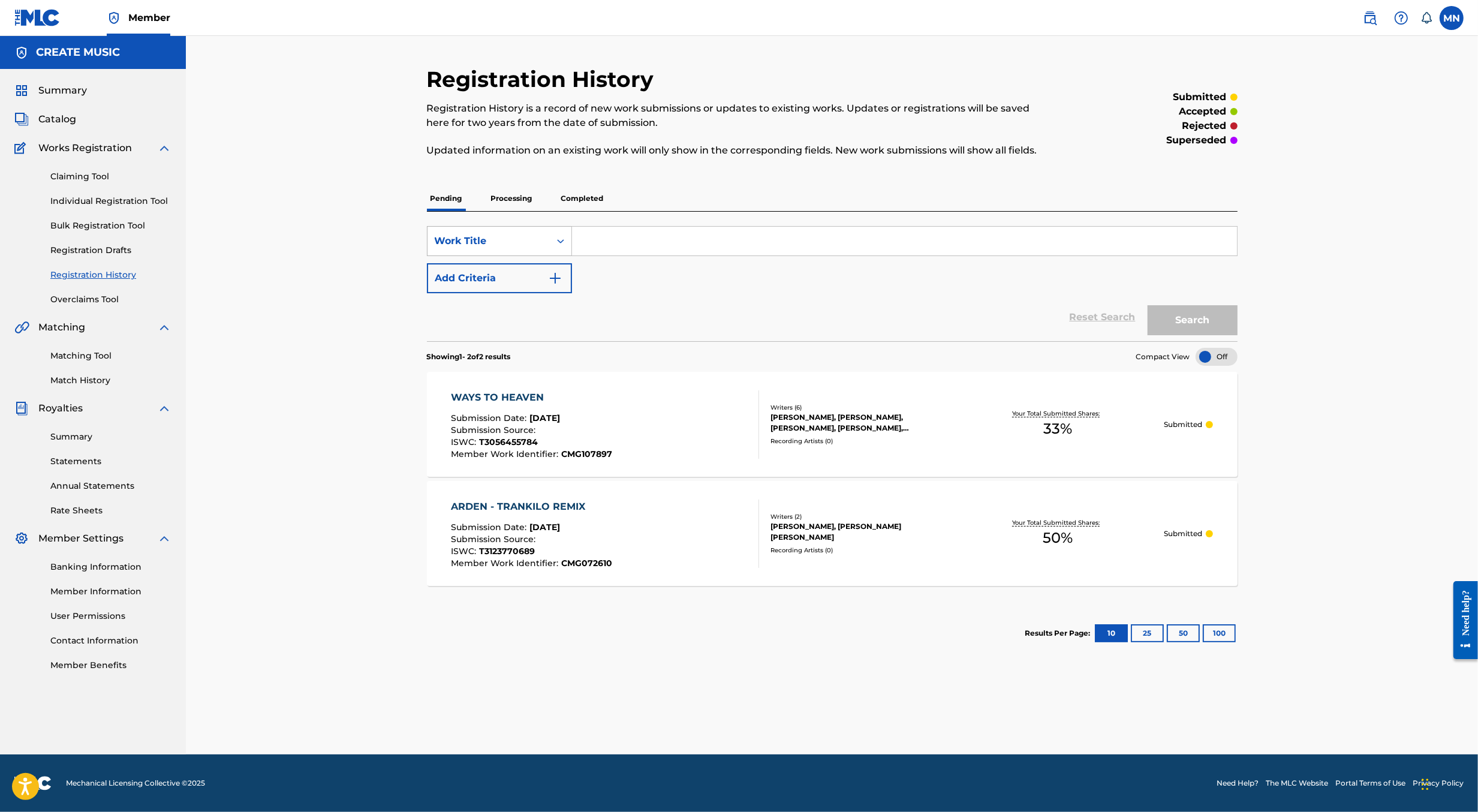
click at [547, 243] on div "Work Title" at bounding box center [488, 241] width 122 height 23
click at [602, 237] on input "Search Form" at bounding box center [904, 240] width 665 height 29
type input "ways to heaven"
click at [1148, 305] on button "Search" at bounding box center [1193, 320] width 90 height 30
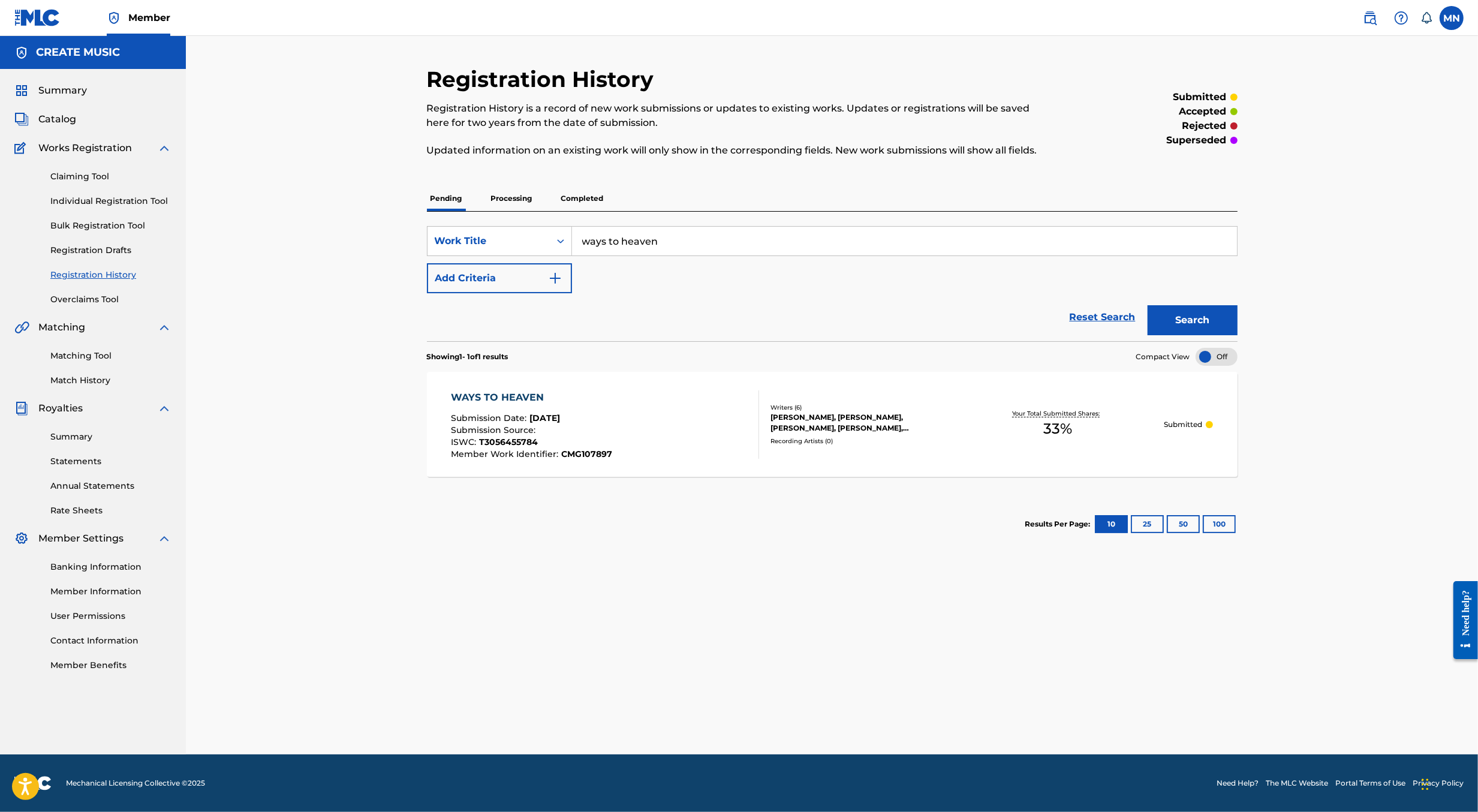
click at [608, 422] on div "Submission Date : [DATE]" at bounding box center [531, 420] width 162 height 12
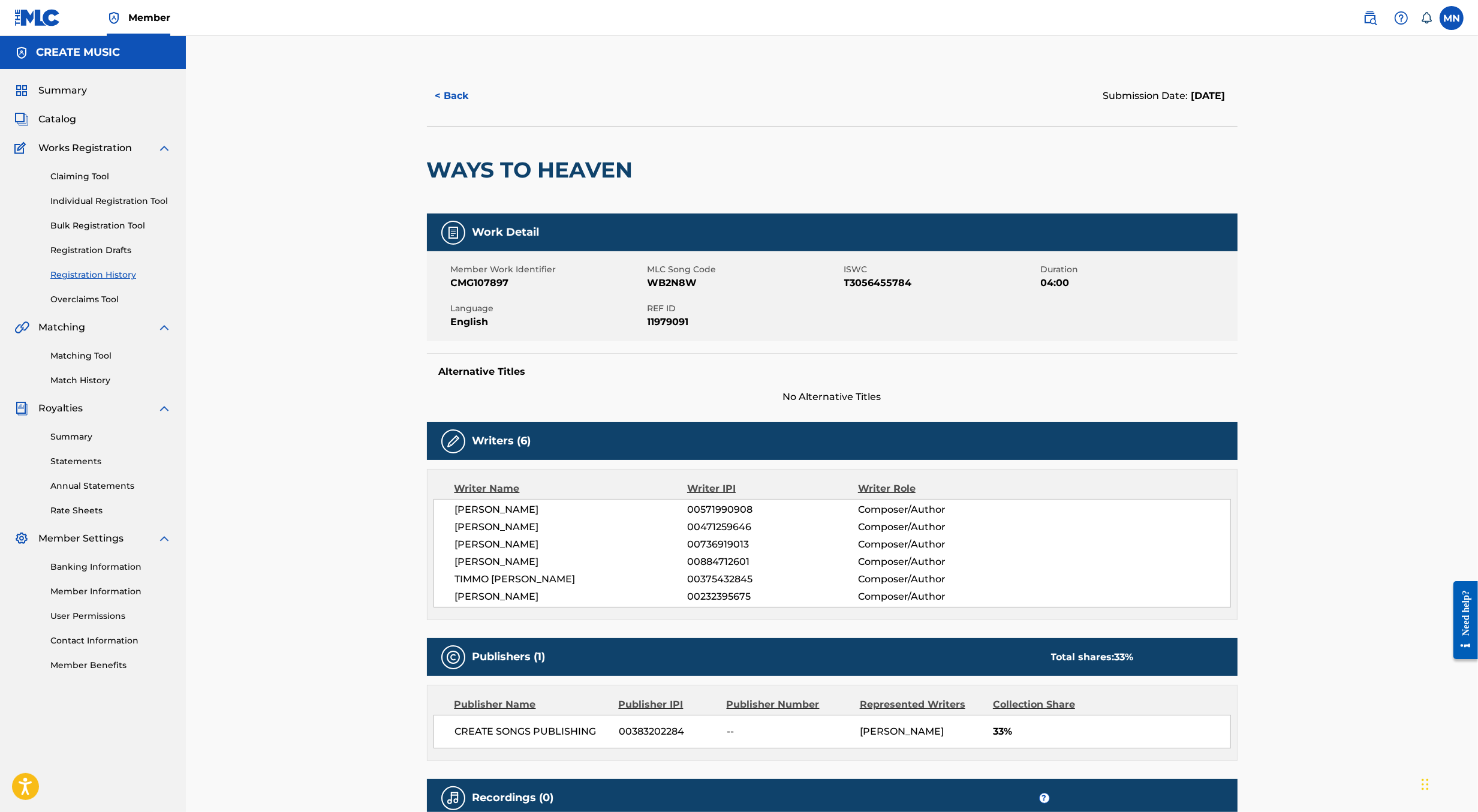
click at [1362, 13] on link at bounding box center [1371, 18] width 24 height 24
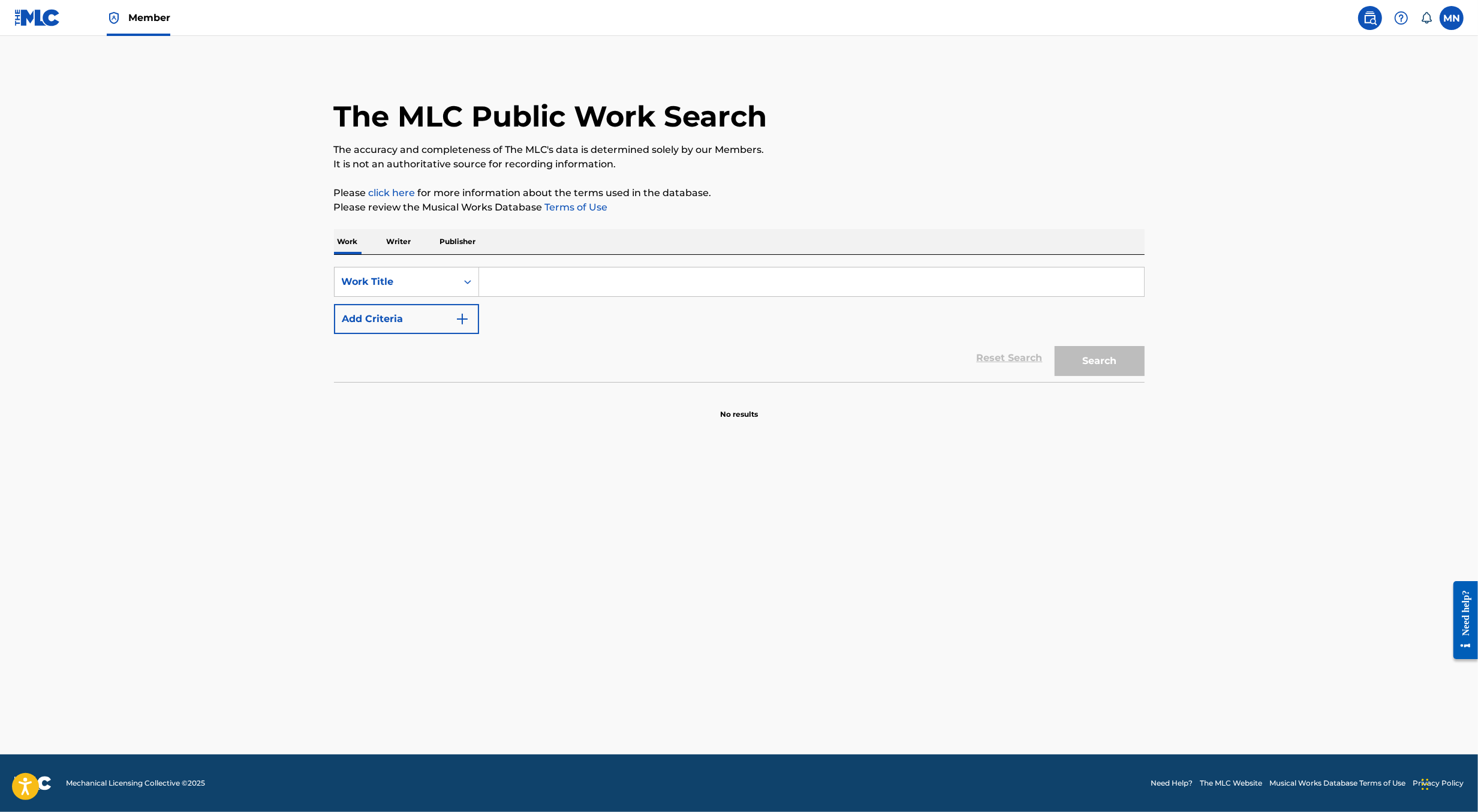
click at [548, 268] on input "Search Form" at bounding box center [811, 282] width 665 height 29
paste input "RUN AWAY"
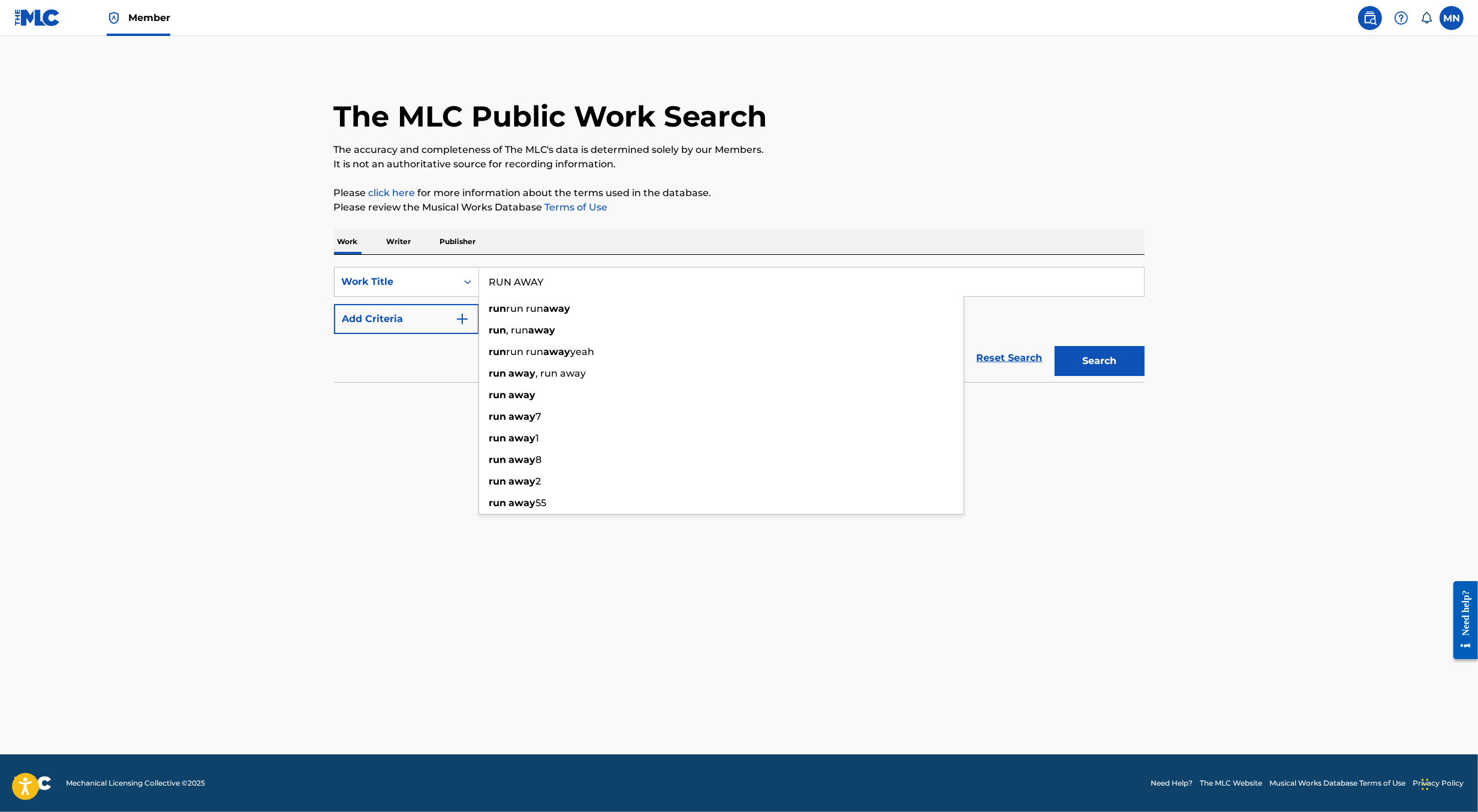
type input "RUN AWAY"
click at [446, 322] on button "Add Criteria" at bounding box center [407, 319] width 146 height 30
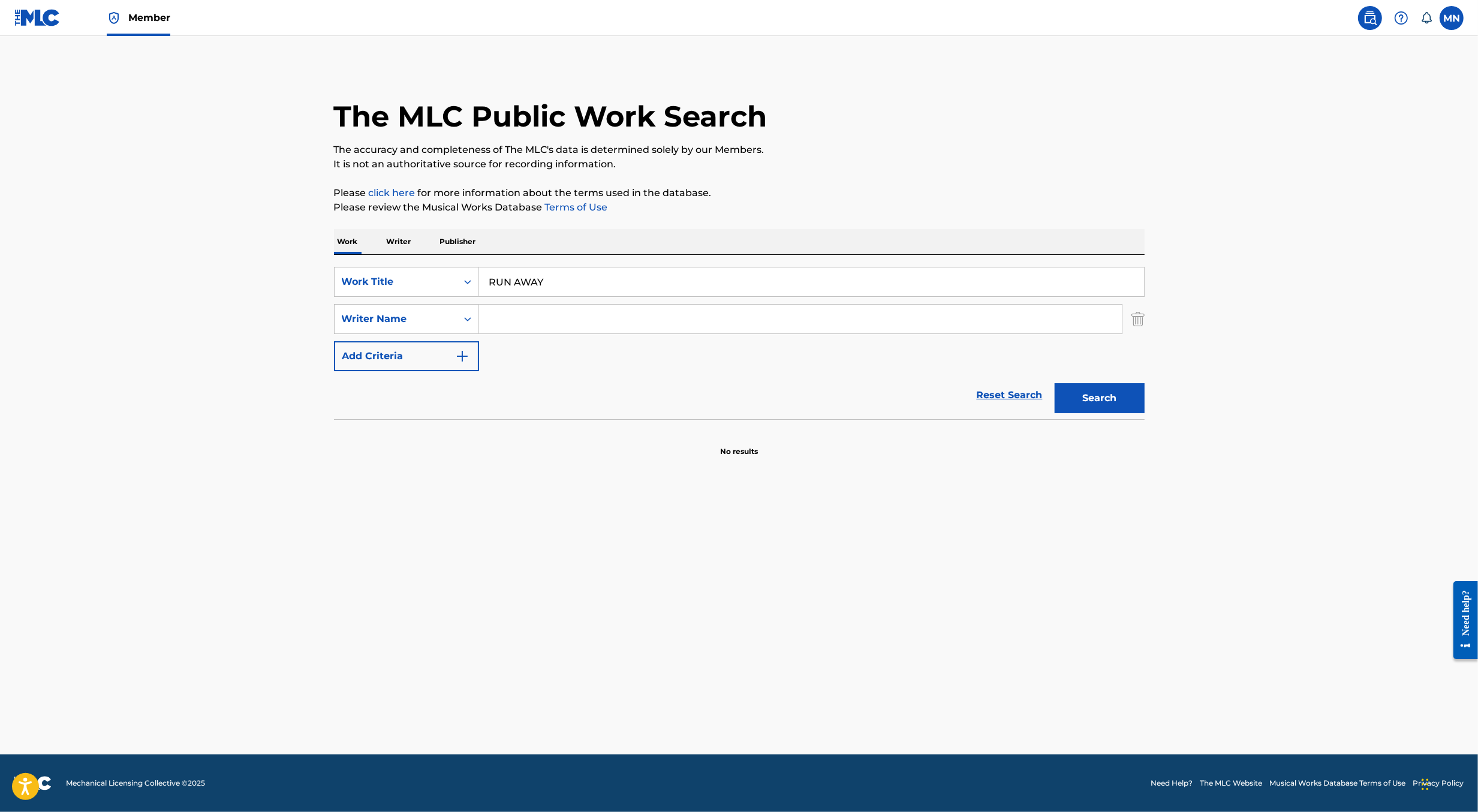
click at [510, 320] on input "Search Form" at bounding box center [800, 318] width 643 height 29
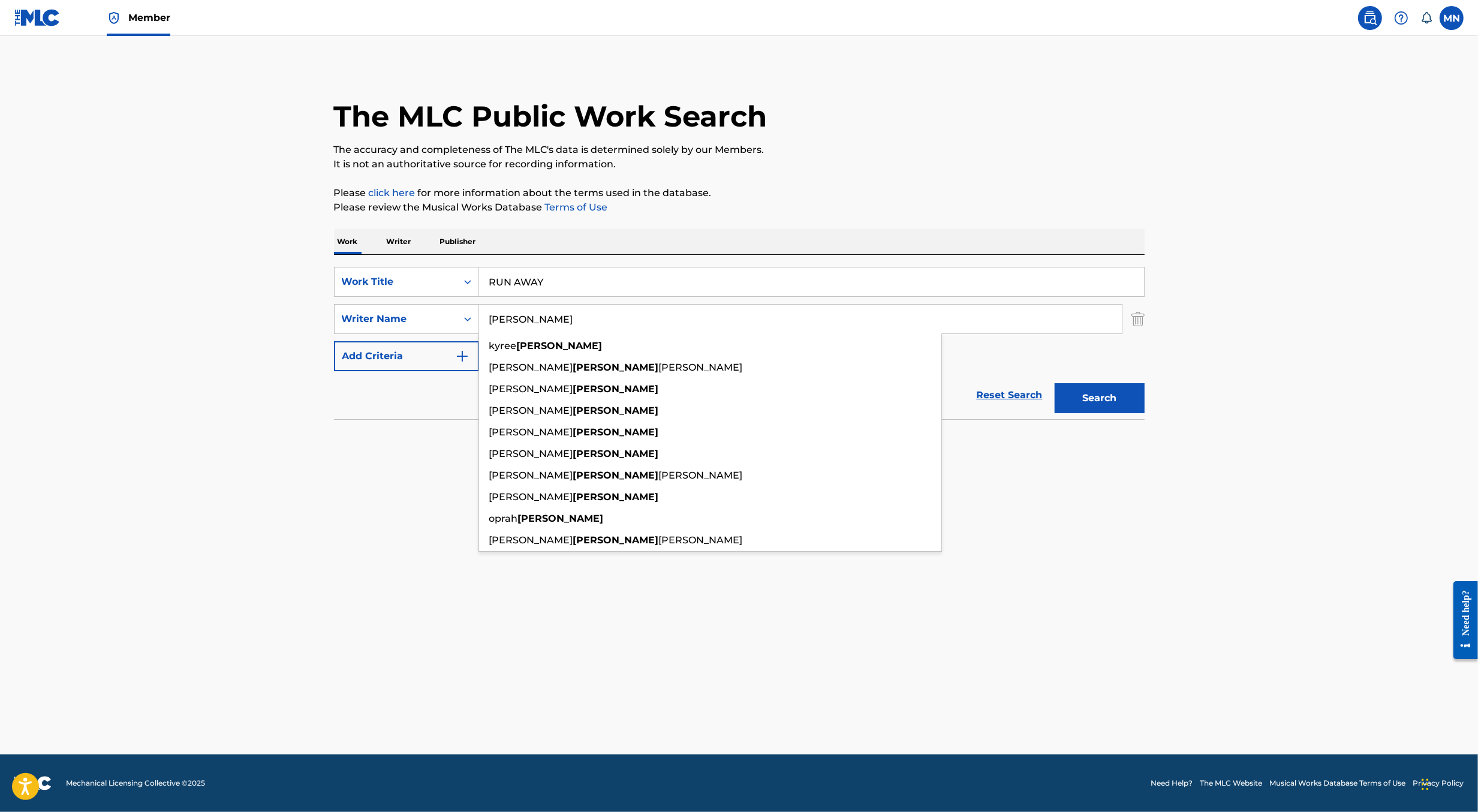
click at [1055, 383] on button "Search" at bounding box center [1101, 398] width 90 height 30
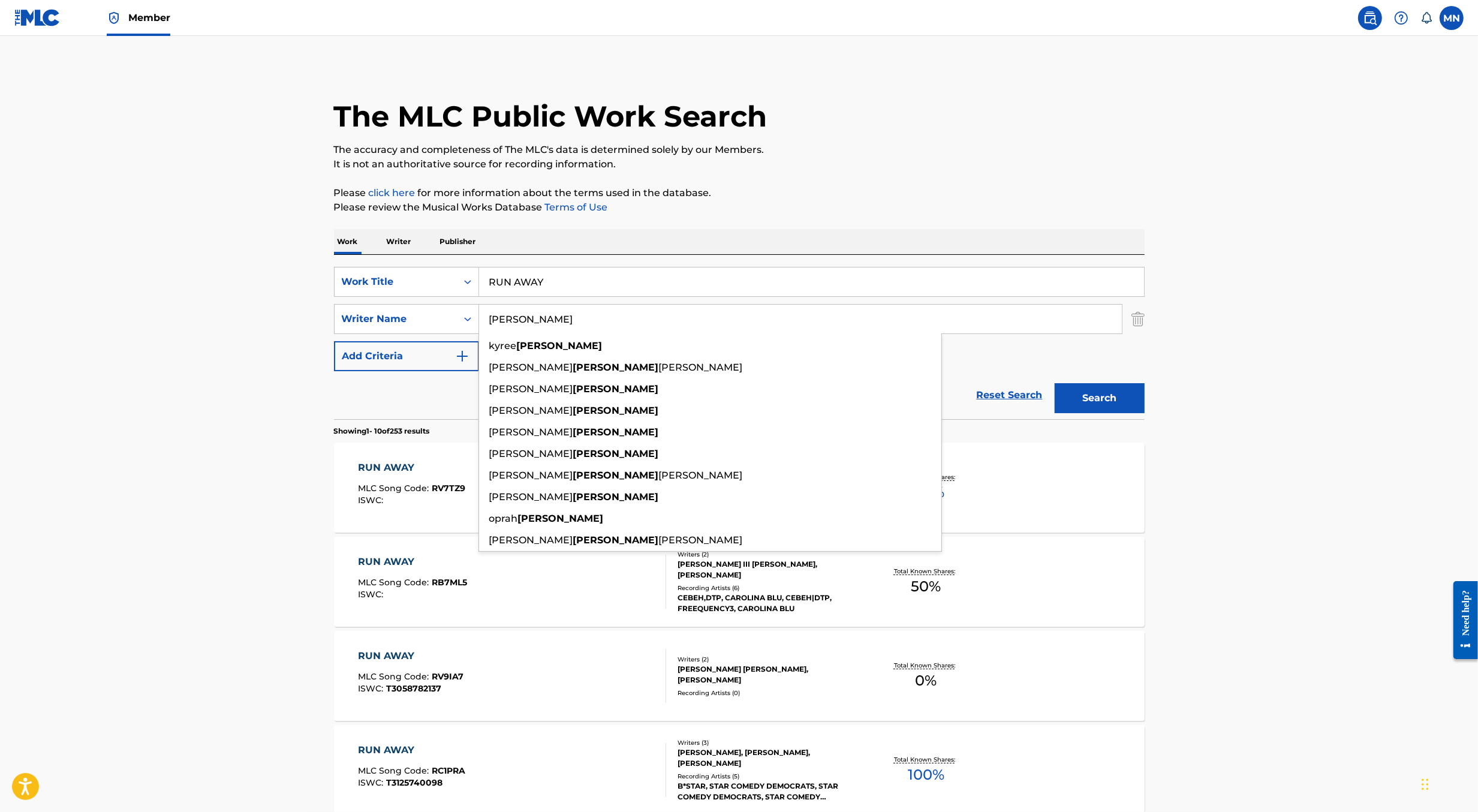
click at [159, 473] on main "The MLC Public Work Search The accuracy and completeness of The MLC's data is d…" at bounding box center [739, 742] width 1478 height 1412
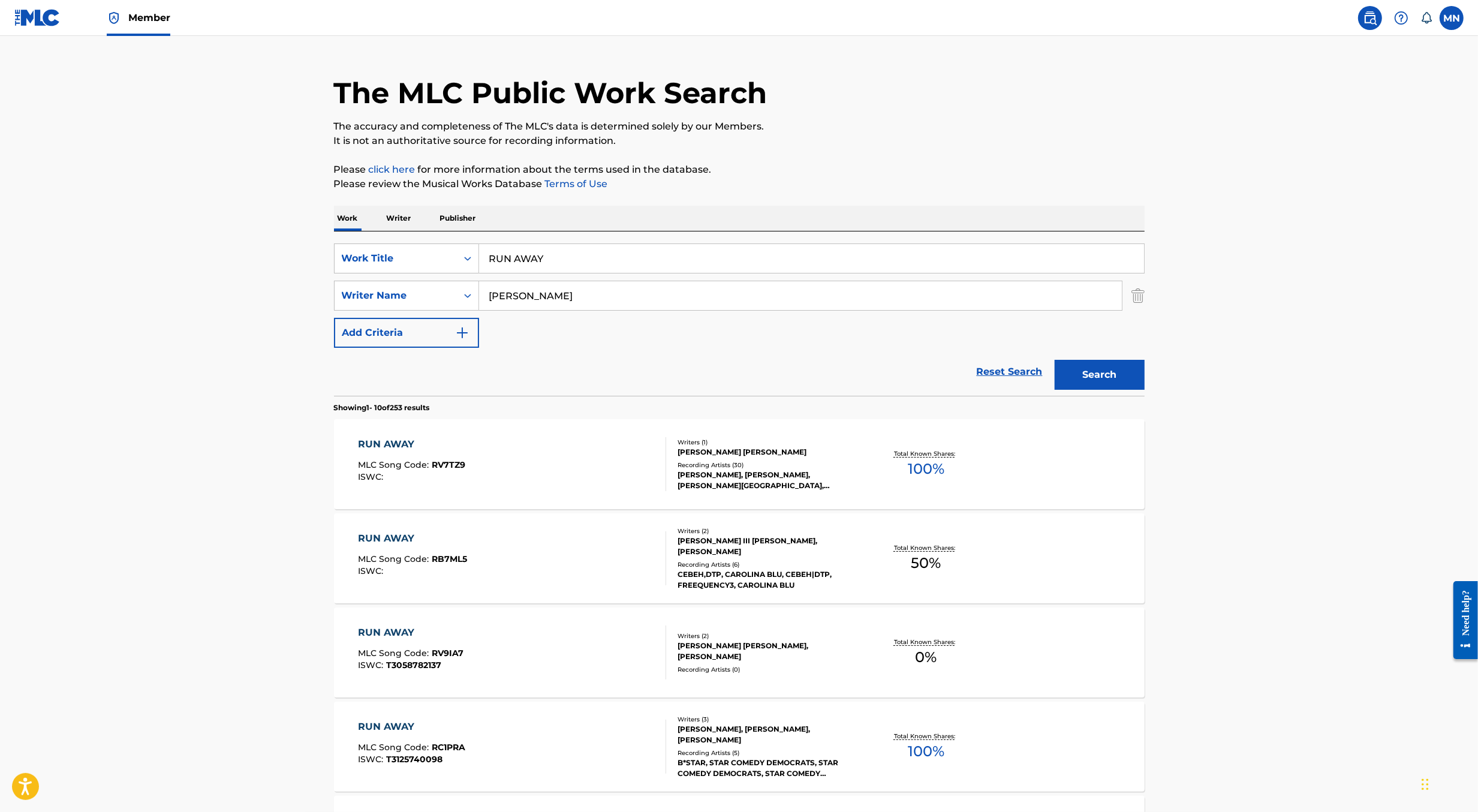
scroll to position [25, 0]
click at [490, 292] on input "[PERSON_NAME]" at bounding box center [800, 294] width 643 height 29
type input "[PERSON_NAME]"
click at [1055, 358] on button "Search" at bounding box center [1101, 373] width 90 height 30
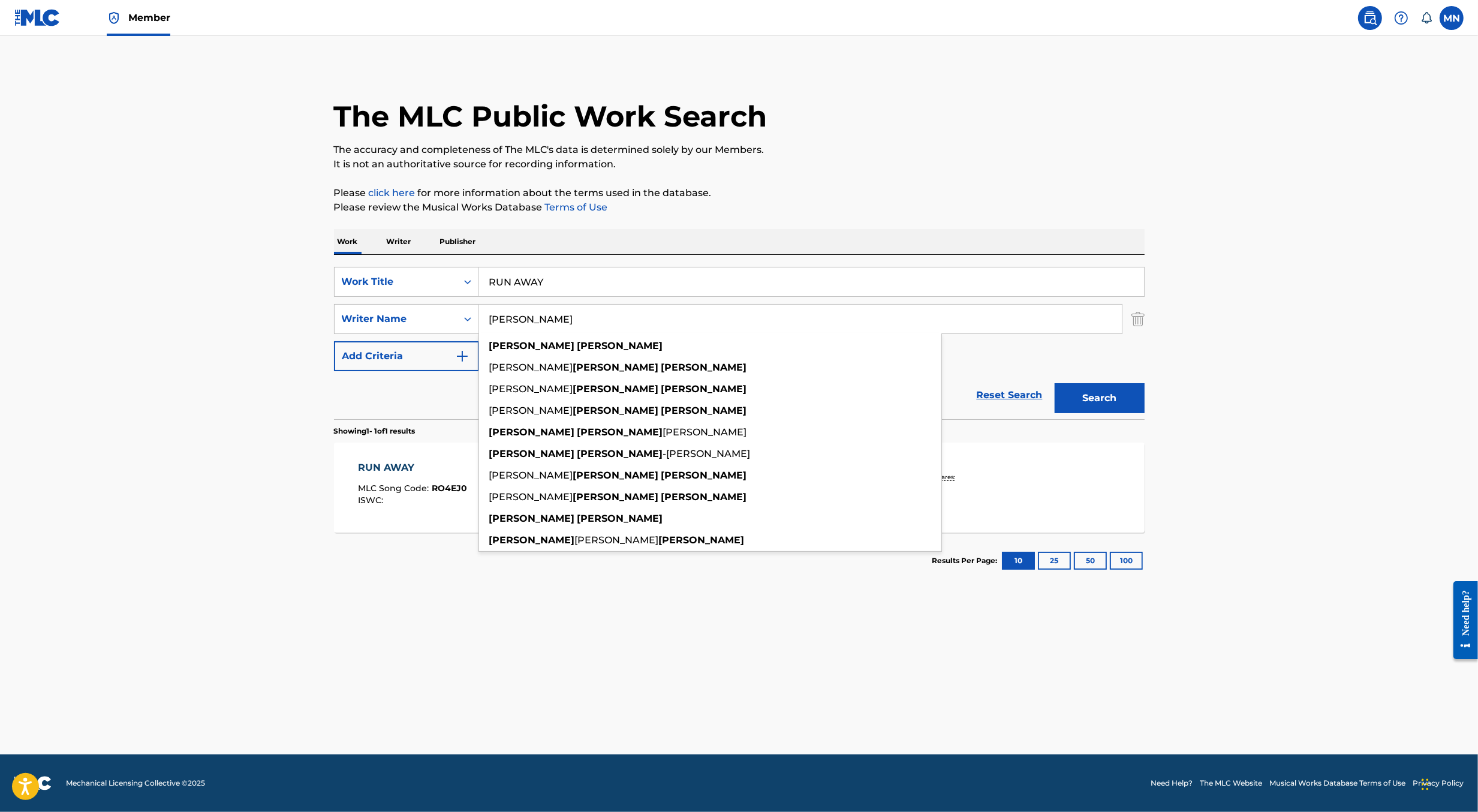
click at [207, 409] on main "The MLC Public Work Search The accuracy and completeness of The MLC's data is d…" at bounding box center [739, 394] width 1478 height 718
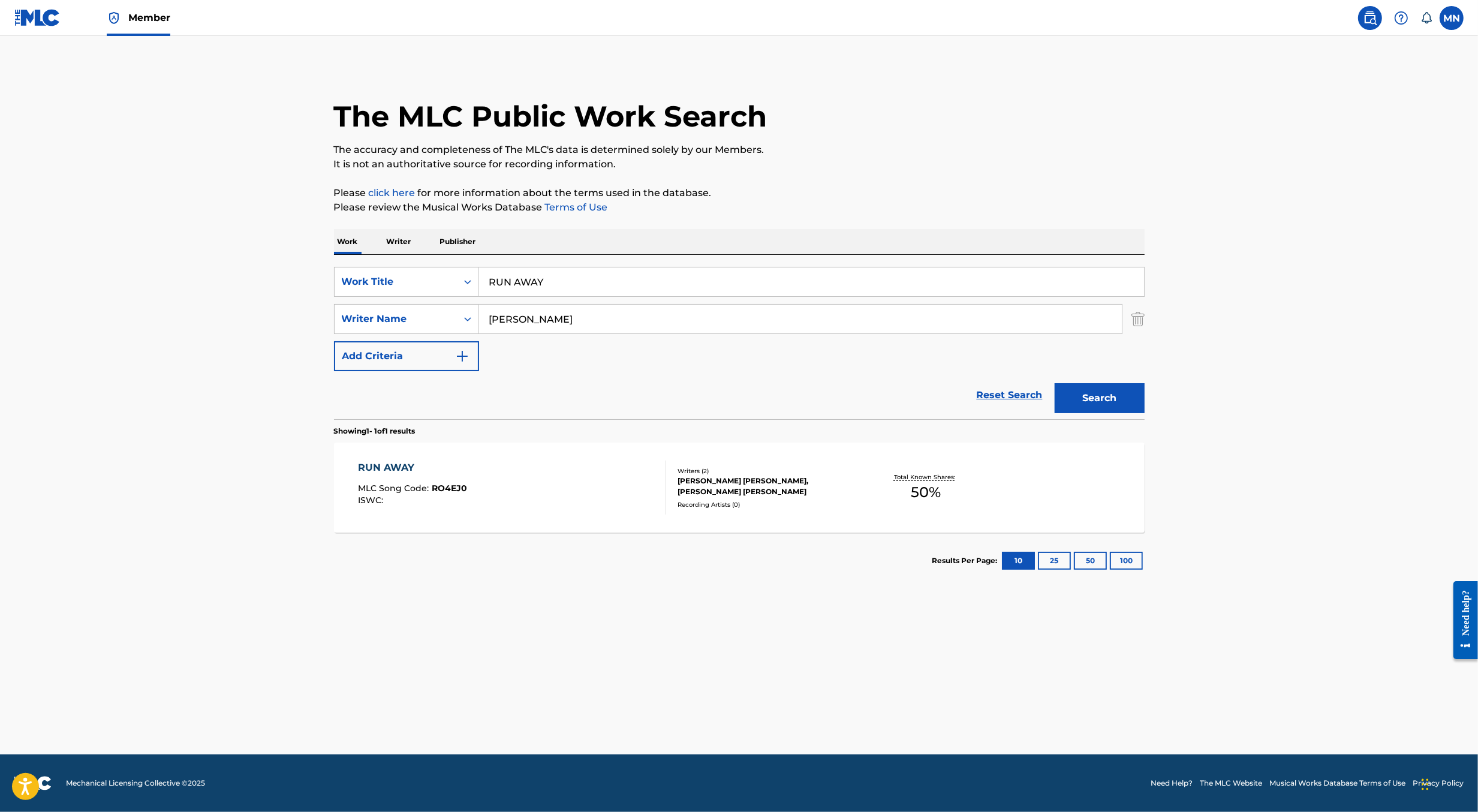
click at [545, 483] on div "RUN AWAY MLC Song Code : RO4EJ0 ISWC :" at bounding box center [512, 487] width 308 height 54
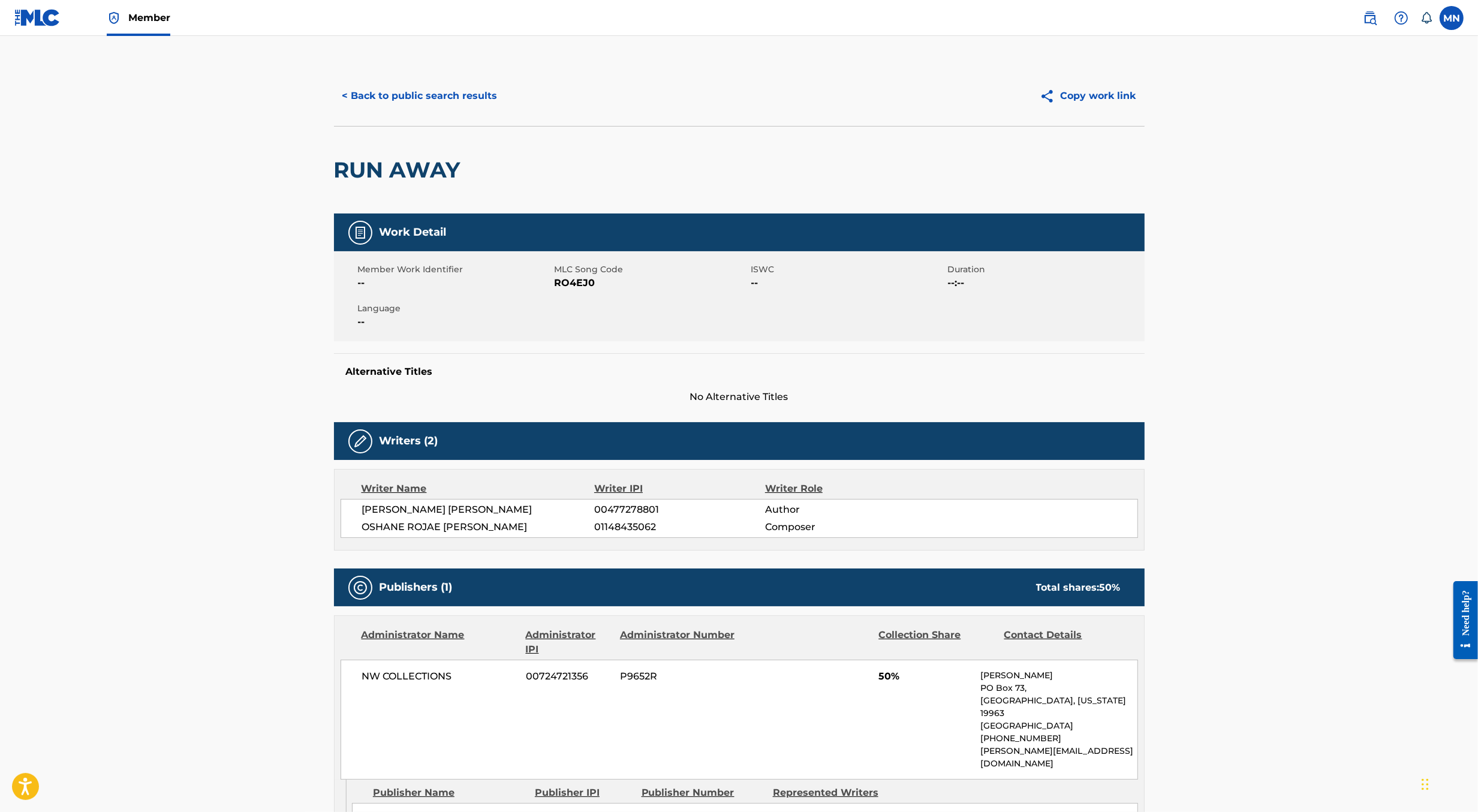
click at [483, 78] on div "< Back to public search results Copy work link" at bounding box center [740, 96] width 811 height 60
click at [483, 87] on button "< Back to public search results" at bounding box center [420, 96] width 172 height 30
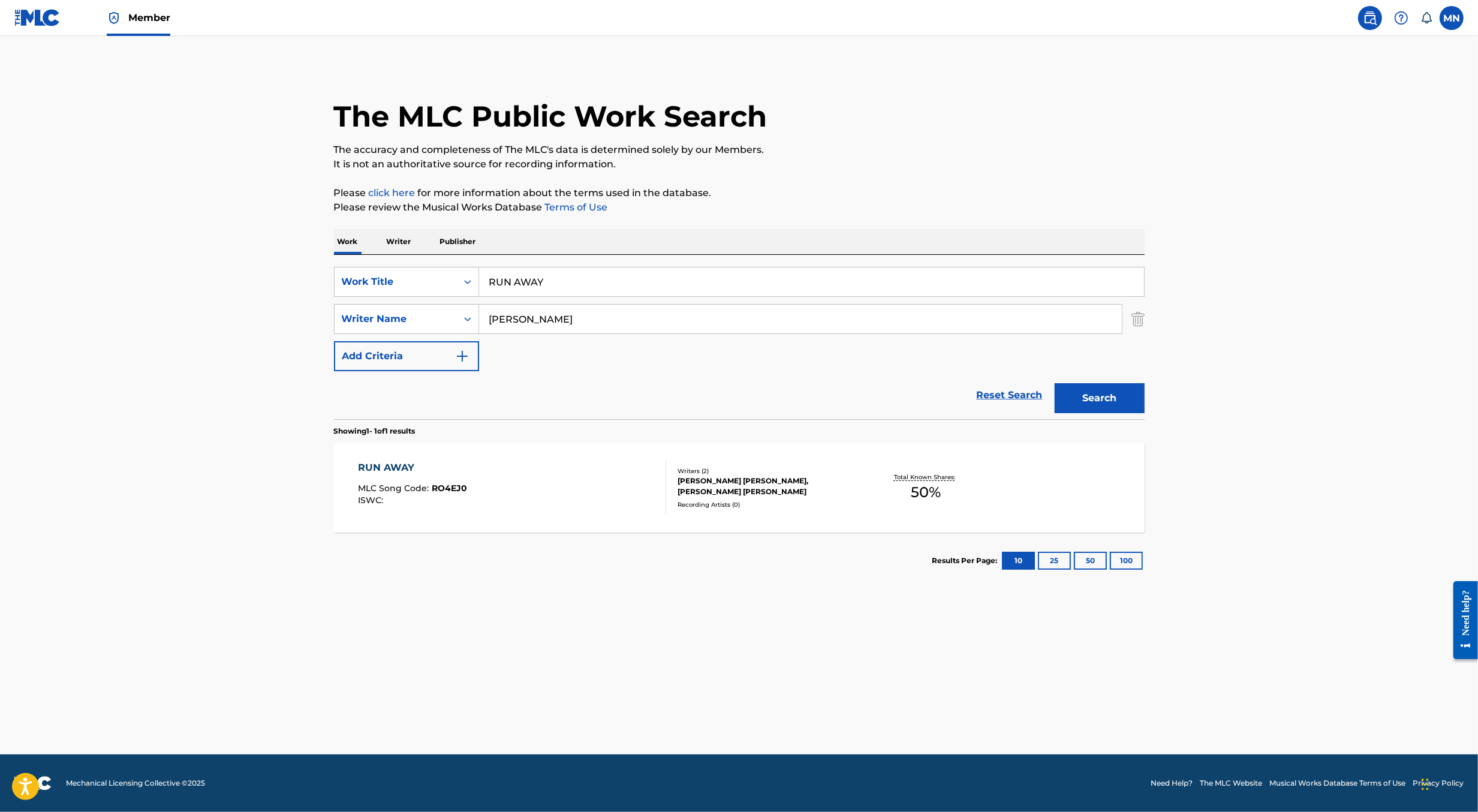
click at [567, 283] on input "RUN AWAY" at bounding box center [811, 282] width 665 height 29
paste input "LA DIFÍCIL"
click at [523, 276] on input "LA DIFÍCIL" at bounding box center [811, 282] width 665 height 29
type input "LA DIFICIL"
click at [1055, 383] on button "Search" at bounding box center [1101, 398] width 90 height 30
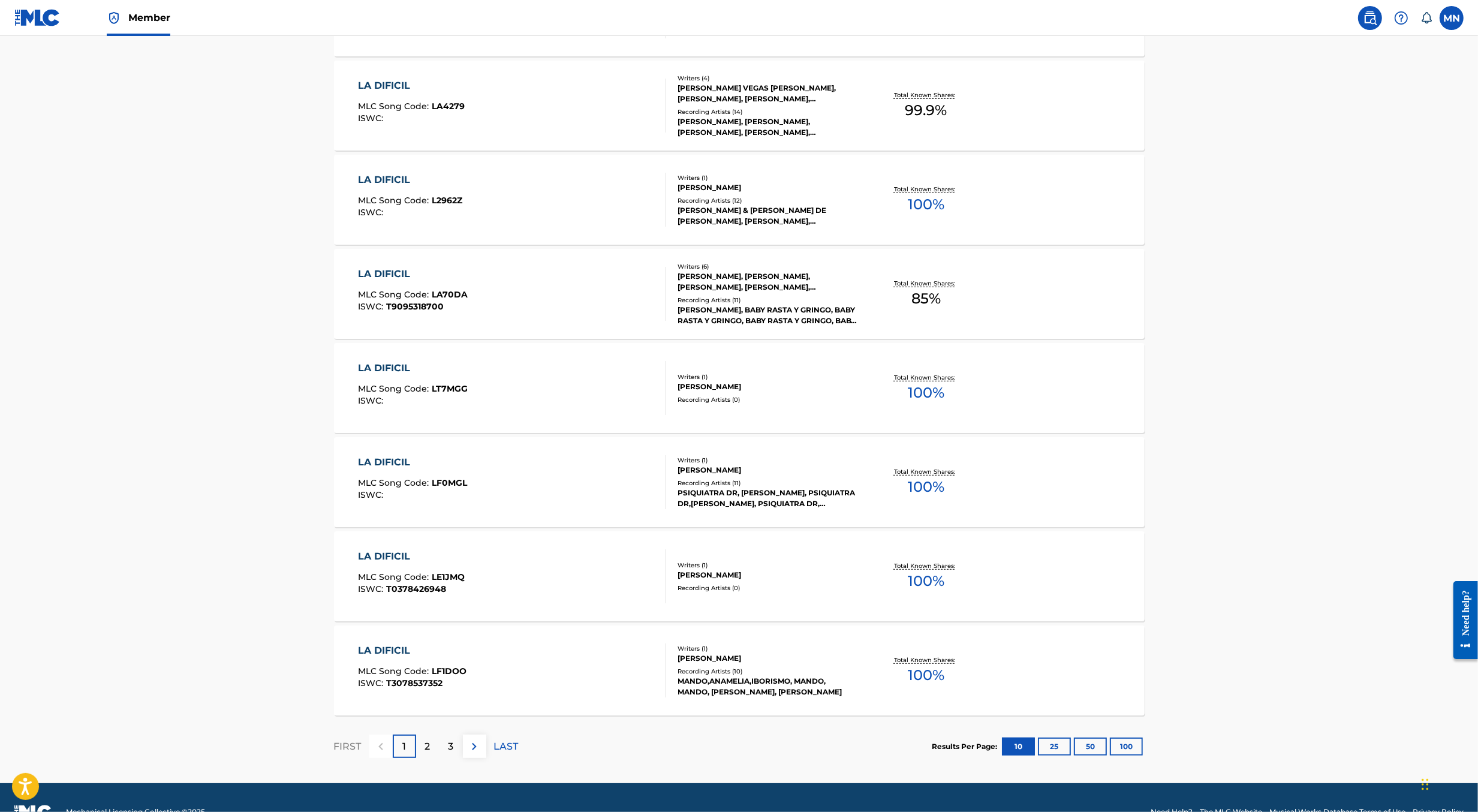
scroll to position [693, 0]
